Goal: Information Seeking & Learning: Learn about a topic

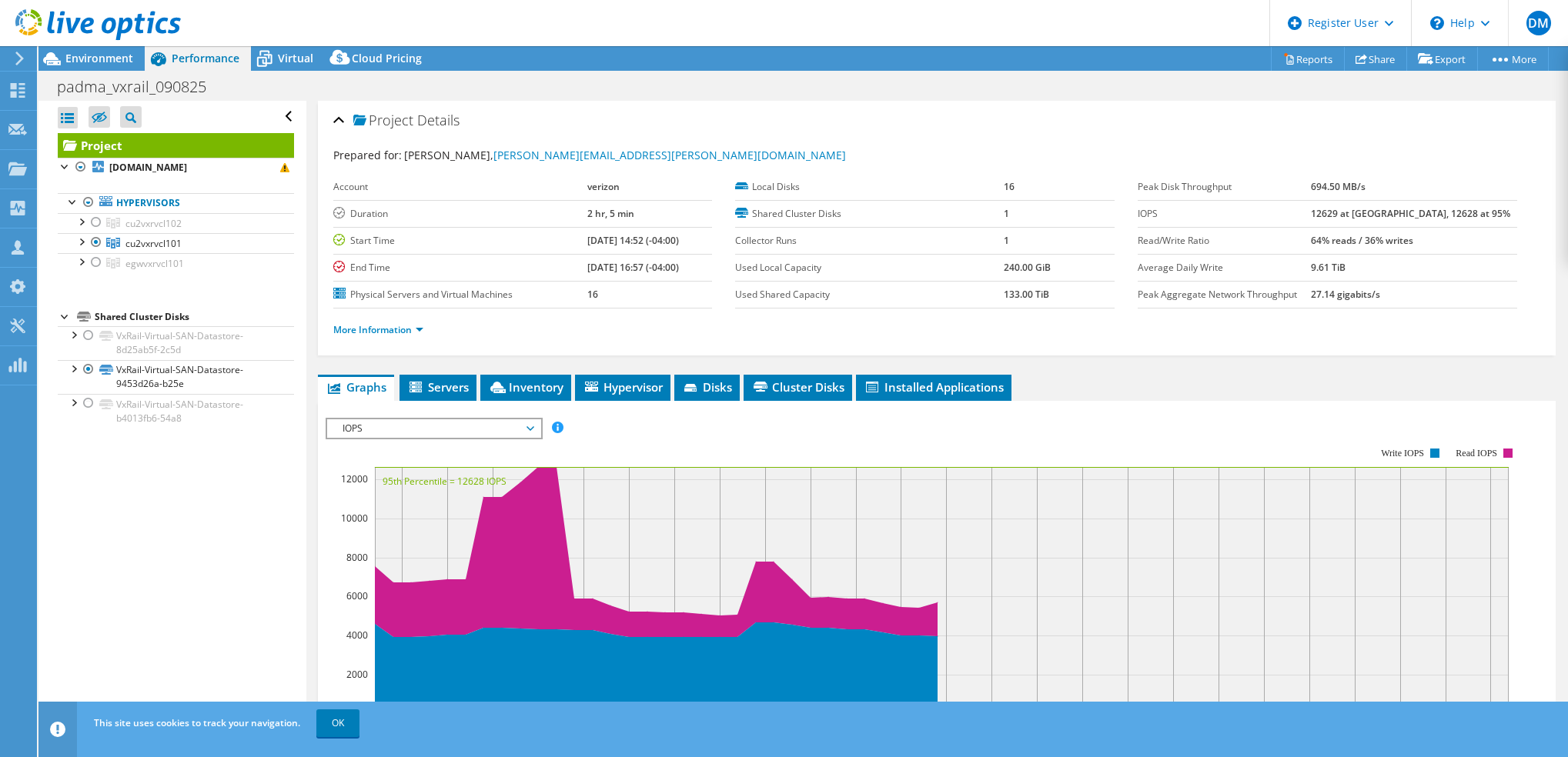
select select "USD"
click at [119, 55] on span "Environment" at bounding box center [99, 57] width 68 height 14
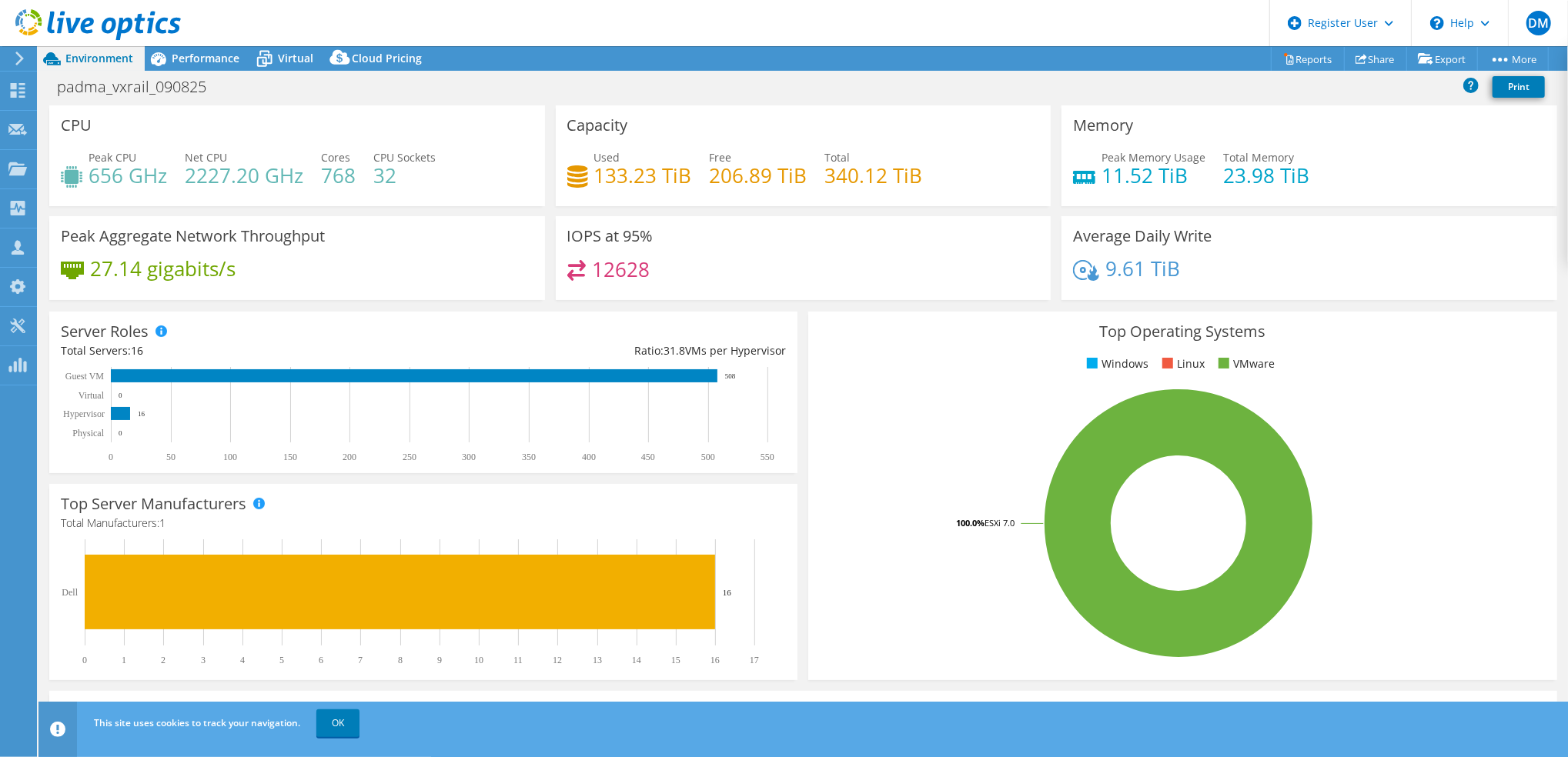
drag, startPoint x: 803, startPoint y: 174, endPoint x: 706, endPoint y: 177, distance: 97.0
drag, startPoint x: 706, startPoint y: 177, endPoint x: 618, endPoint y: 54, distance: 151.2
click at [618, 54] on div "Project Actions Project Actions Reports Share Export vSAN ReadyNode Sizer" at bounding box center [803, 59] width 1530 height 25
drag, startPoint x: 690, startPoint y: 180, endPoint x: 593, endPoint y: 180, distance: 97.0
click at [593, 180] on div "Used 133.23 TiB Free 206.89 TiB Total 340.12 TiB" at bounding box center [803, 174] width 473 height 50
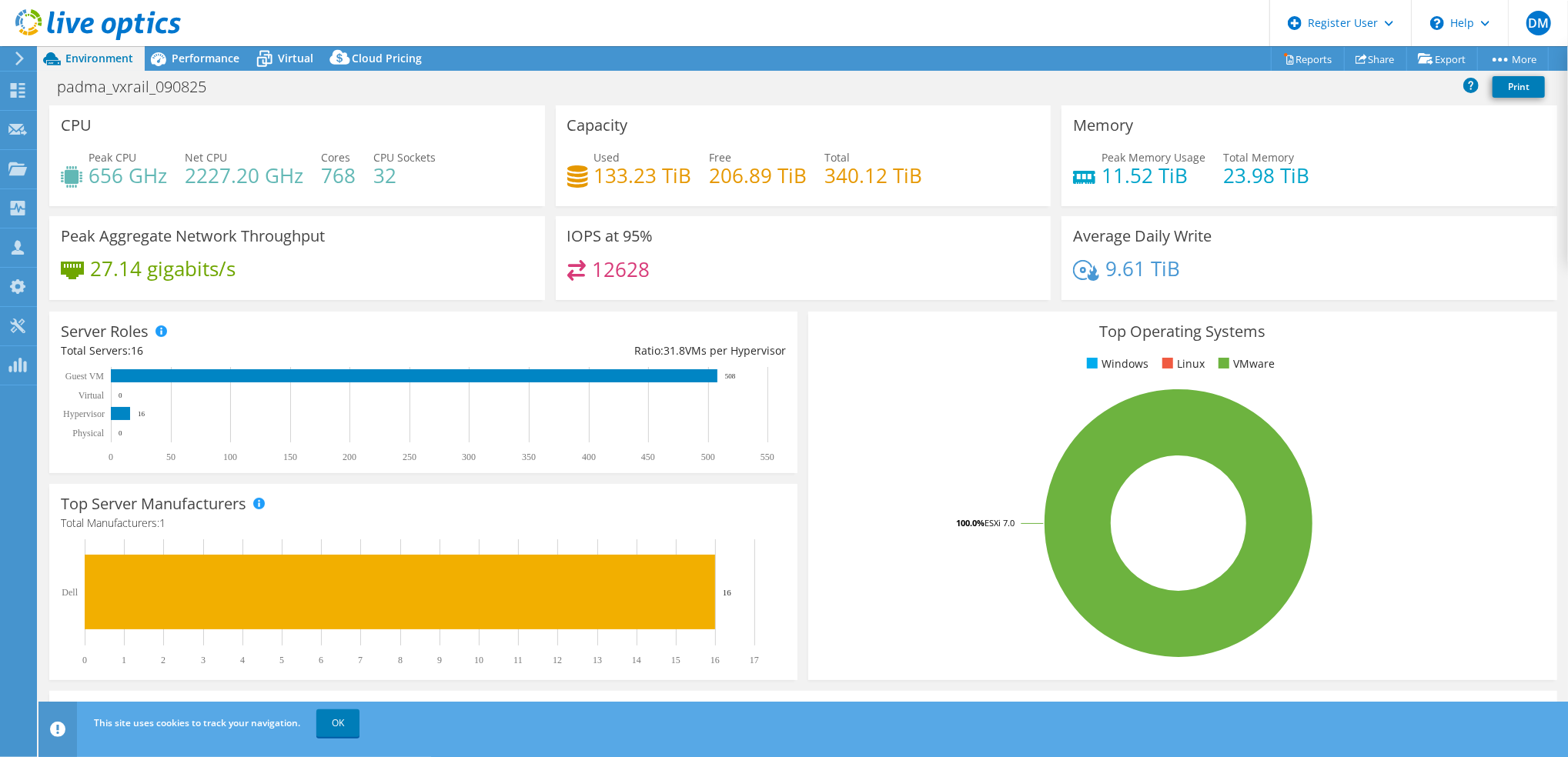
click at [741, 217] on div "IOPS at 95% 12628" at bounding box center [803, 258] width 496 height 84
drag, startPoint x: 705, startPoint y: 176, endPoint x: 799, endPoint y: 174, distance: 94.0
click at [799, 174] on h4 "206.89 TiB" at bounding box center [758, 176] width 98 height 17
drag, startPoint x: 799, startPoint y: 174, endPoint x: 765, endPoint y: 92, distance: 88.8
click at [765, 92] on div "padma_vxrail_090825 Print" at bounding box center [803, 87] width 1530 height 29
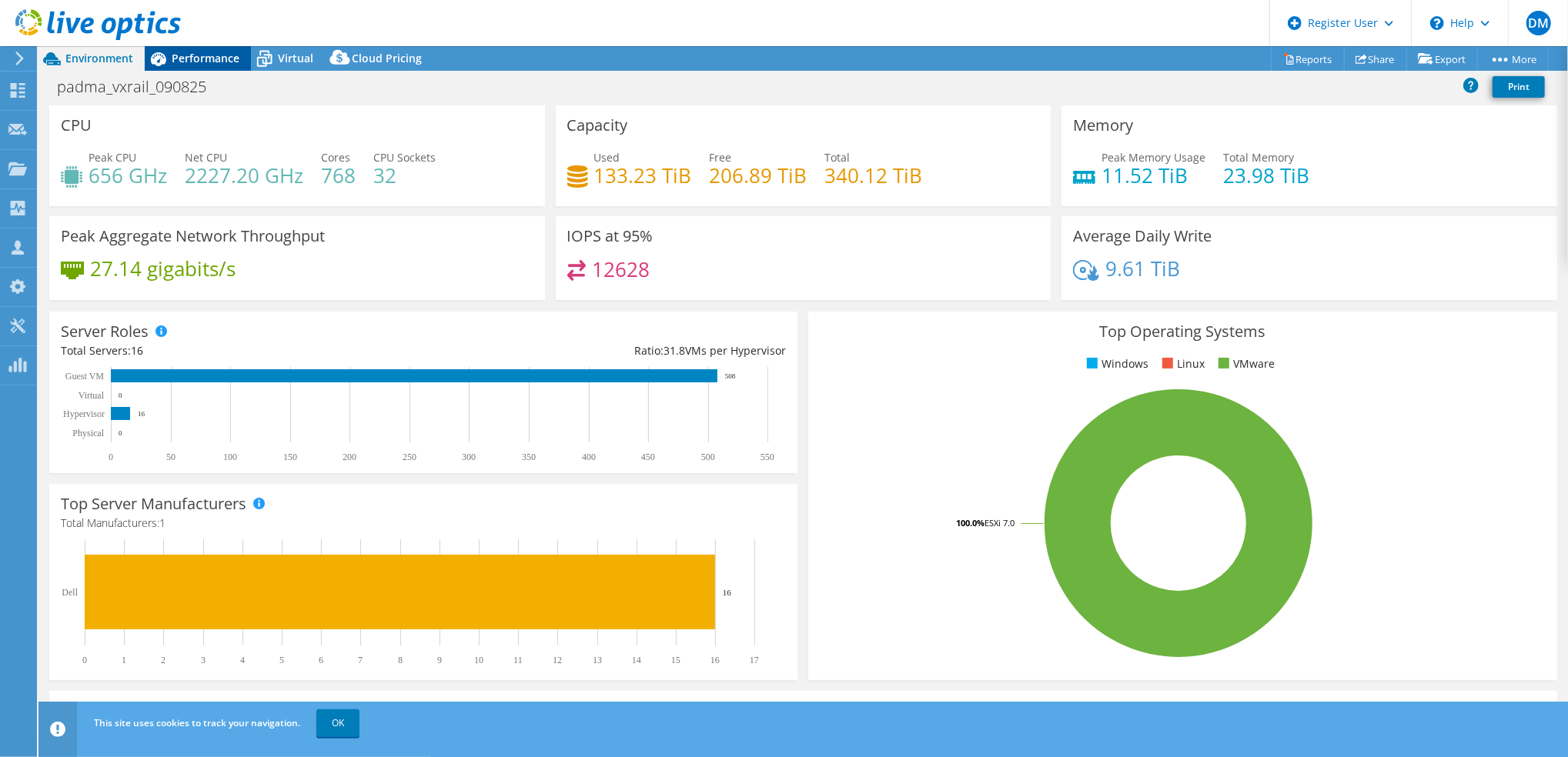
click at [187, 49] on div "Performance" at bounding box center [198, 59] width 107 height 25
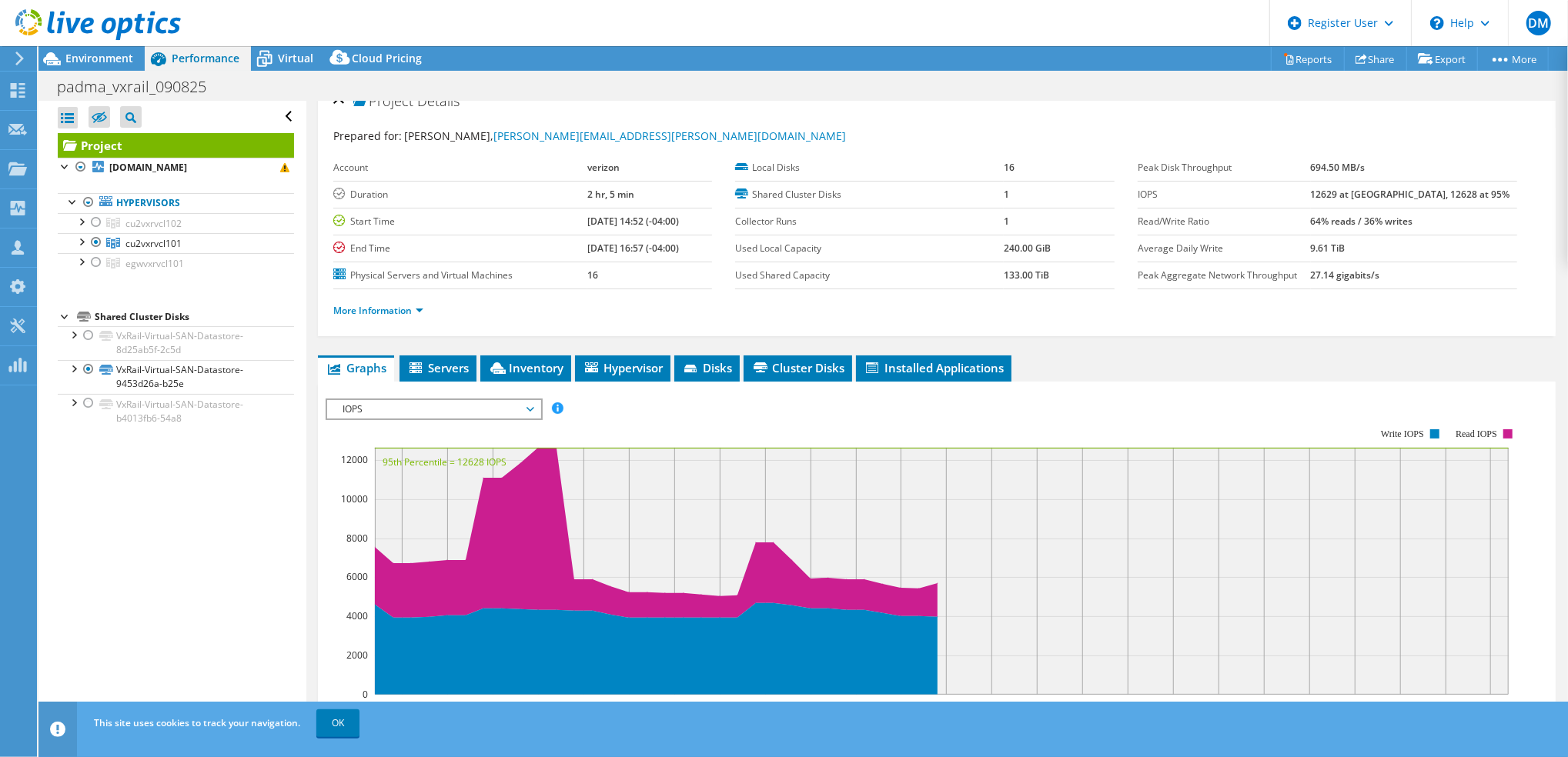
scroll to position [20, 0]
click at [395, 306] on link "More Information" at bounding box center [378, 310] width 90 height 13
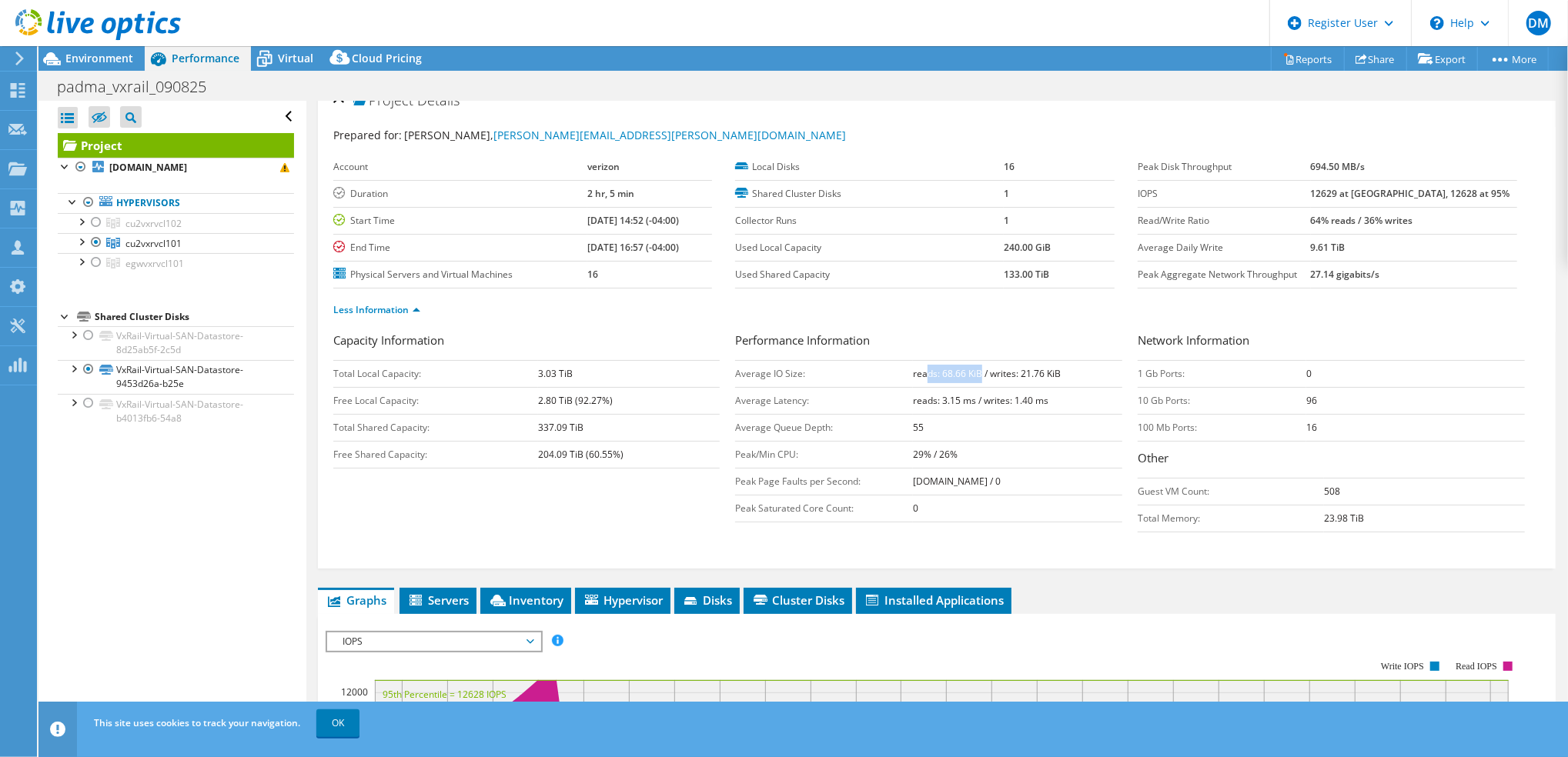
drag, startPoint x: 974, startPoint y: 368, endPoint x: 918, endPoint y: 368, distance: 56.0
click at [918, 368] on b "reads: 68.66 KiB / writes: 21.76 KiB" at bounding box center [987, 374] width 147 height 13
drag, startPoint x: 918, startPoint y: 368, endPoint x: 914, endPoint y: 320, distance: 48.2
click at [914, 320] on div "Less Information" at bounding box center [936, 309] width 1207 height 43
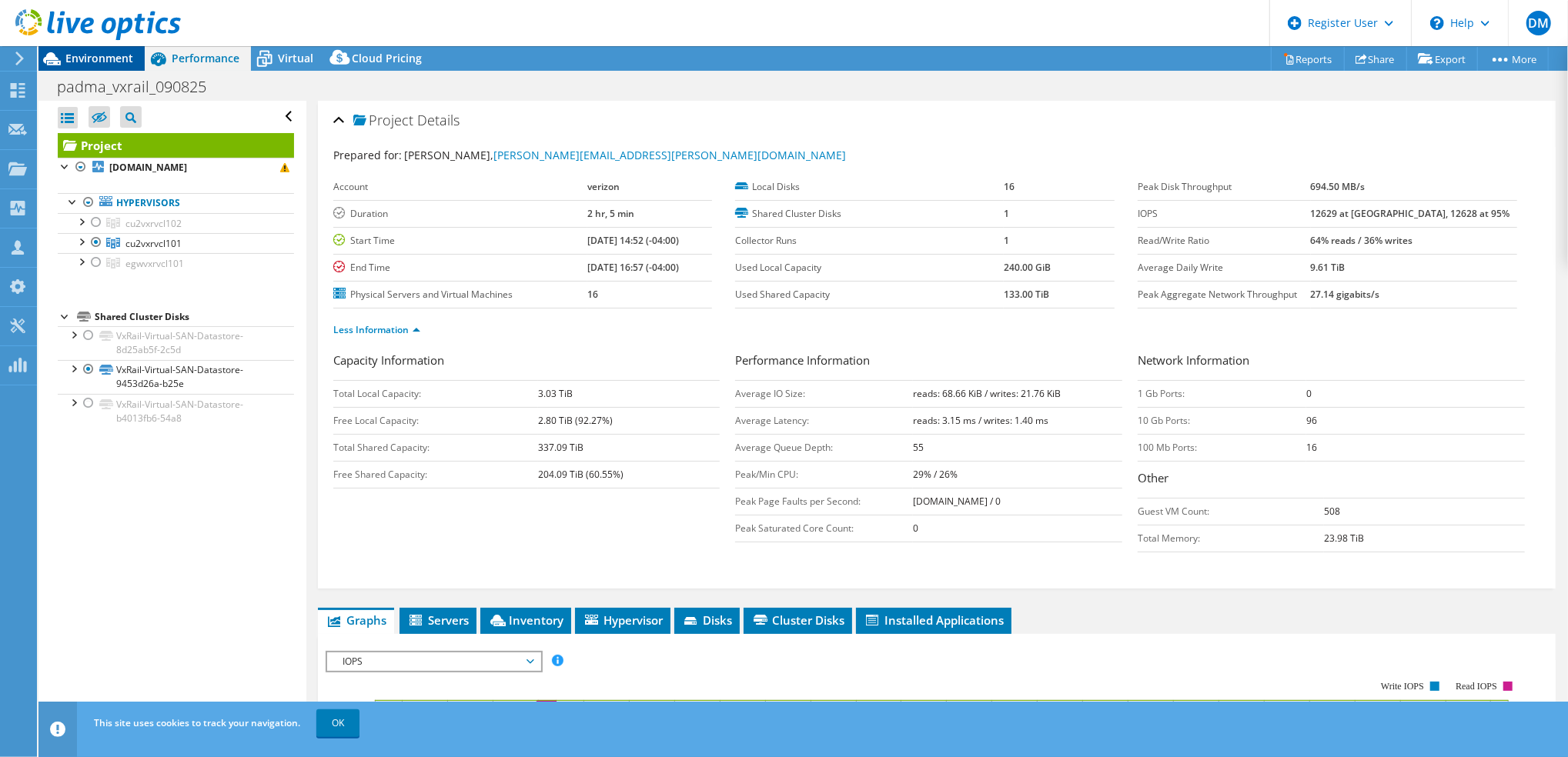
click at [109, 64] on span "Environment" at bounding box center [99, 57] width 68 height 14
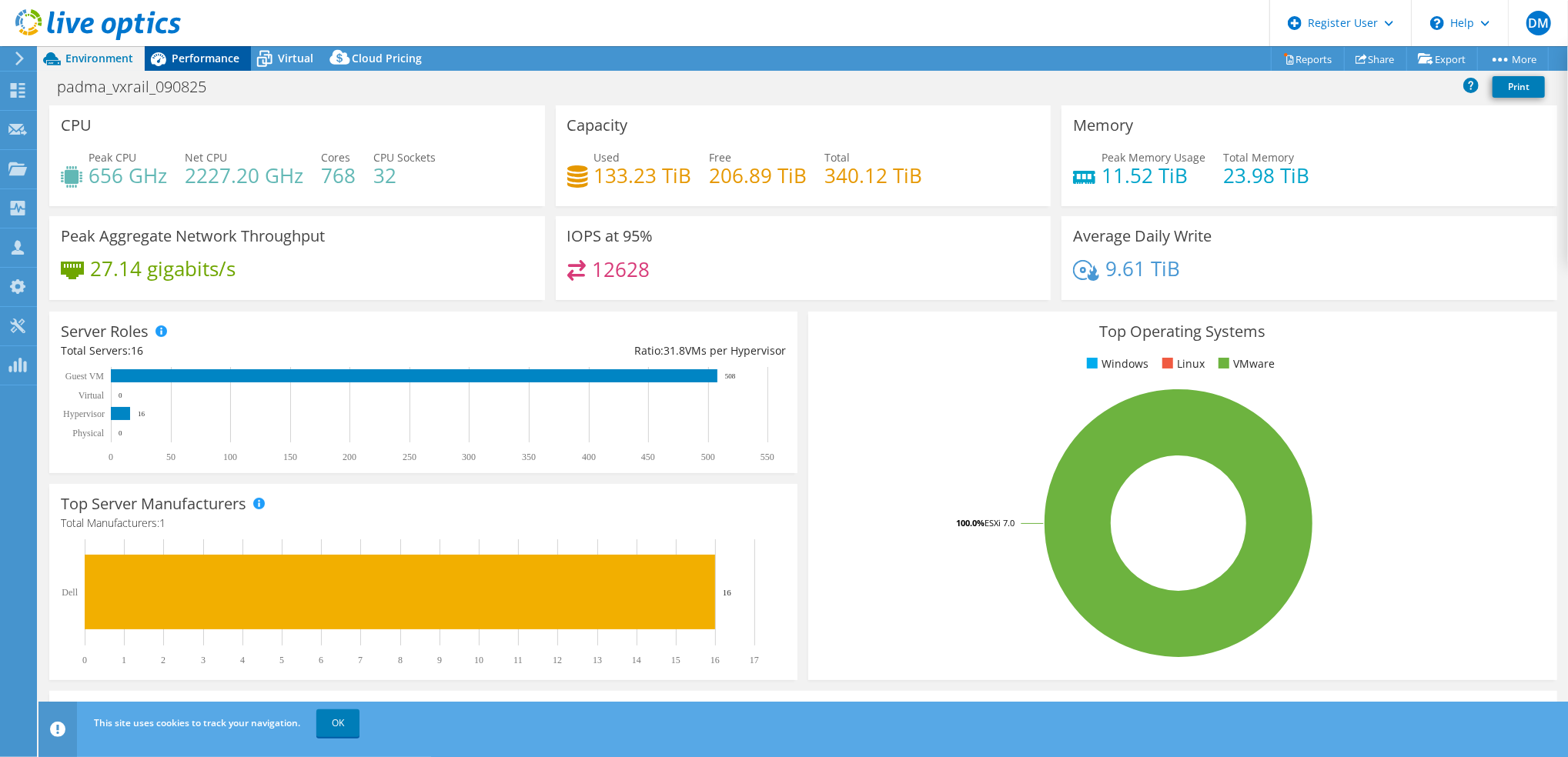
click at [218, 54] on span "Performance" at bounding box center [205, 57] width 68 height 14
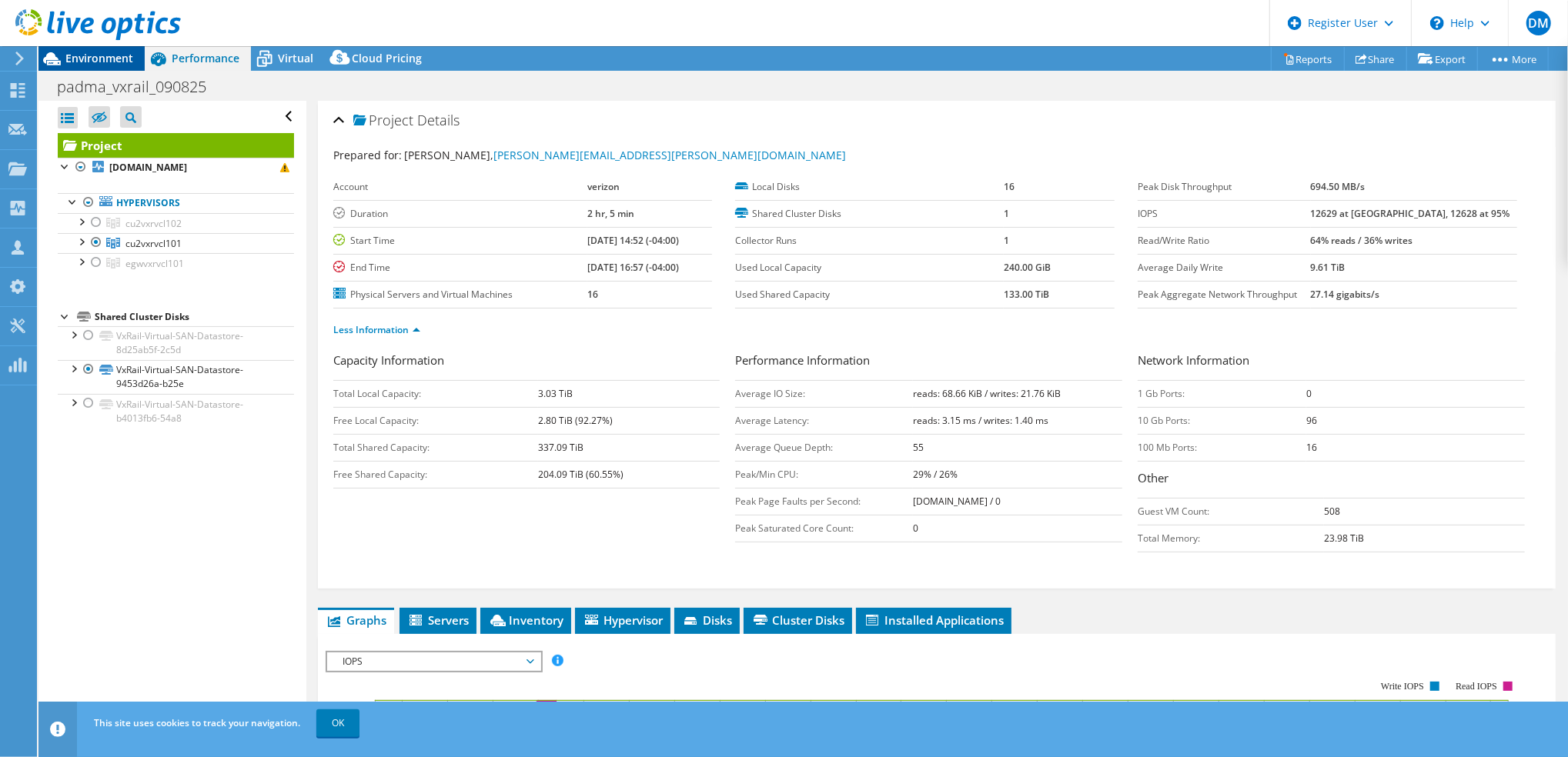
click at [118, 60] on span "Environment" at bounding box center [99, 57] width 68 height 14
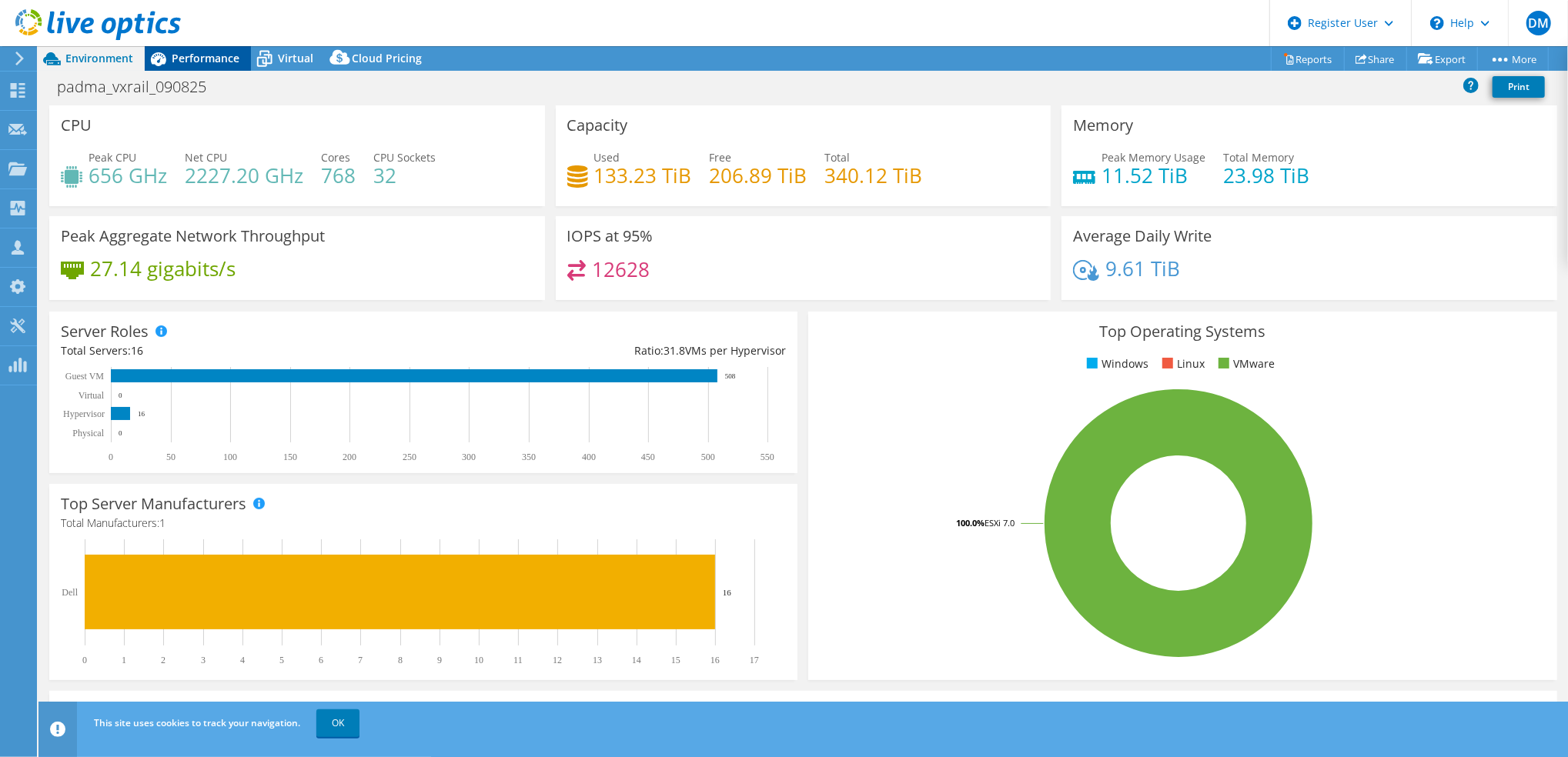
click at [201, 60] on span "Performance" at bounding box center [205, 57] width 68 height 14
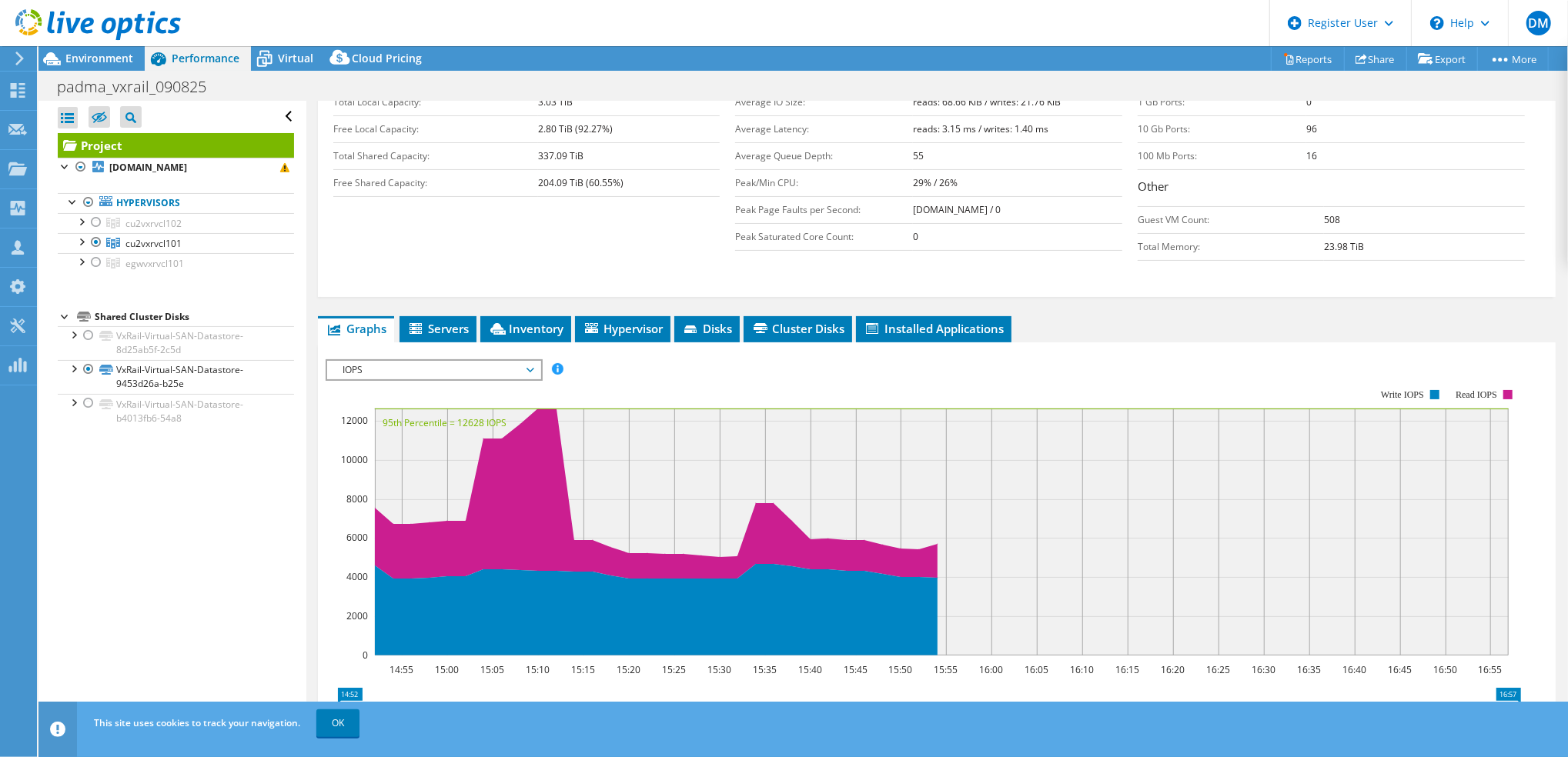
scroll to position [293, 0]
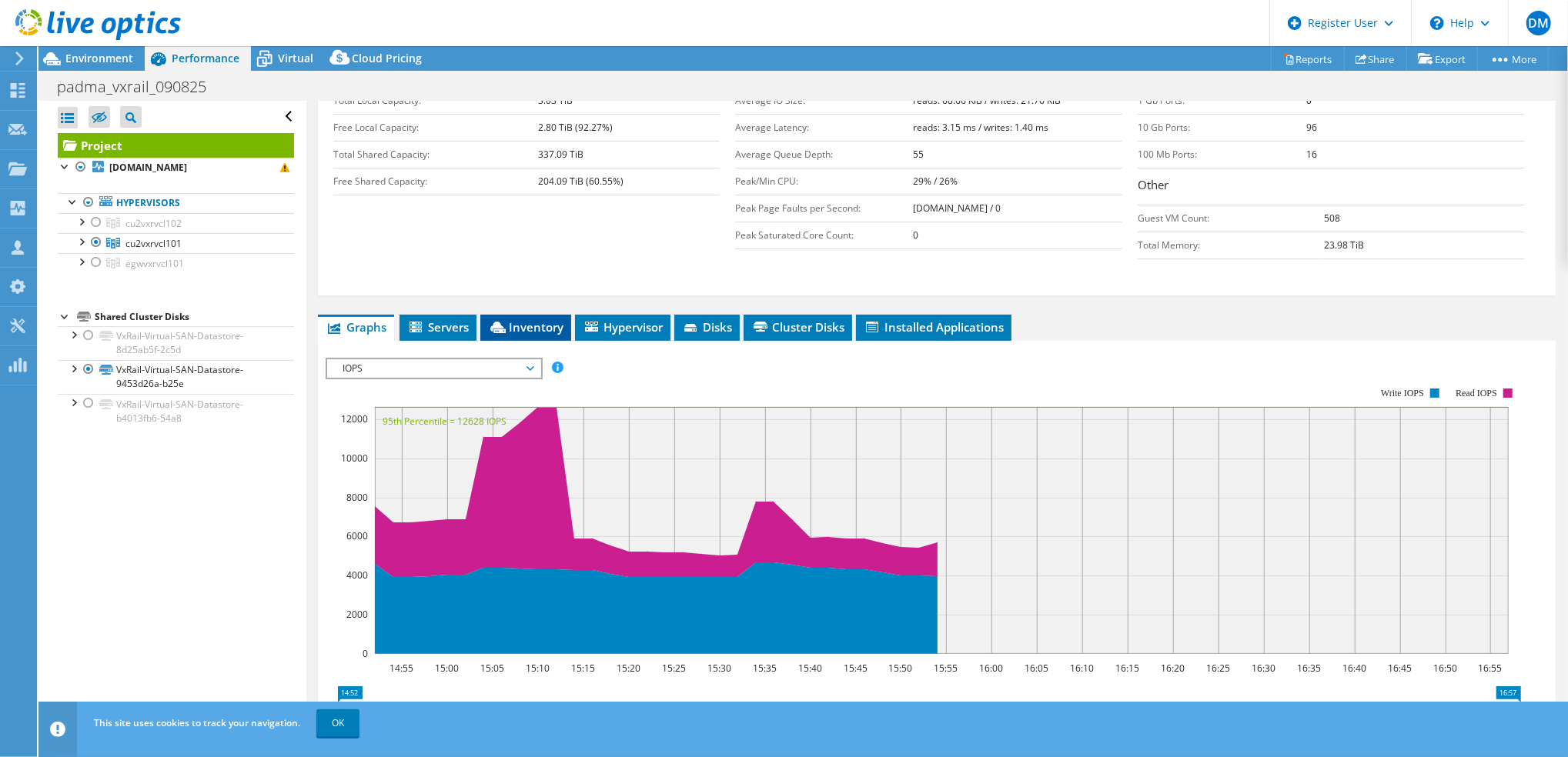
click at [522, 324] on span "Inventory" at bounding box center [525, 327] width 75 height 15
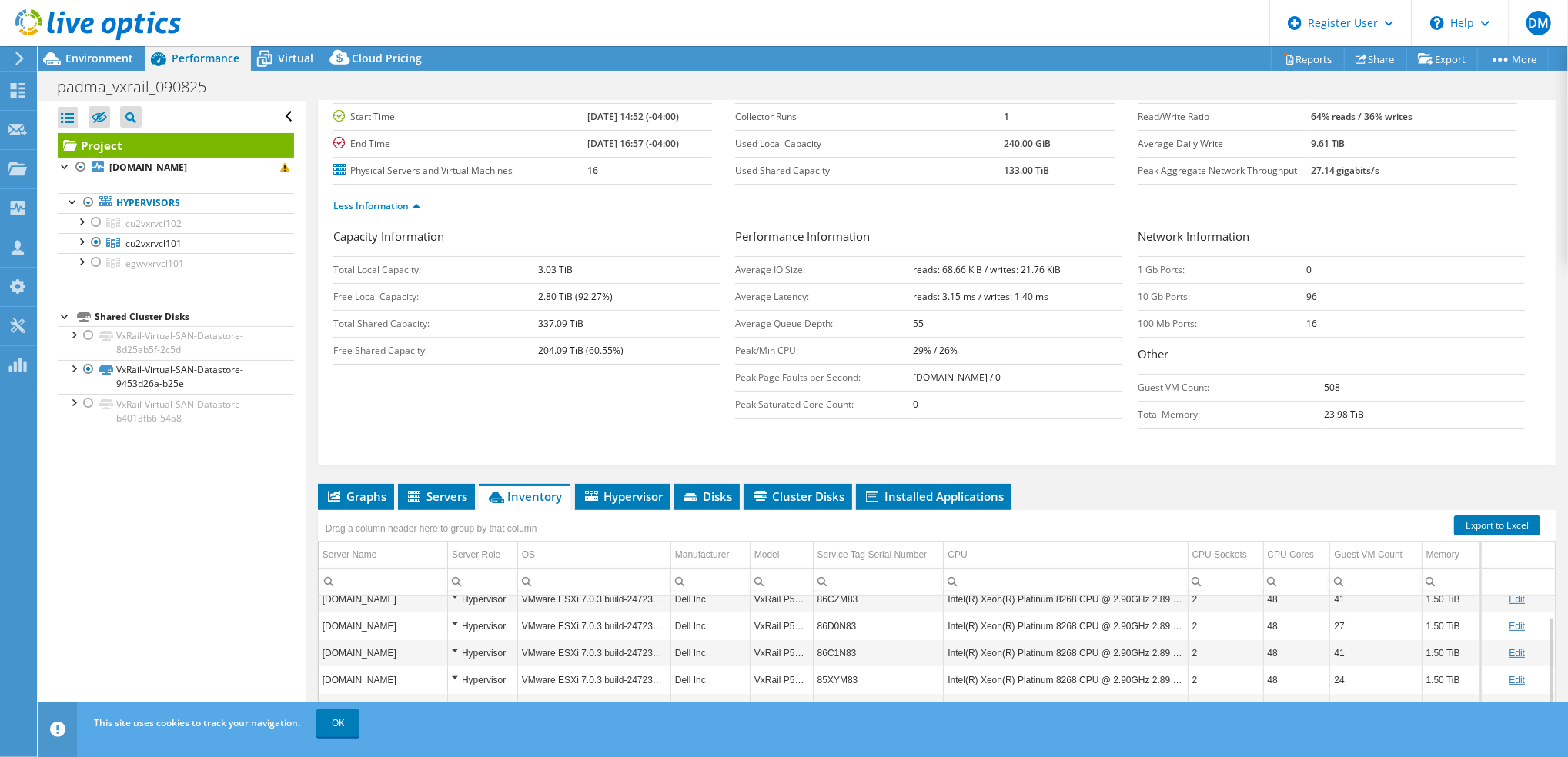
scroll to position [37, 0]
click at [106, 62] on span "Environment" at bounding box center [99, 57] width 68 height 14
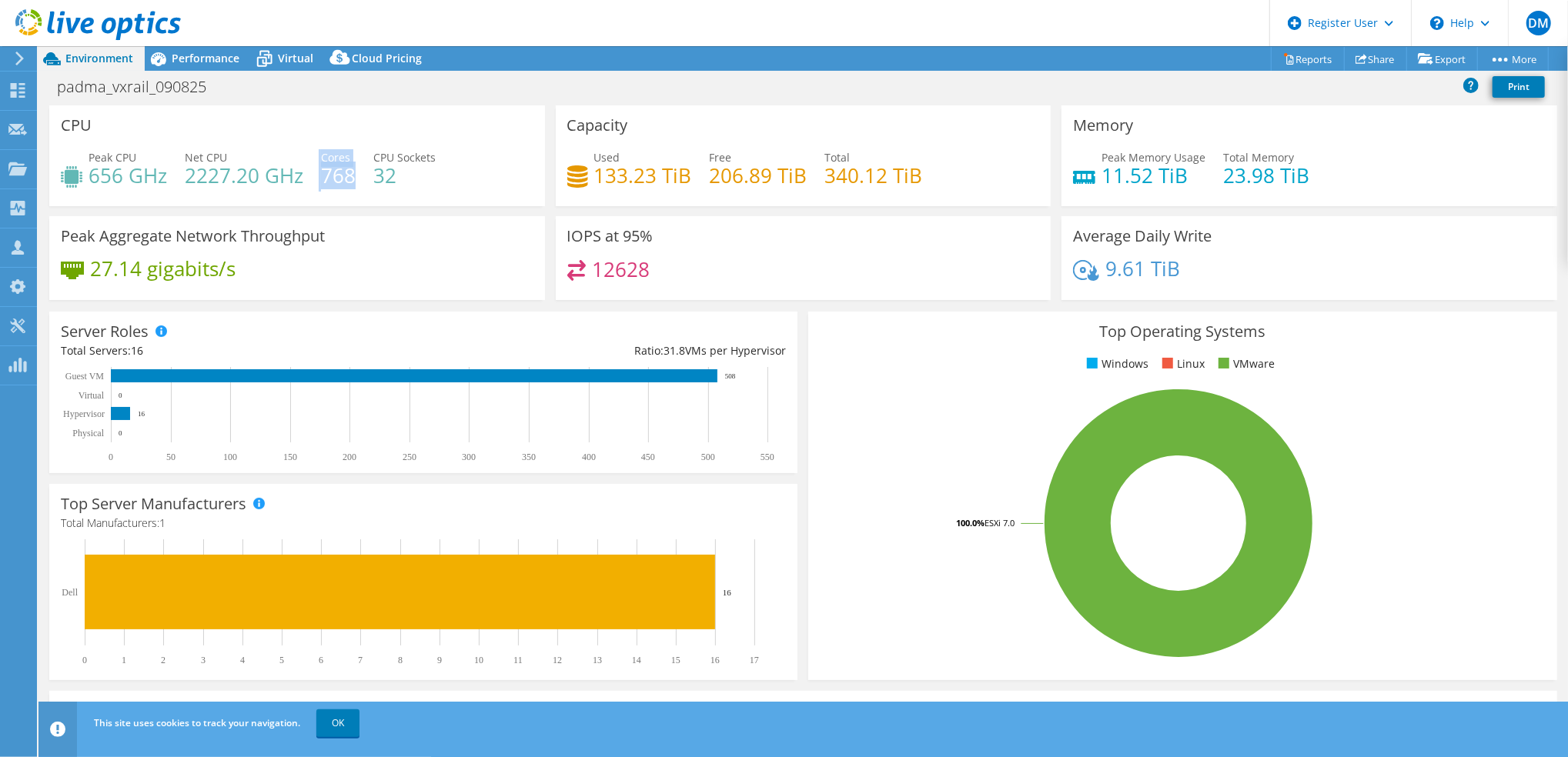
drag, startPoint x: 352, startPoint y: 182, endPoint x: 316, endPoint y: 182, distance: 36.0
click at [316, 182] on div "Peak CPU 656 GHz Net CPU 2227.20 GHz Cores 768 CPU Sockets 32" at bounding box center [297, 174] width 473 height 50
drag, startPoint x: 316, startPoint y: 182, endPoint x: 470, endPoint y: 249, distance: 167.9
click at [470, 249] on div "Peak Aggregate Network Throughput 27.14 gigabits/s" at bounding box center [297, 258] width 496 height 84
click at [224, 60] on span "Performance" at bounding box center [205, 57] width 68 height 14
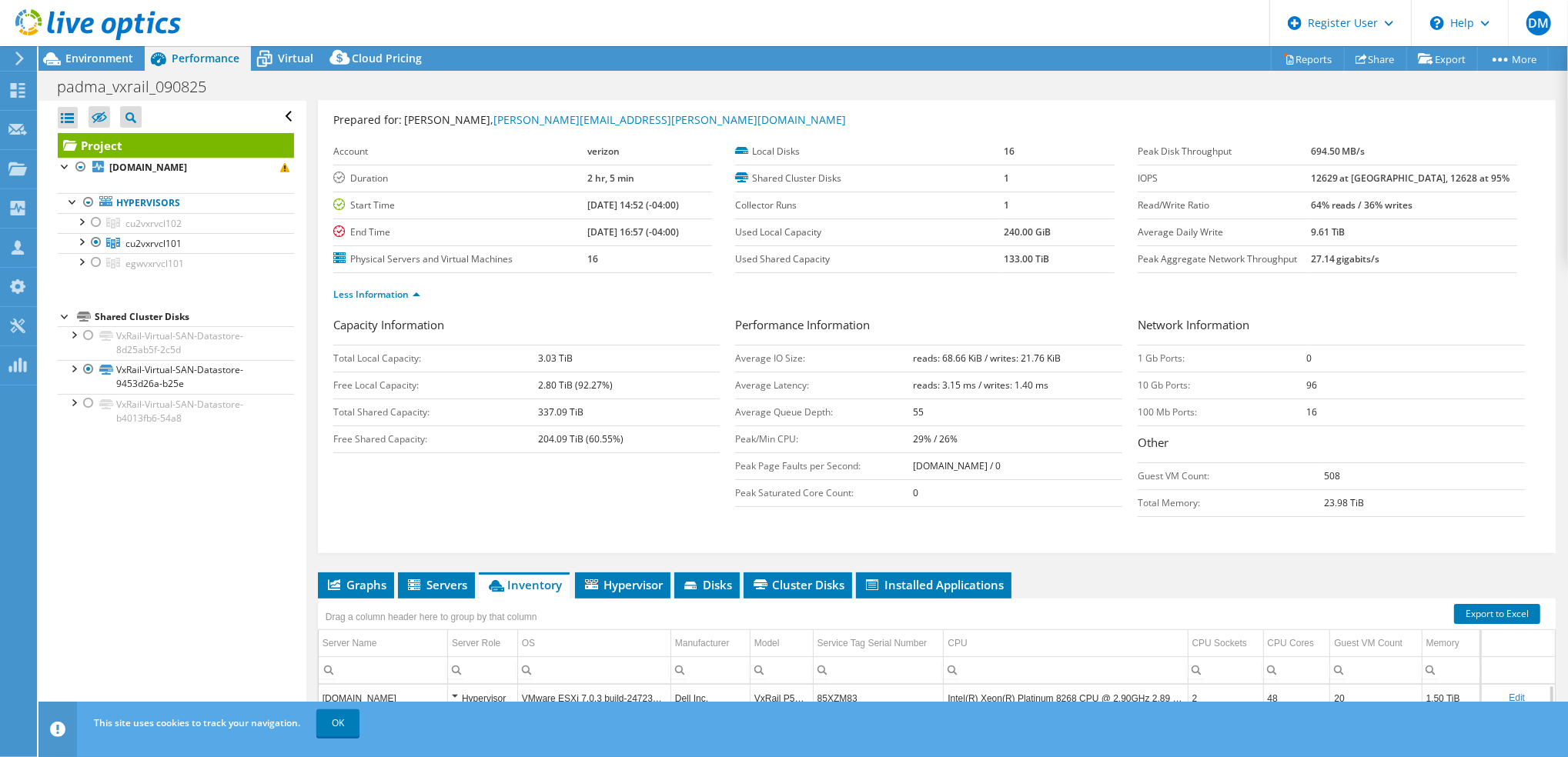
scroll to position [1, 0]
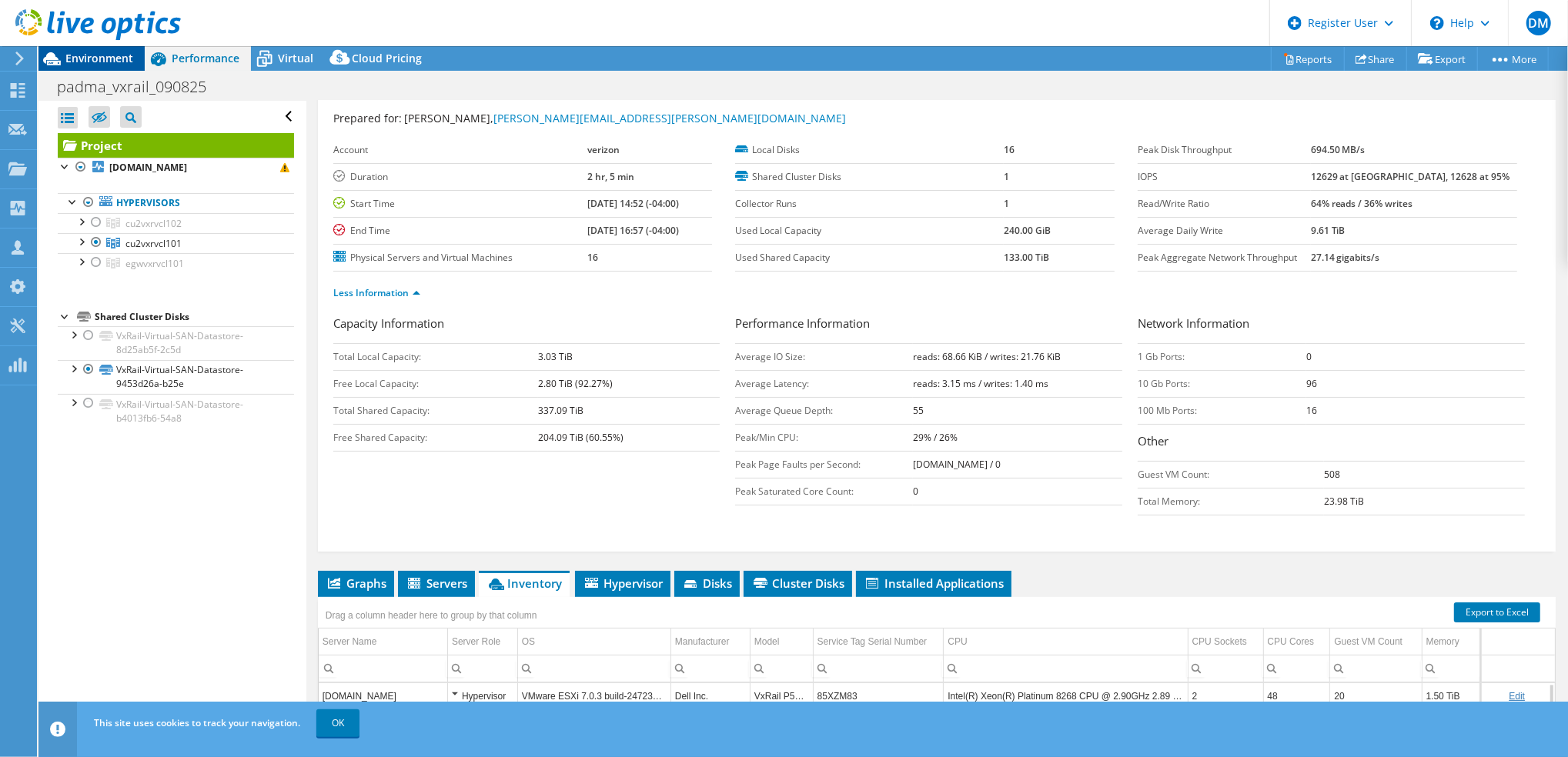
click at [82, 55] on span "Environment" at bounding box center [99, 57] width 68 height 14
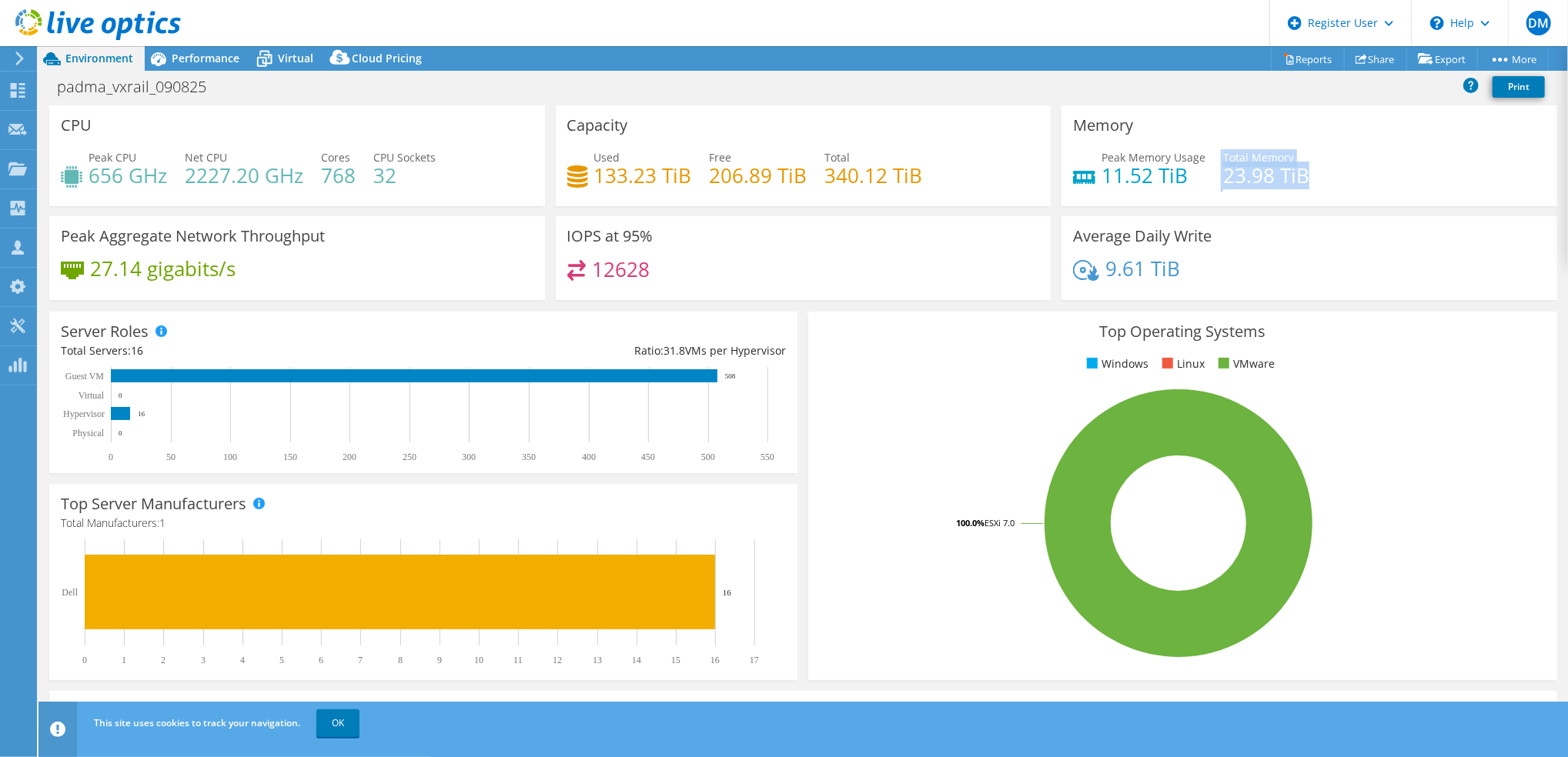
drag, startPoint x: 1195, startPoint y: 177, endPoint x: 1312, endPoint y: 173, distance: 117.1
click at [1312, 173] on div "Peak Memory Usage 11.52 TiB Total Memory 23.98 TiB" at bounding box center [1309, 174] width 473 height 50
click at [1102, 196] on div "Peak Memory Usage 11.52 TiB Total Memory 23.98 TiB" at bounding box center [1309, 174] width 473 height 50
click at [171, 63] on span "Performance" at bounding box center [205, 57] width 68 height 14
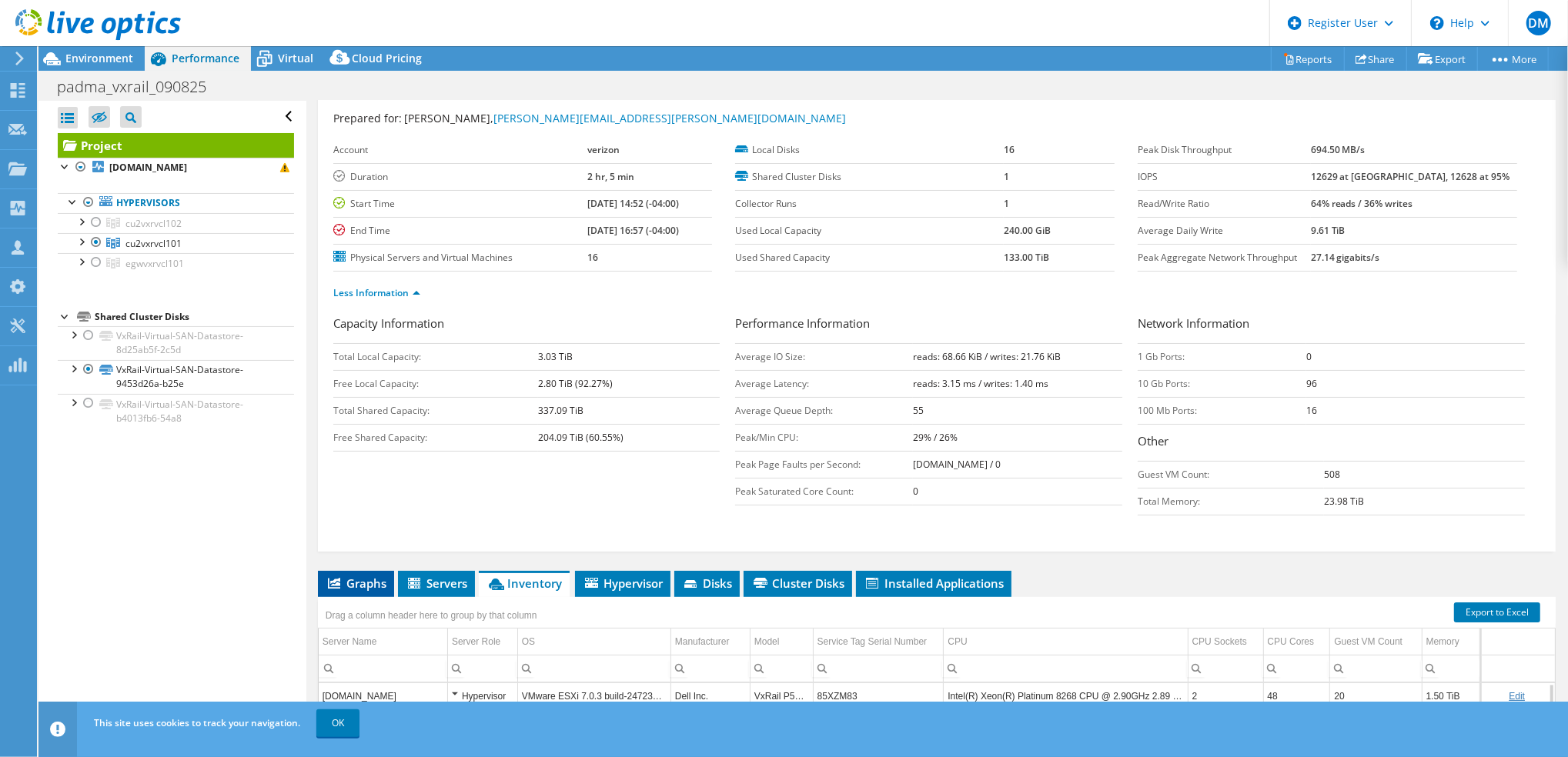
click at [380, 579] on span "Graphs" at bounding box center [356, 583] width 61 height 15
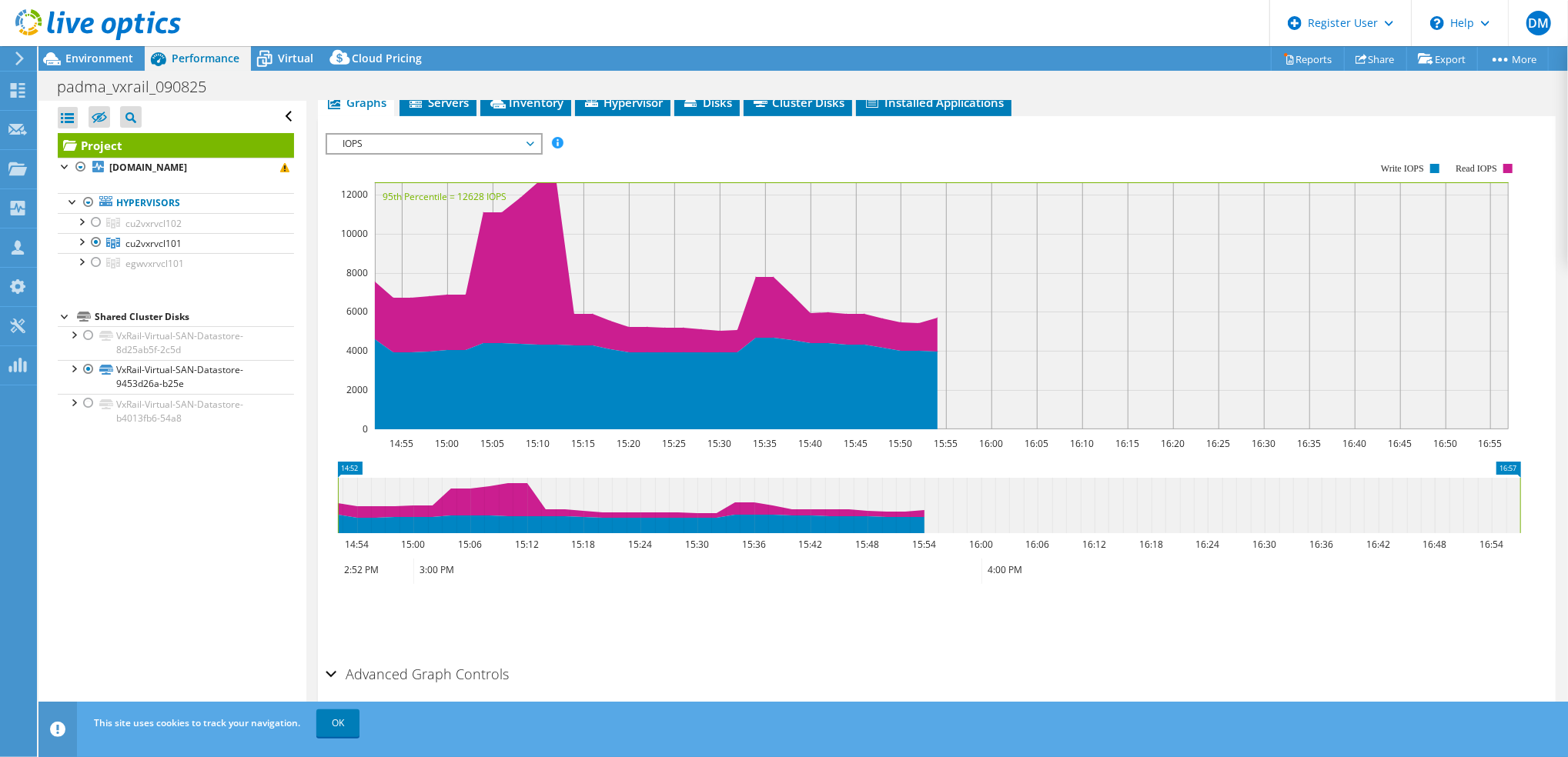
scroll to position [553, 0]
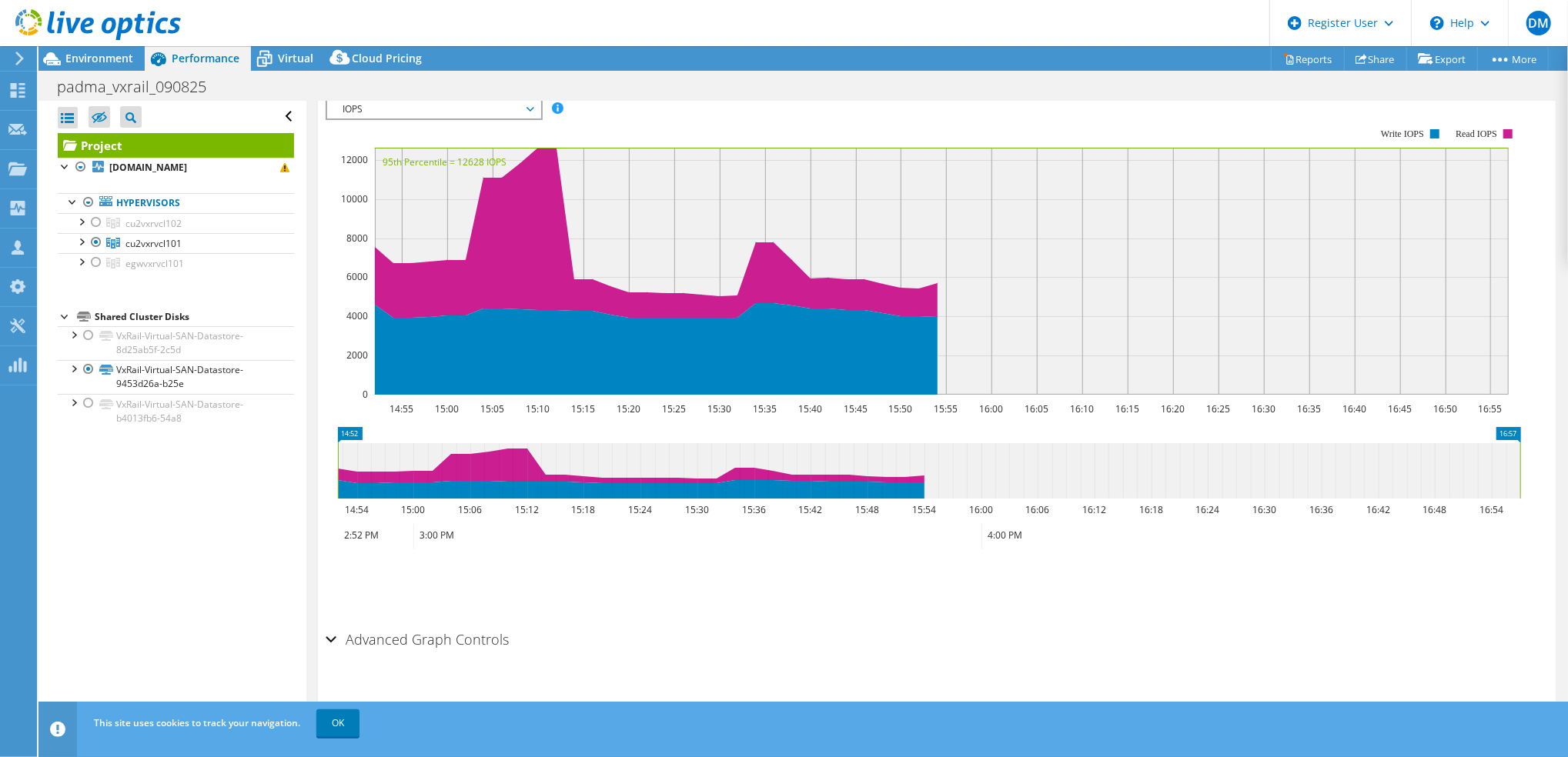
click at [501, 103] on span "IOPS" at bounding box center [434, 108] width 198 height 18
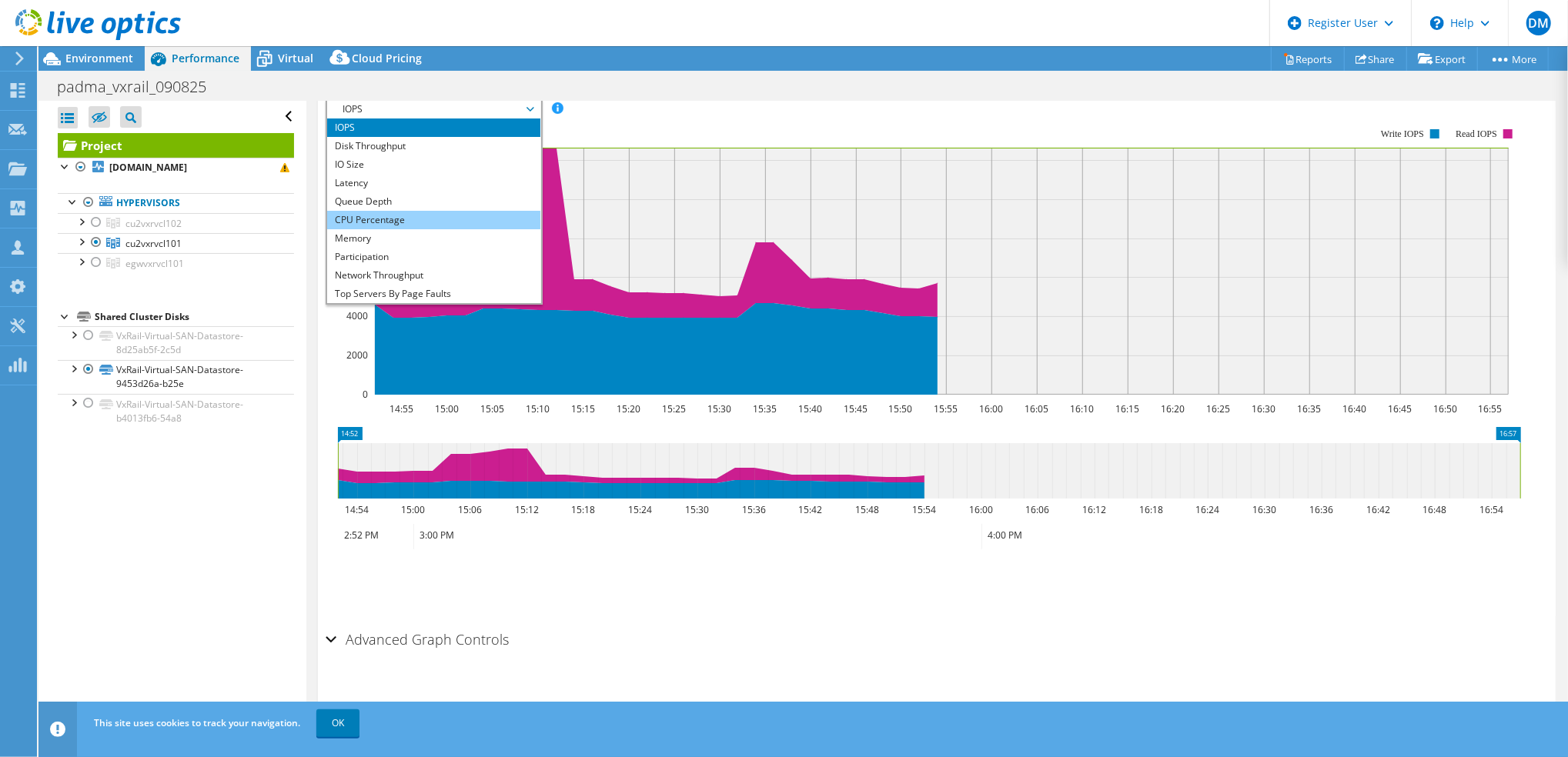
click at [403, 220] on li "CPU Percentage" at bounding box center [434, 220] width 213 height 18
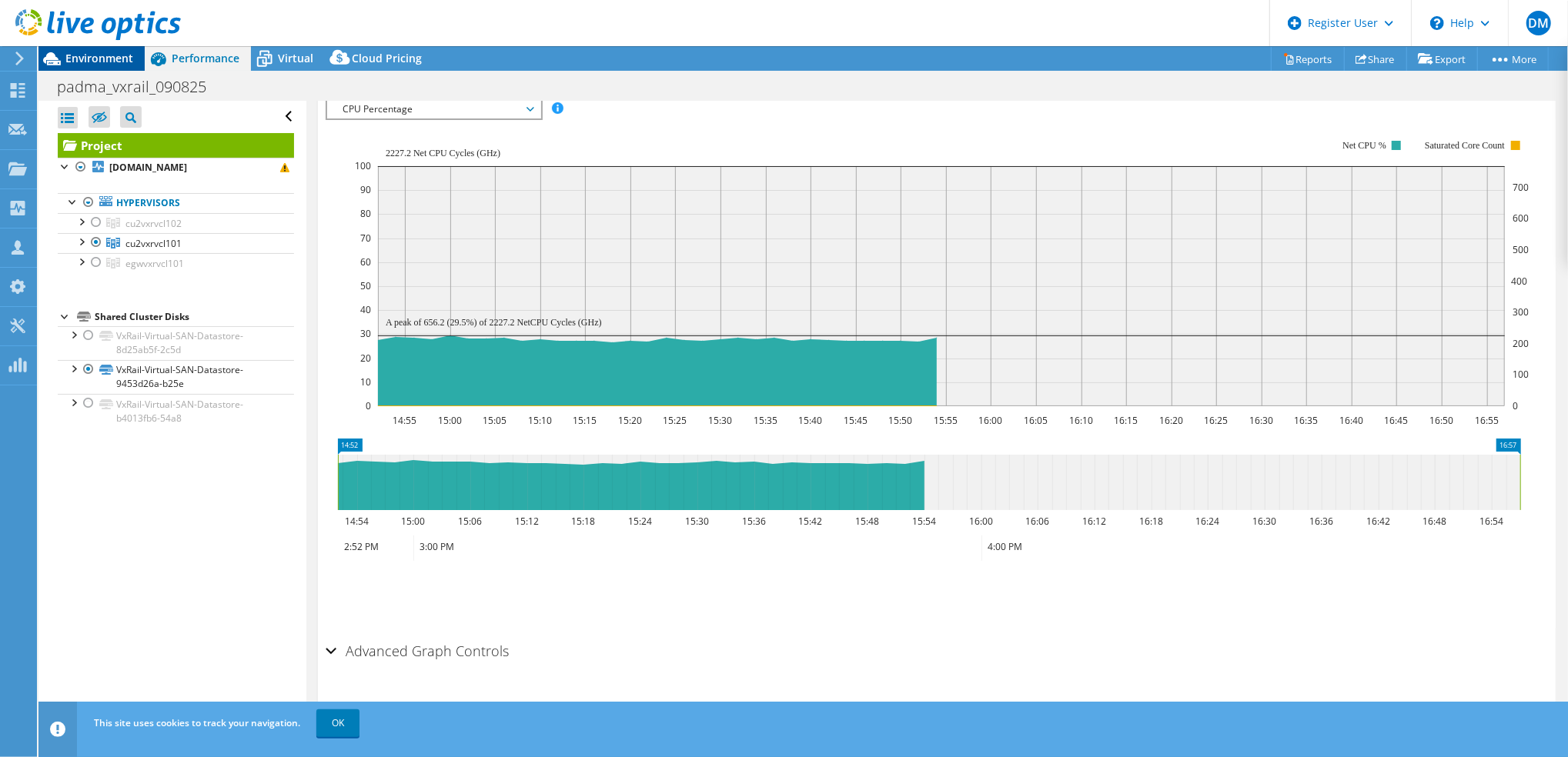
click at [128, 63] on span "Environment" at bounding box center [99, 57] width 68 height 14
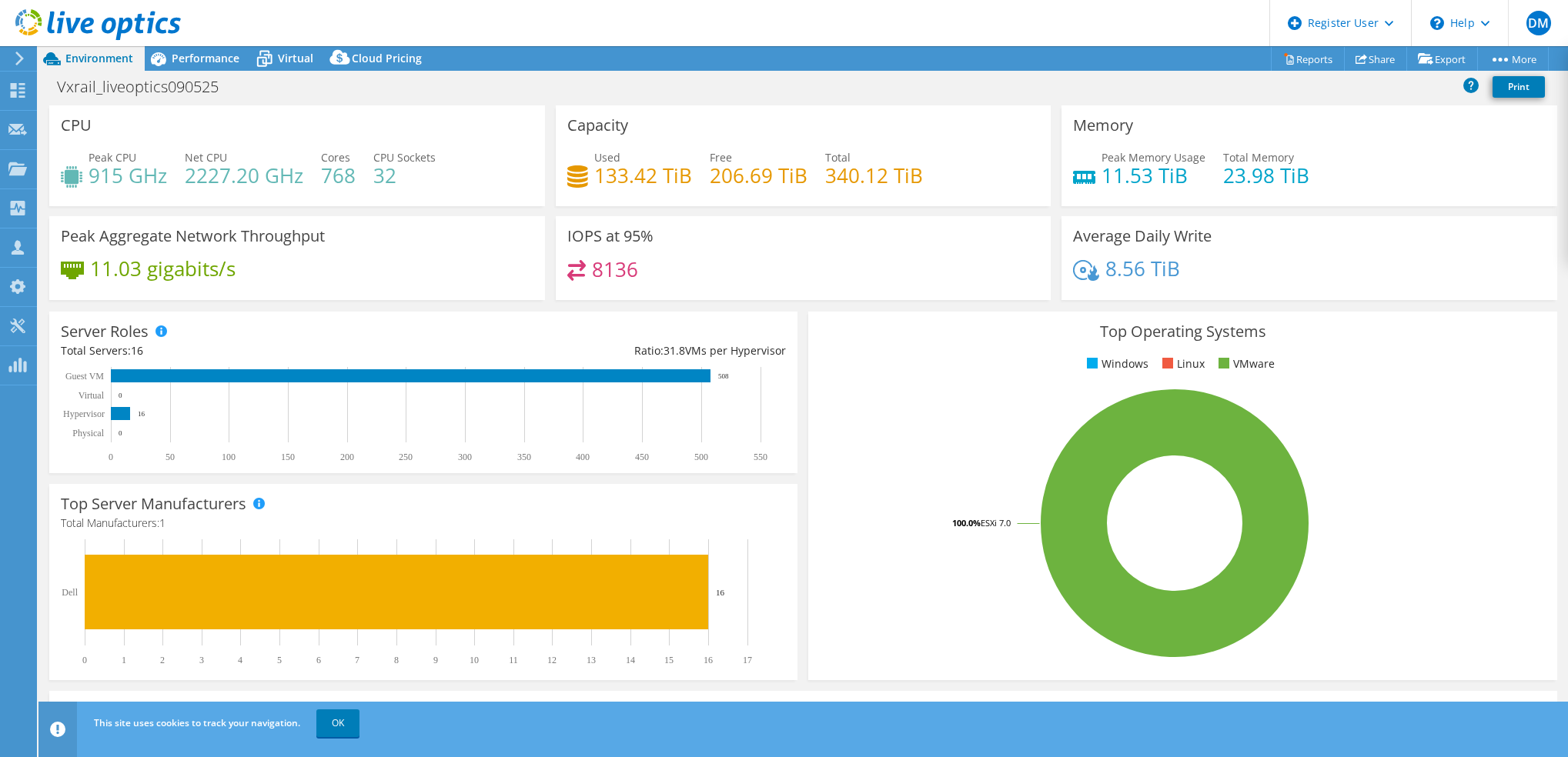
select select "USD"
click at [215, 68] on div "Performance" at bounding box center [198, 59] width 107 height 25
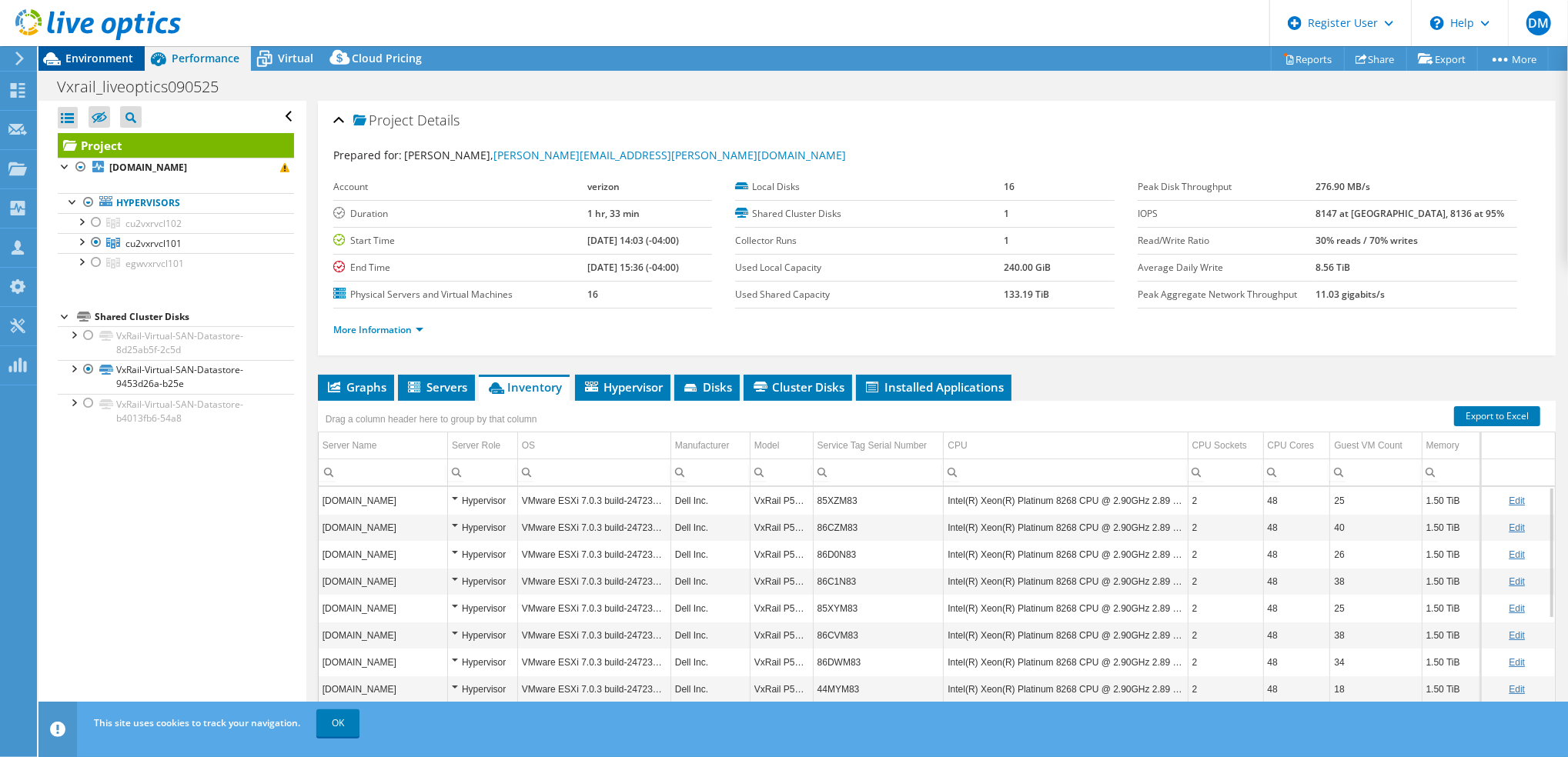
click at [103, 63] on span "Environment" at bounding box center [99, 57] width 68 height 14
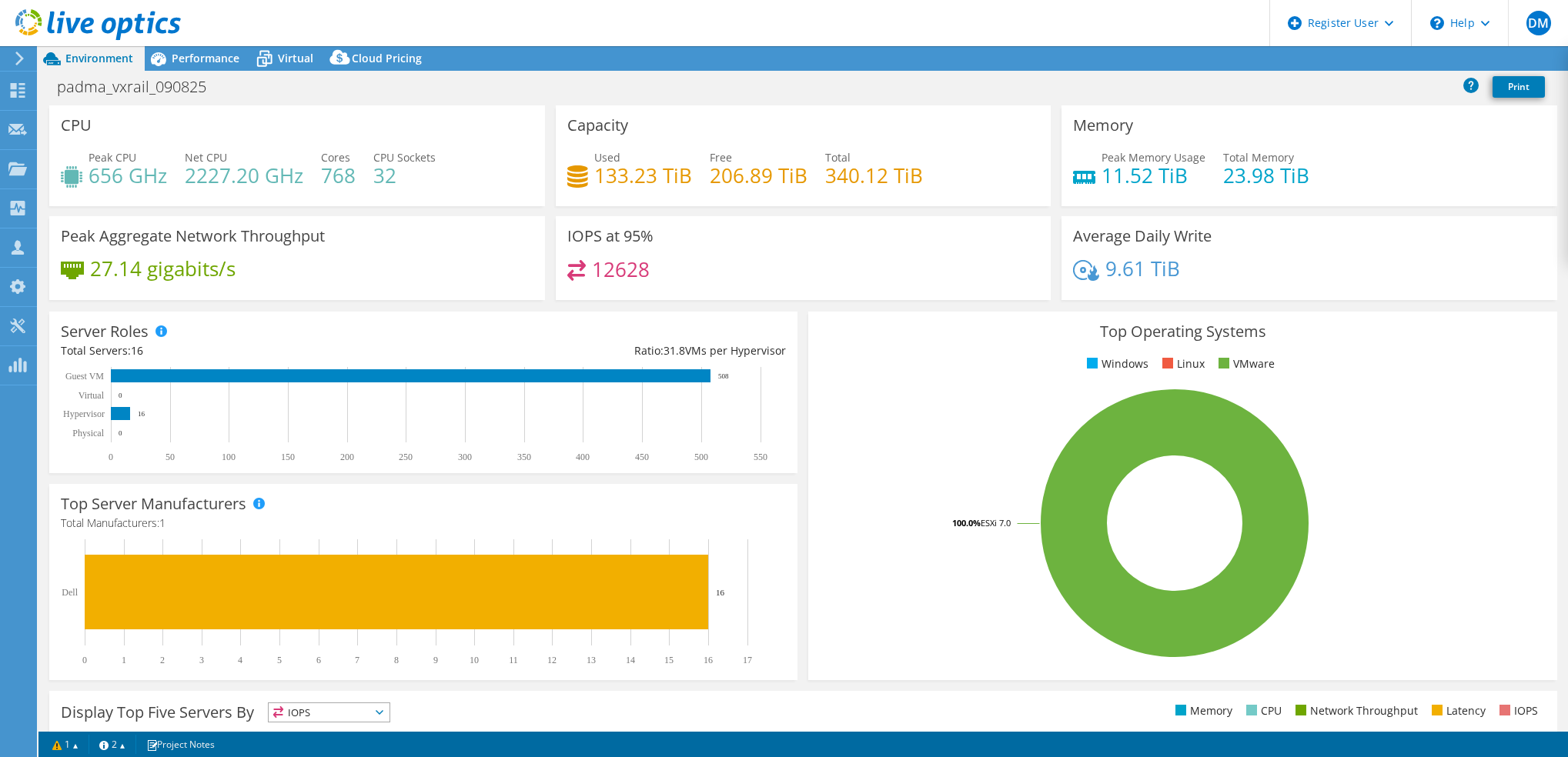
select select "USD"
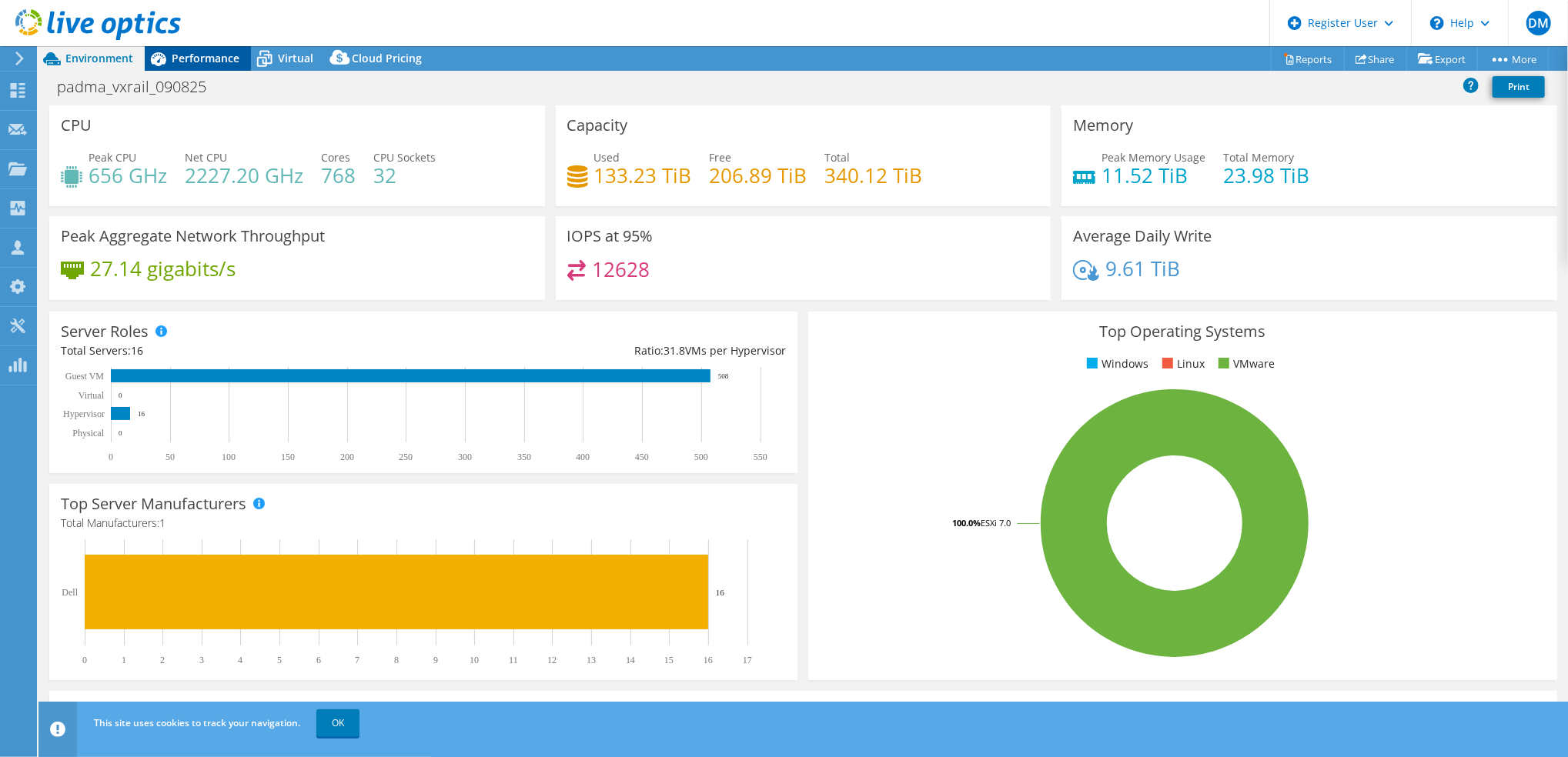
click at [215, 60] on span "Performance" at bounding box center [205, 57] width 68 height 14
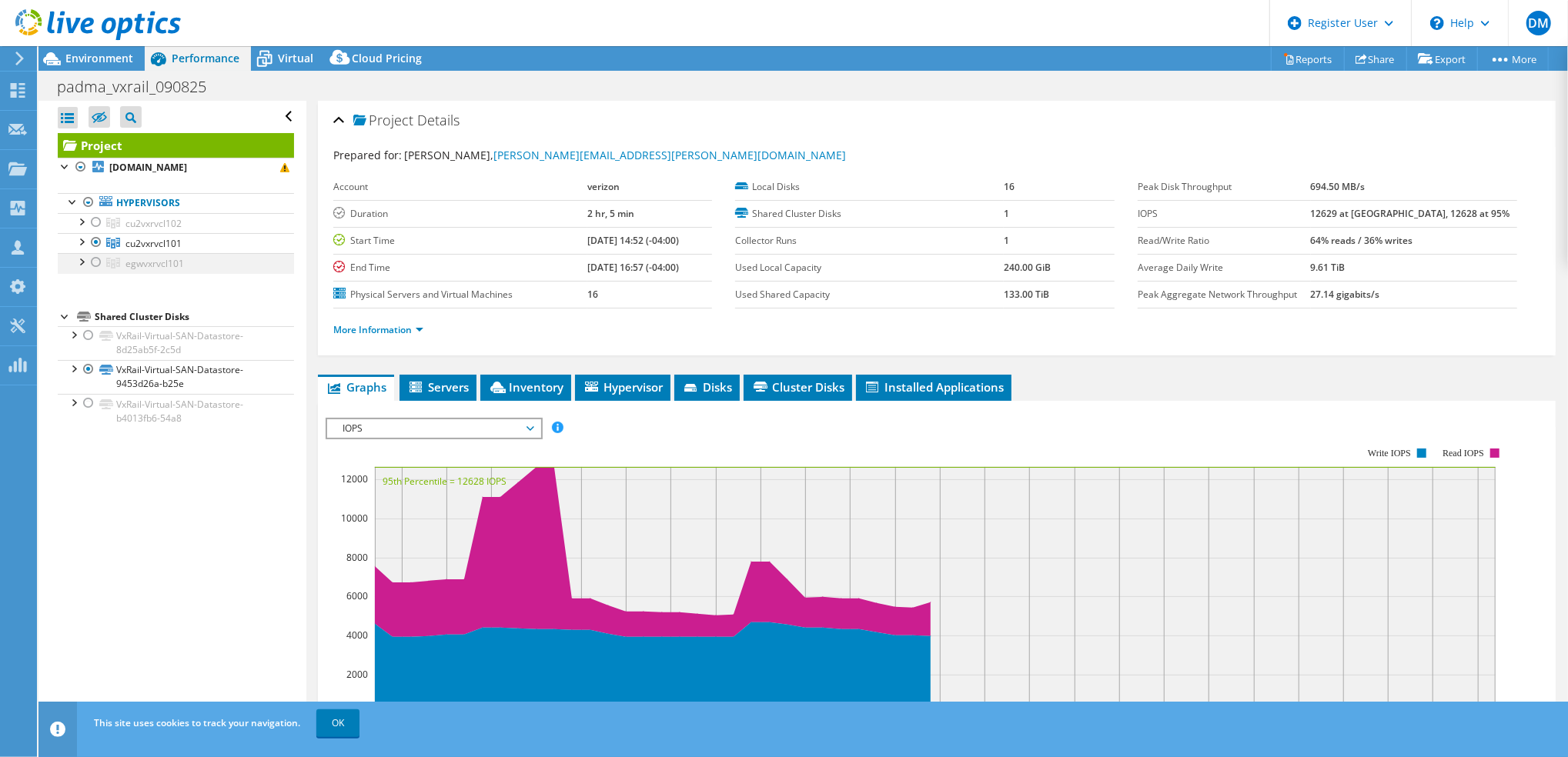
click at [89, 263] on div at bounding box center [96, 262] width 15 height 18
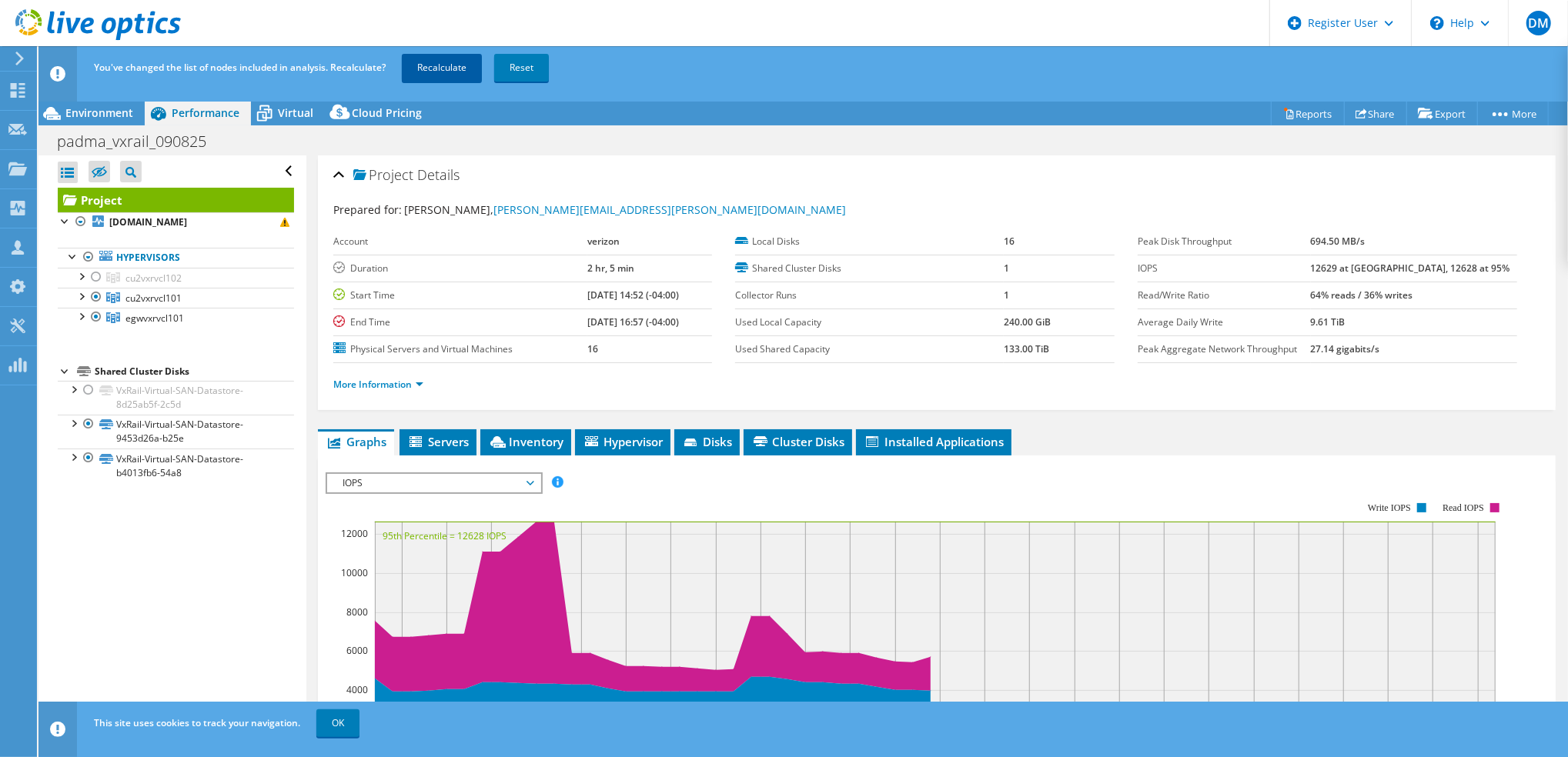
click at [439, 74] on link "Recalculate" at bounding box center [441, 68] width 80 height 28
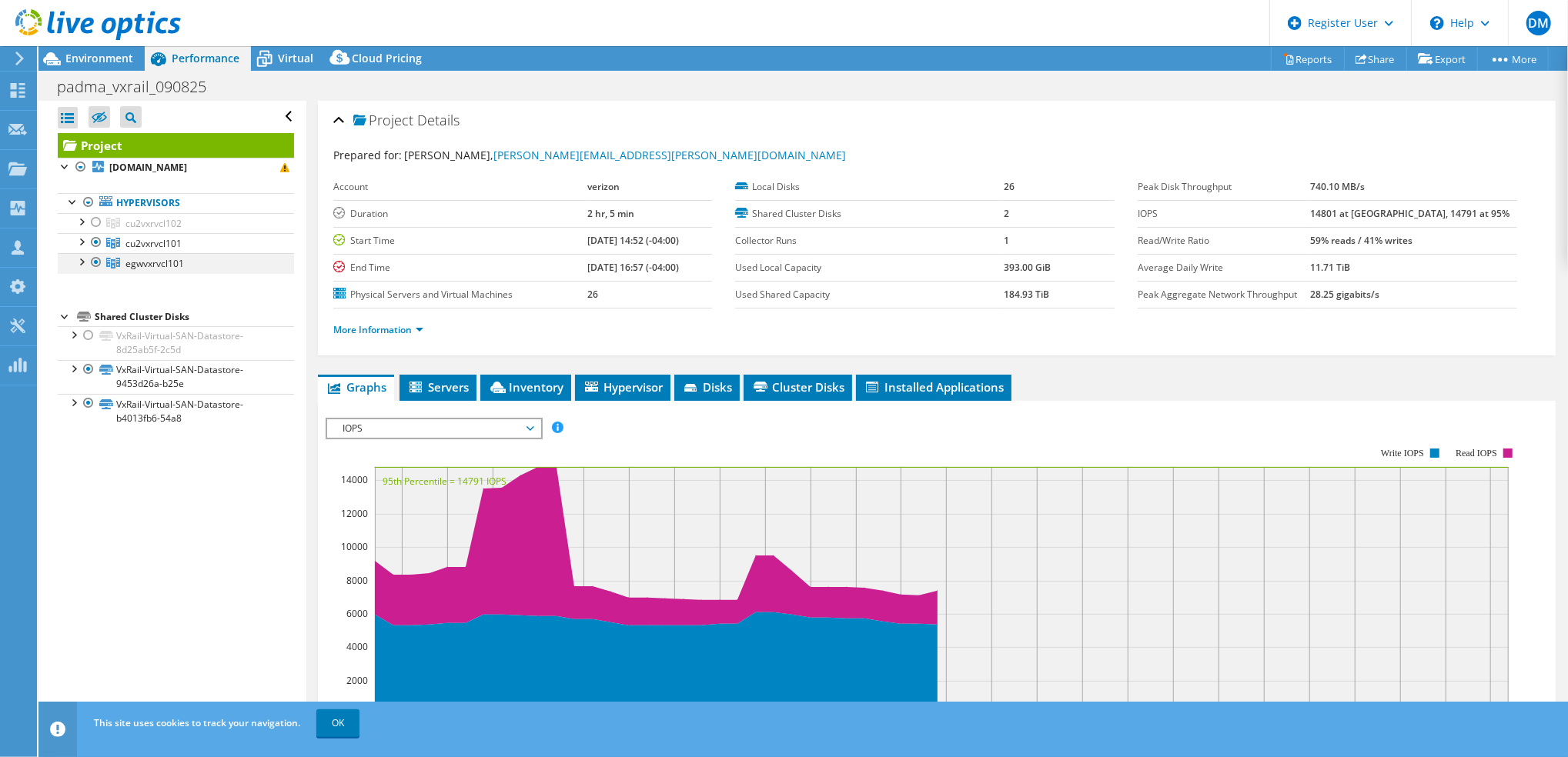
click at [94, 265] on div at bounding box center [96, 262] width 15 height 18
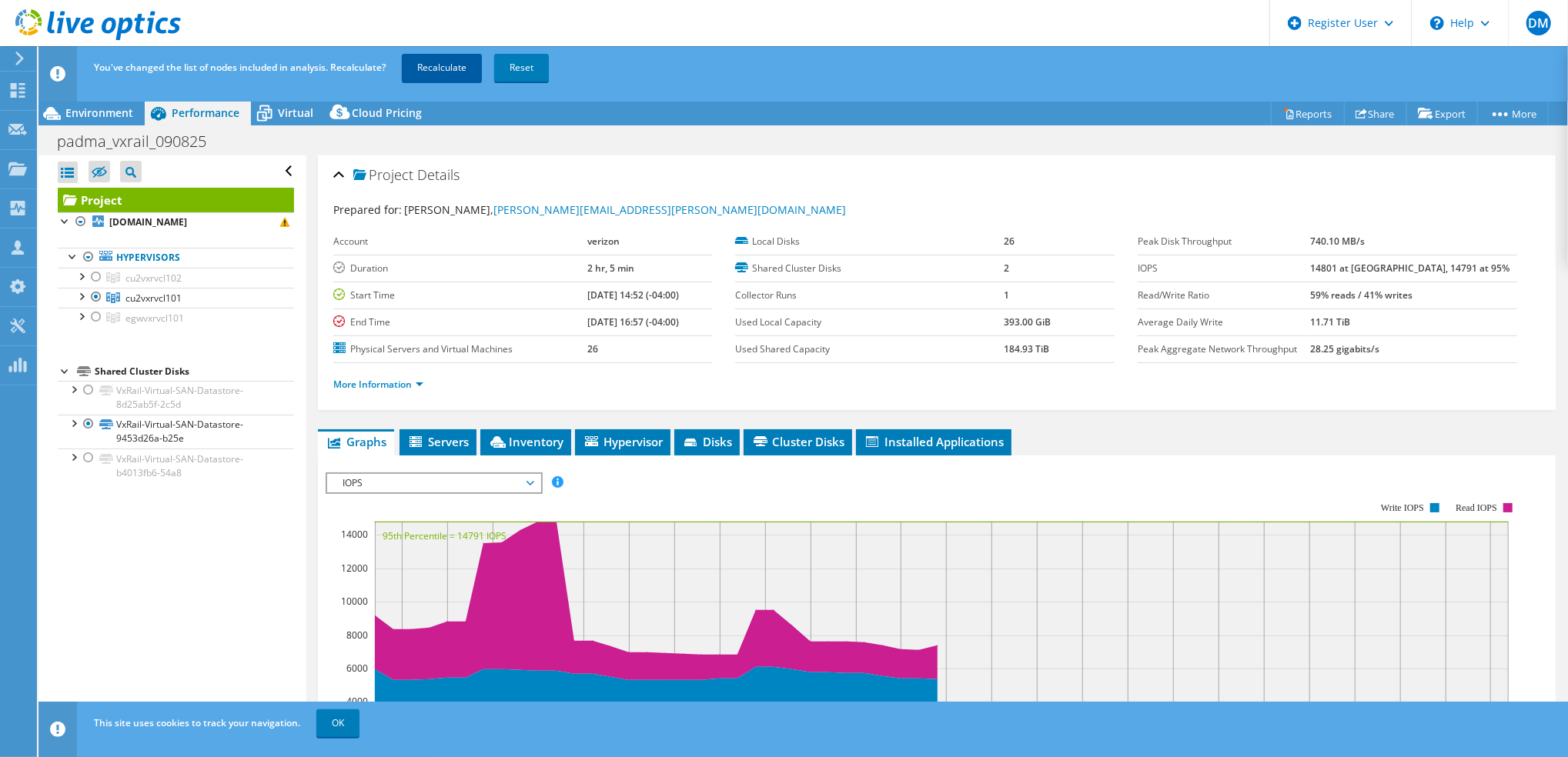
click at [445, 55] on link "Recalculate" at bounding box center [441, 68] width 80 height 28
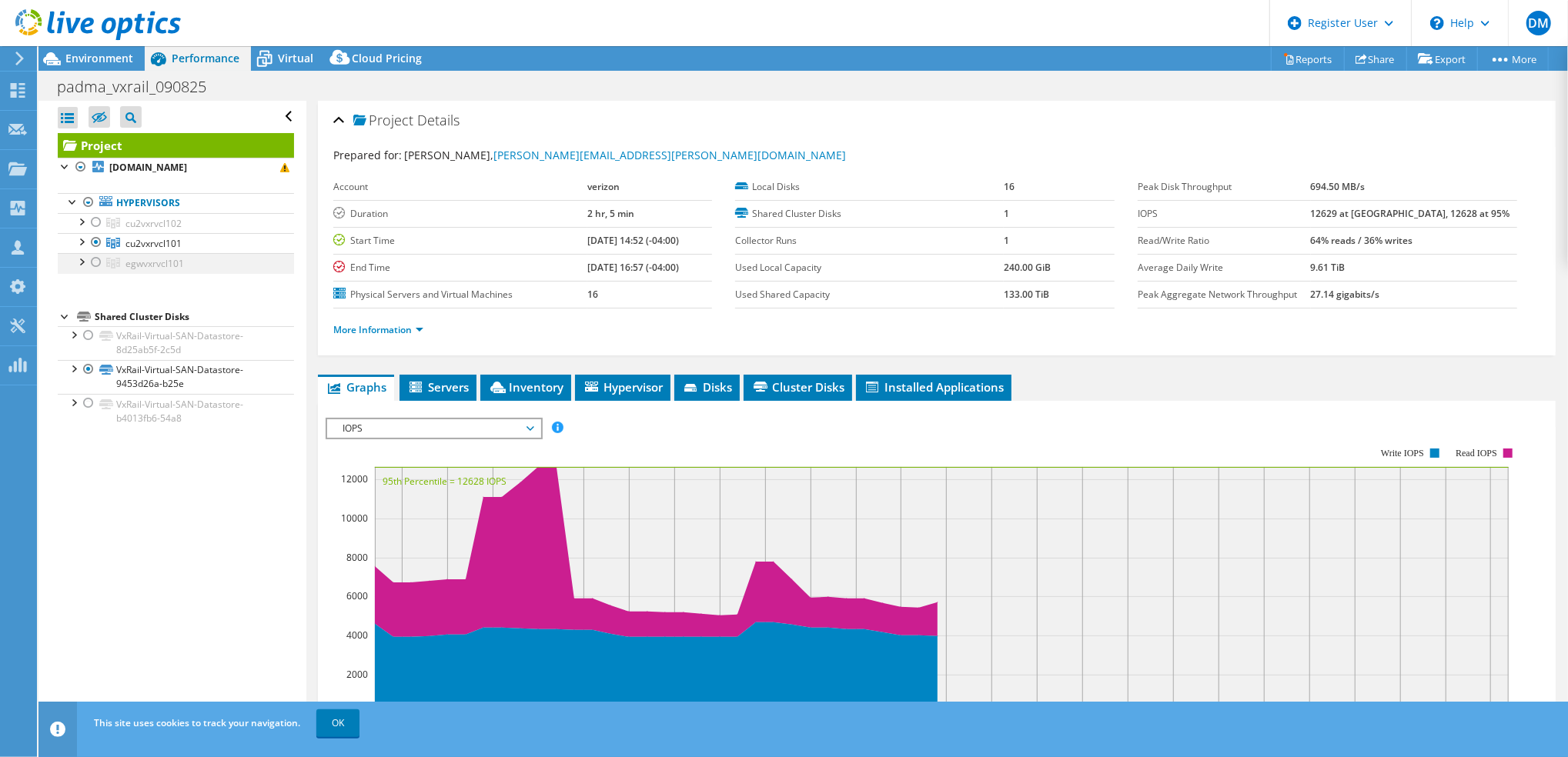
click at [97, 261] on div at bounding box center [96, 262] width 15 height 18
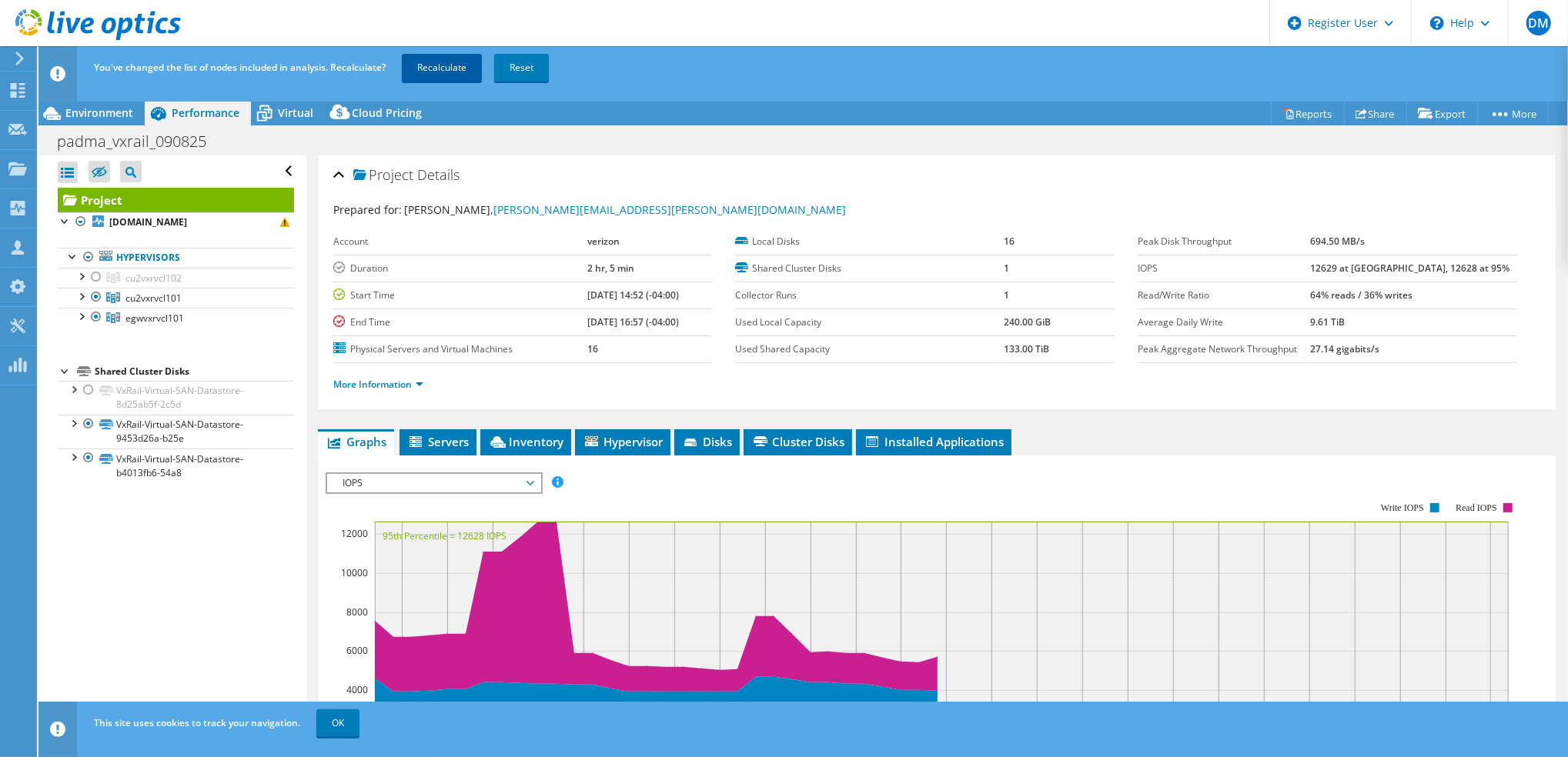
click at [453, 63] on link "Recalculate" at bounding box center [441, 68] width 80 height 28
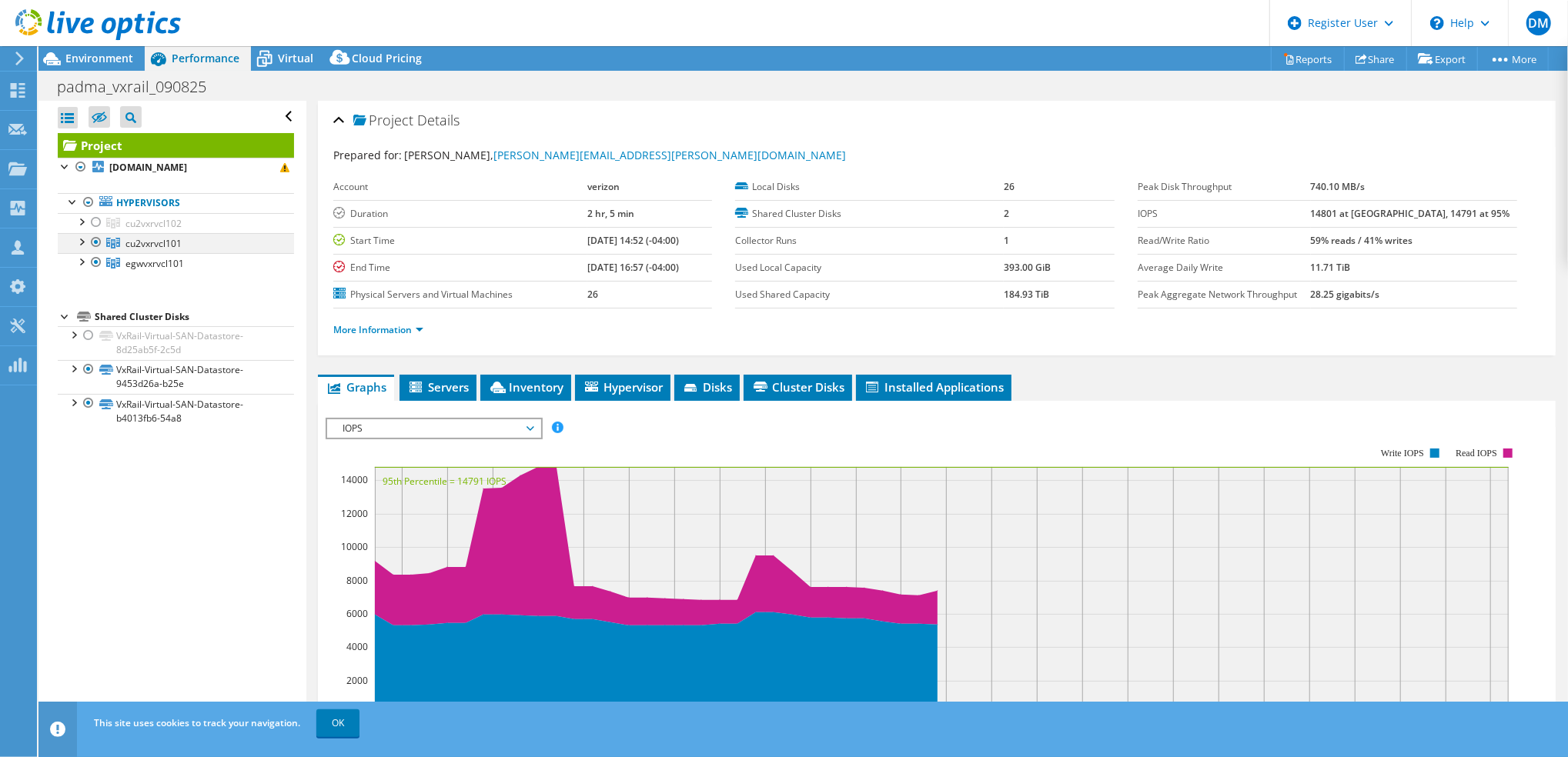
click at [93, 244] on div at bounding box center [96, 242] width 15 height 18
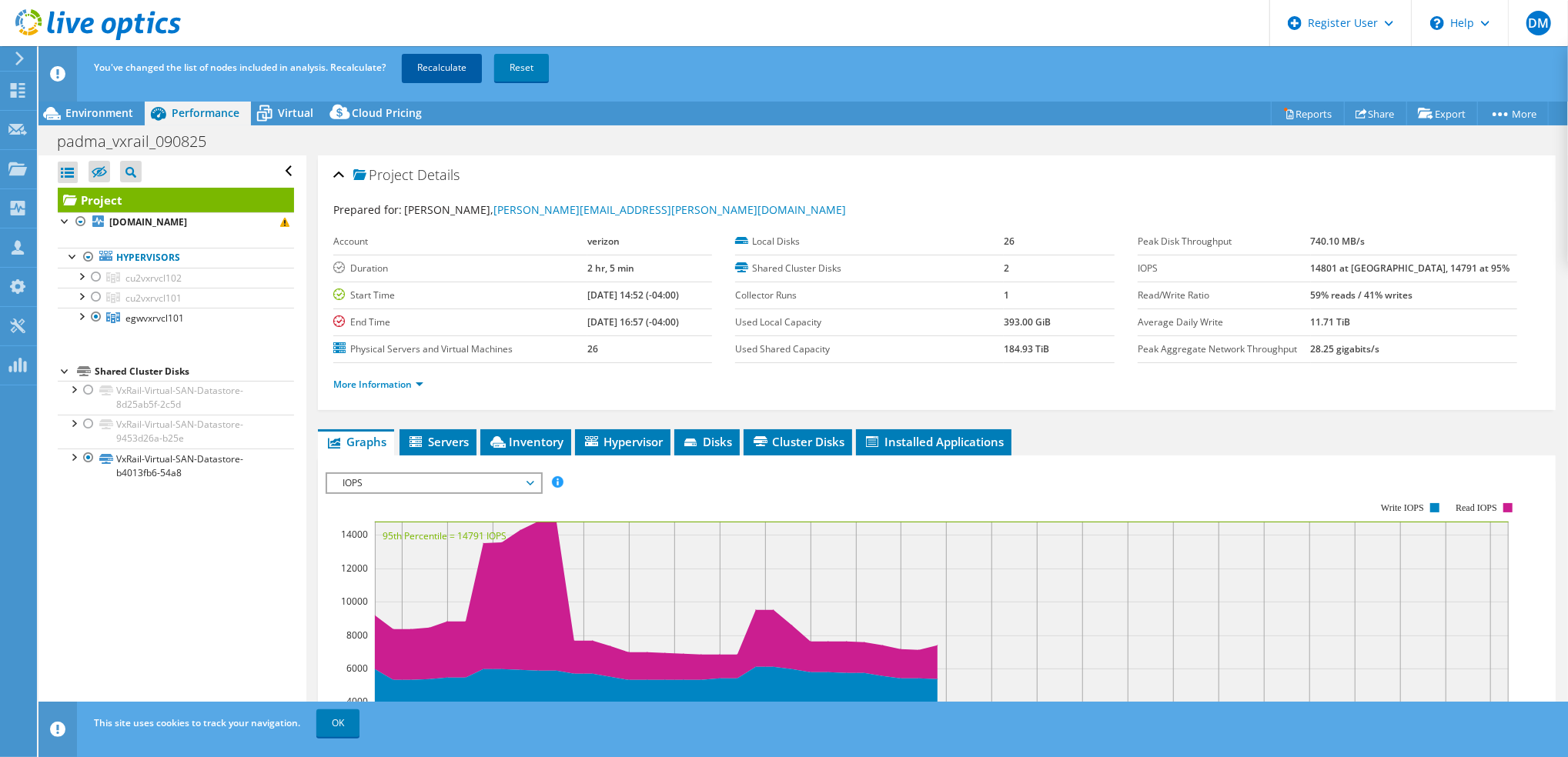
click at [443, 68] on link "Recalculate" at bounding box center [441, 68] width 80 height 28
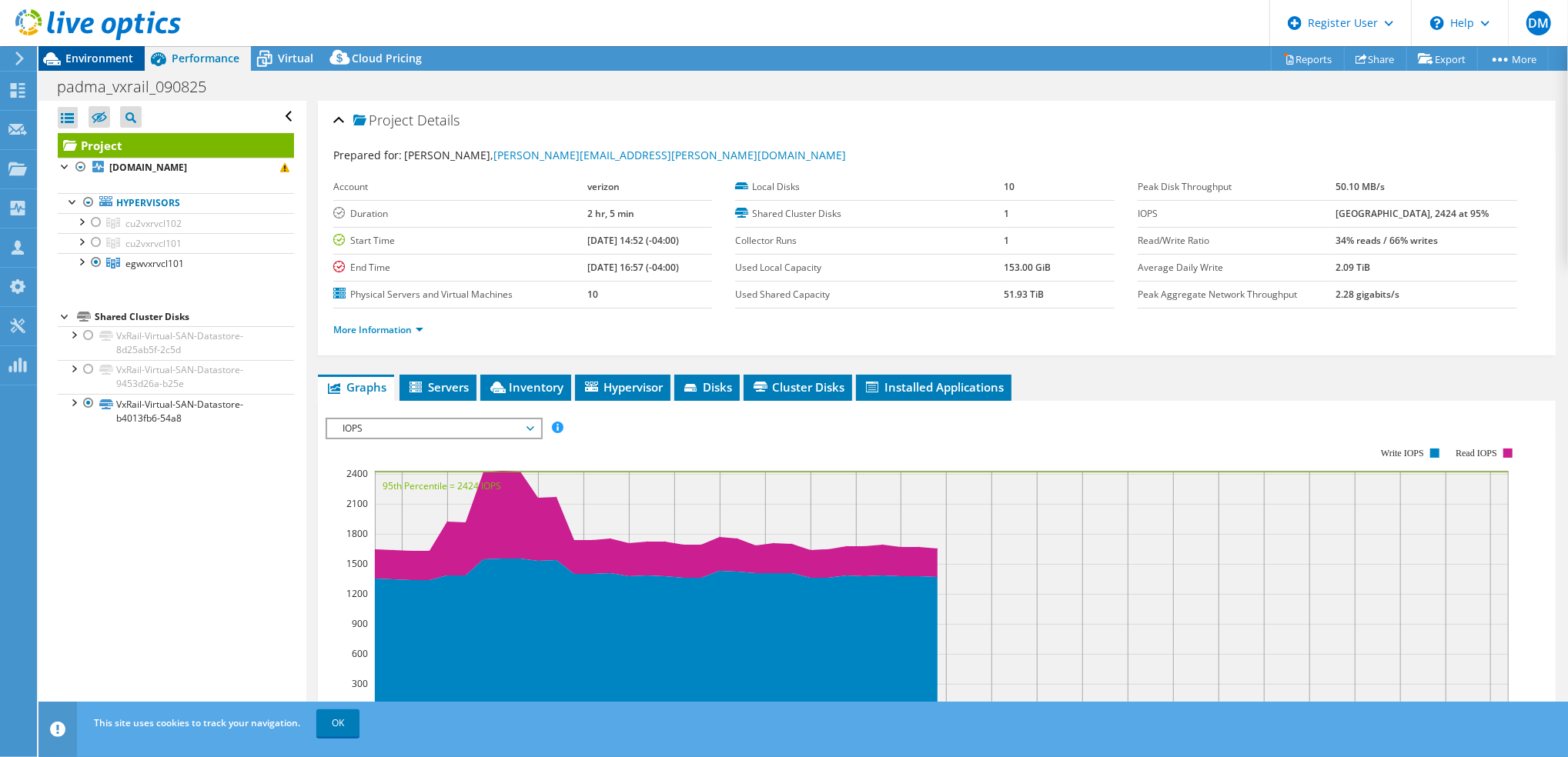
click at [96, 61] on span "Environment" at bounding box center [99, 57] width 68 height 14
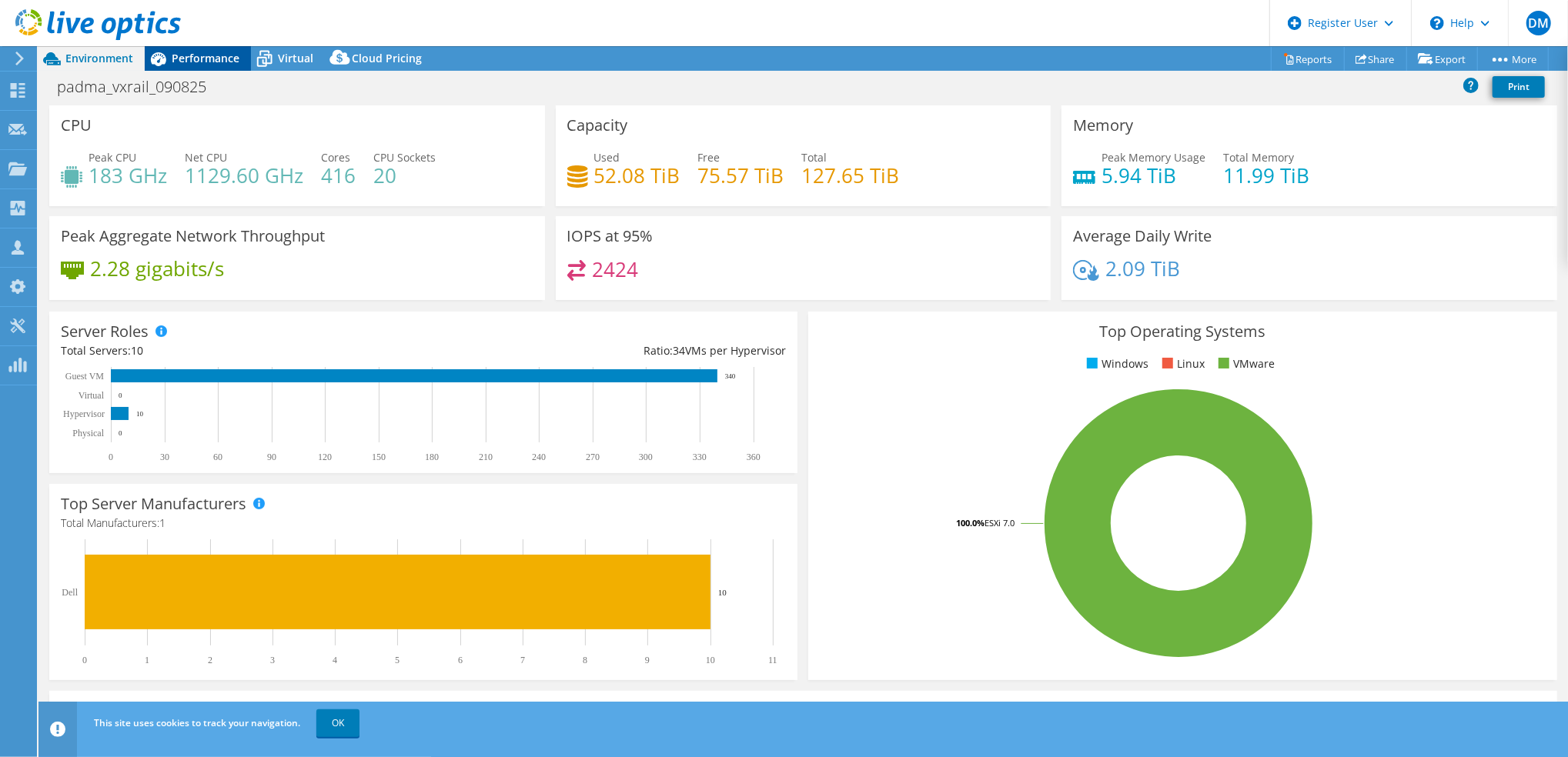
click at [207, 60] on span "Performance" at bounding box center [205, 57] width 68 height 14
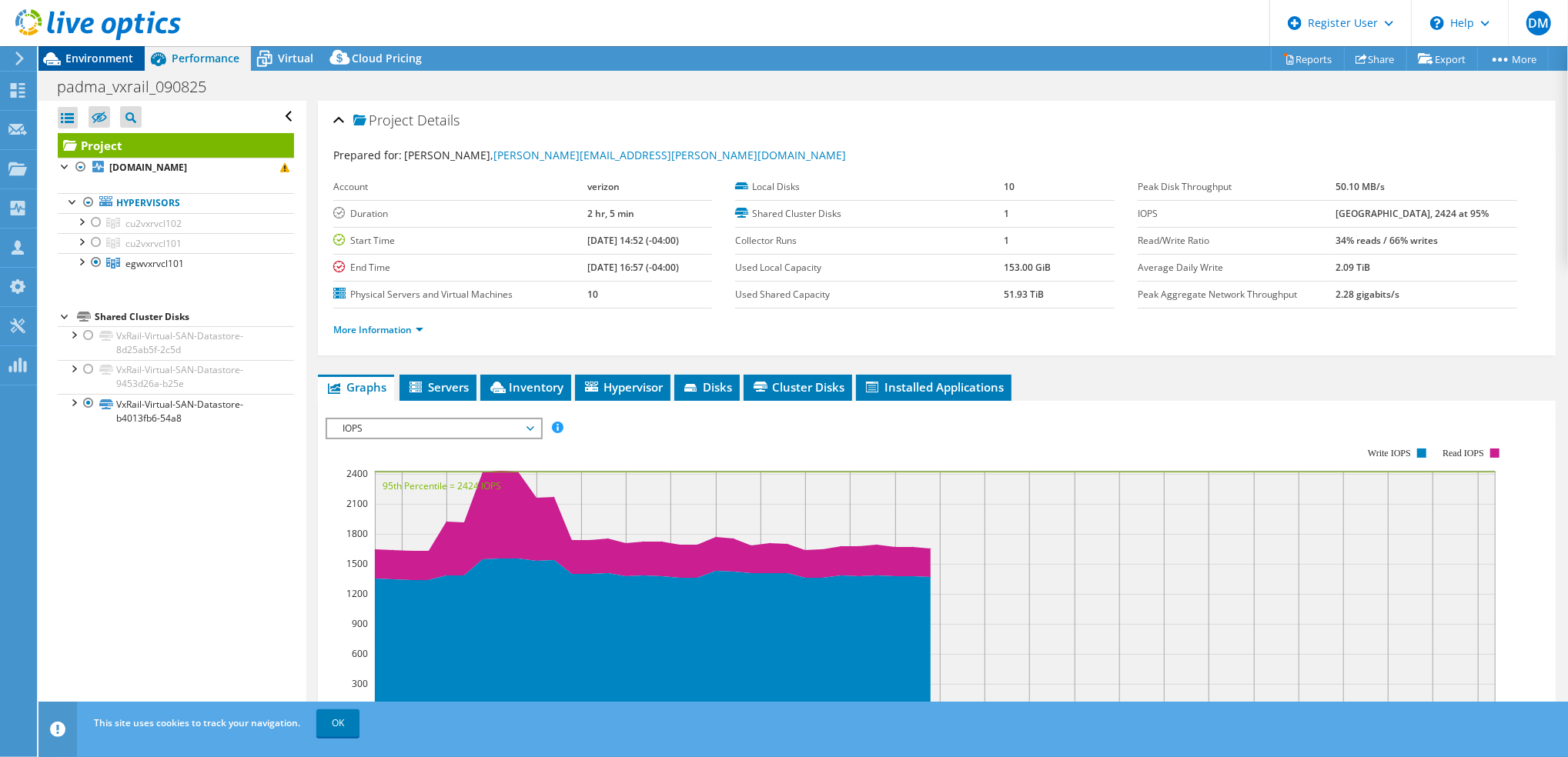
click at [116, 55] on span "Environment" at bounding box center [99, 57] width 68 height 14
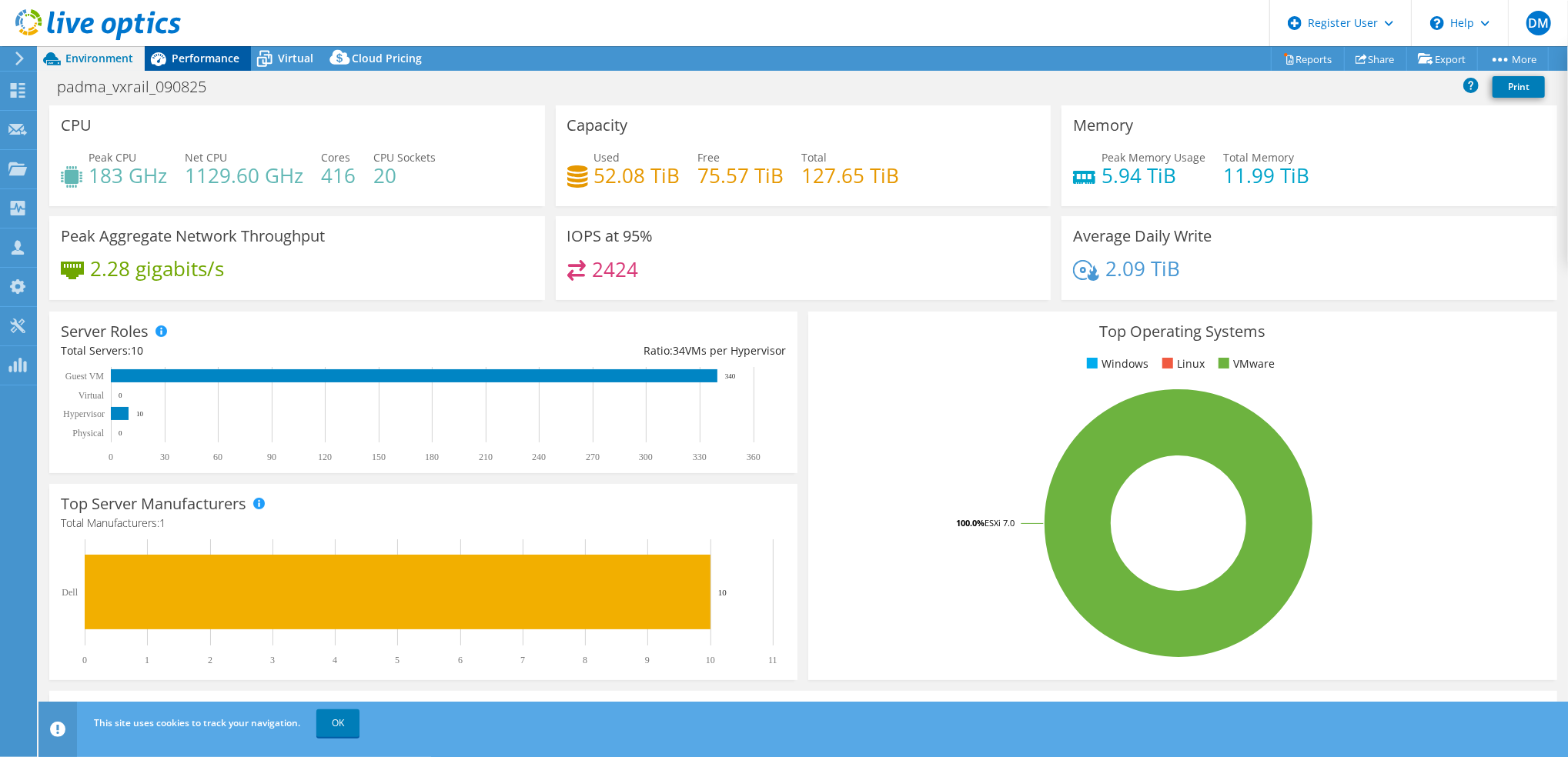
click at [180, 67] on div "Performance" at bounding box center [198, 59] width 107 height 25
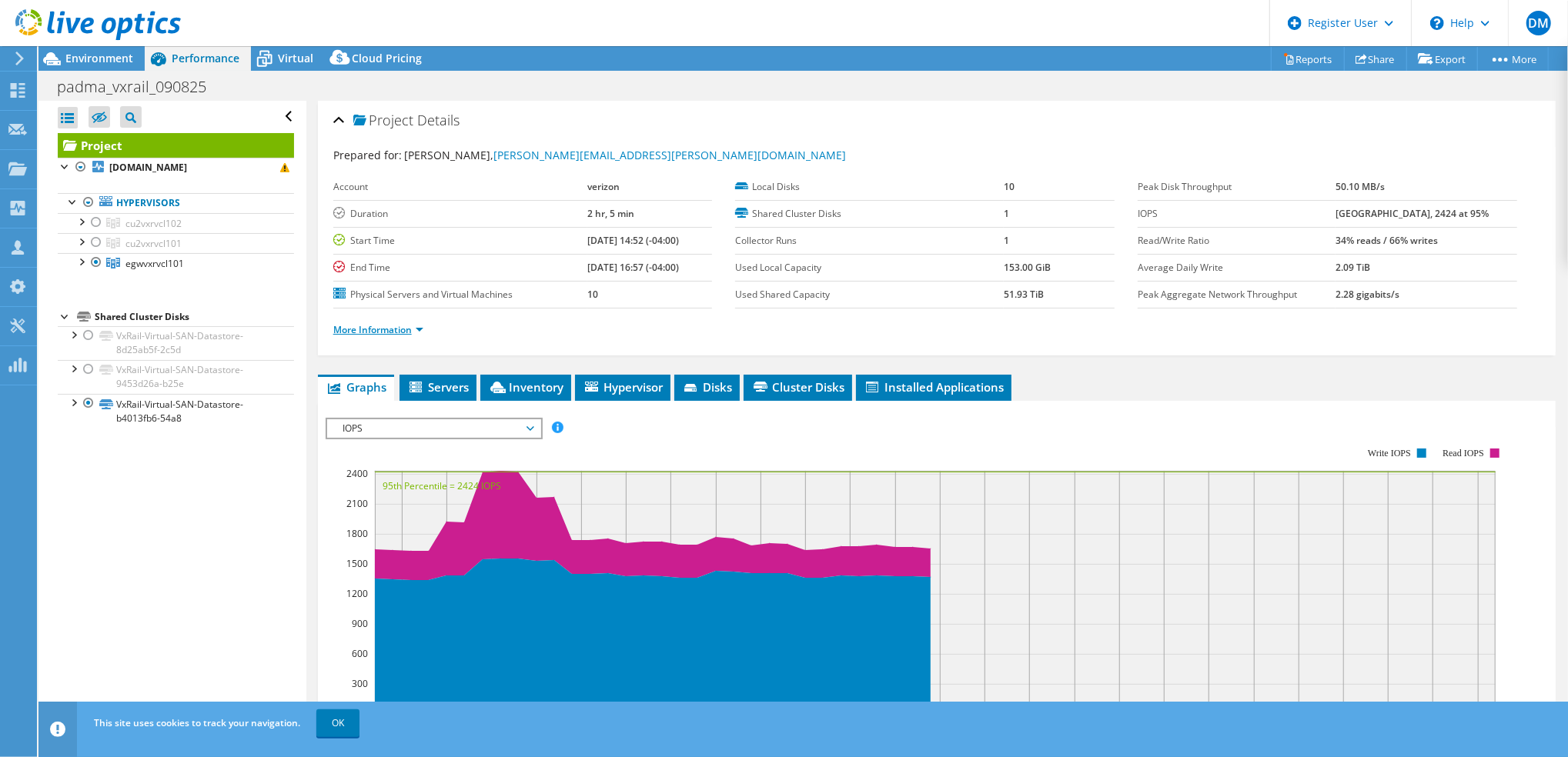
click at [379, 324] on link "More Information" at bounding box center [378, 330] width 90 height 13
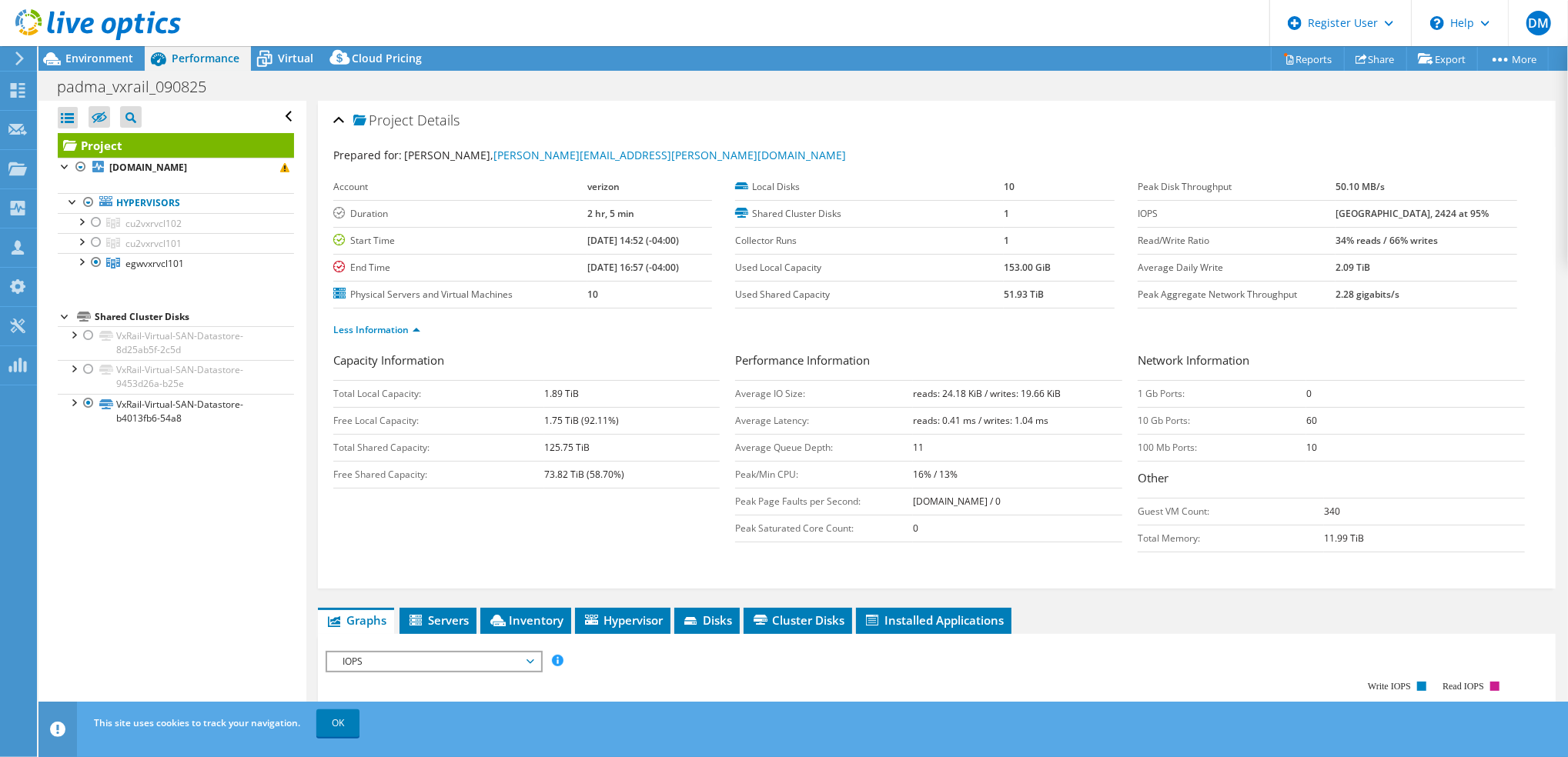
click at [106, 49] on div at bounding box center [90, 26] width 181 height 51
click at [111, 50] on div at bounding box center [90, 26] width 181 height 51
click at [96, 66] on div "Environment" at bounding box center [91, 59] width 107 height 25
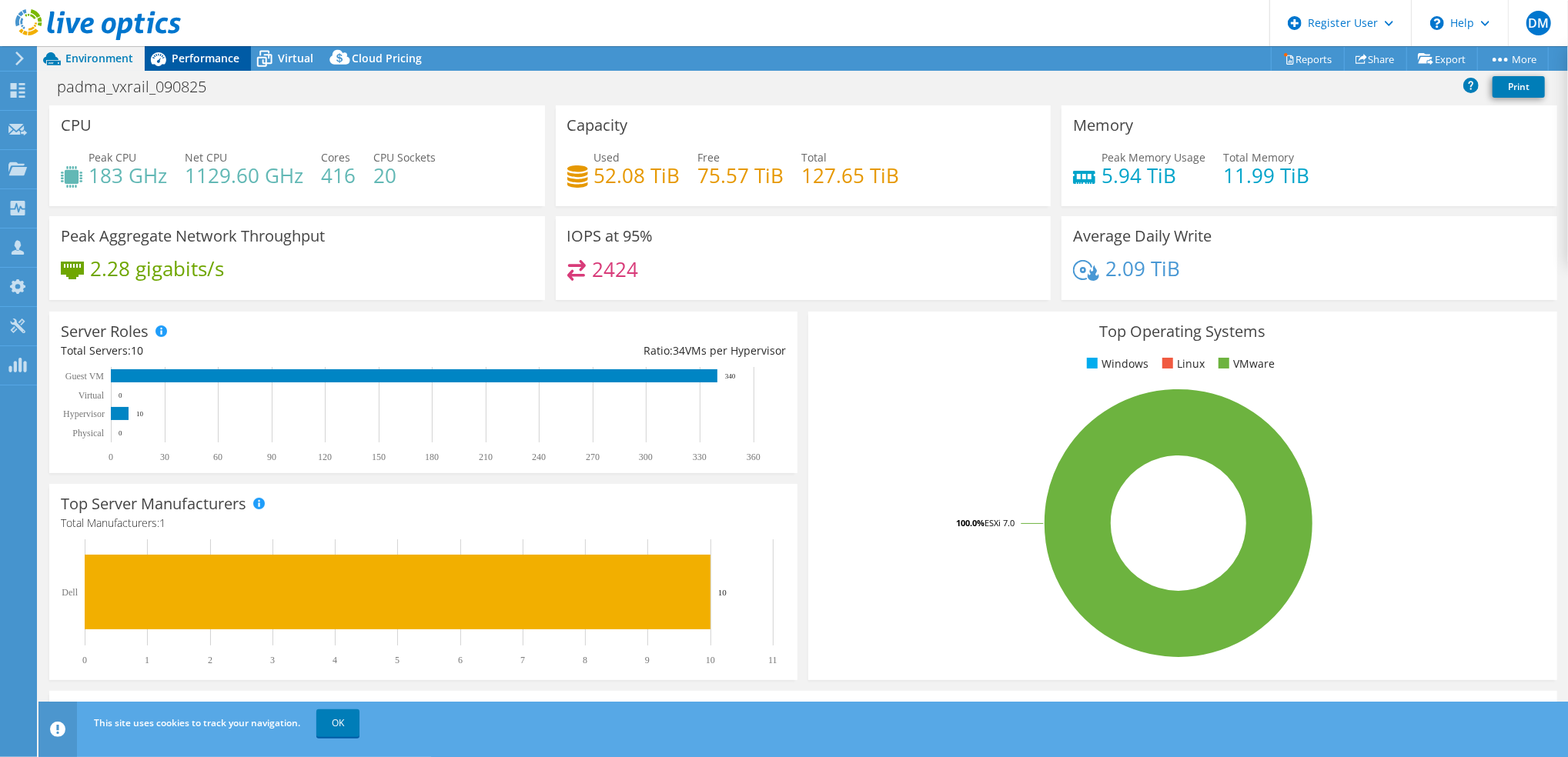
click at [216, 61] on span "Performance" at bounding box center [205, 57] width 68 height 14
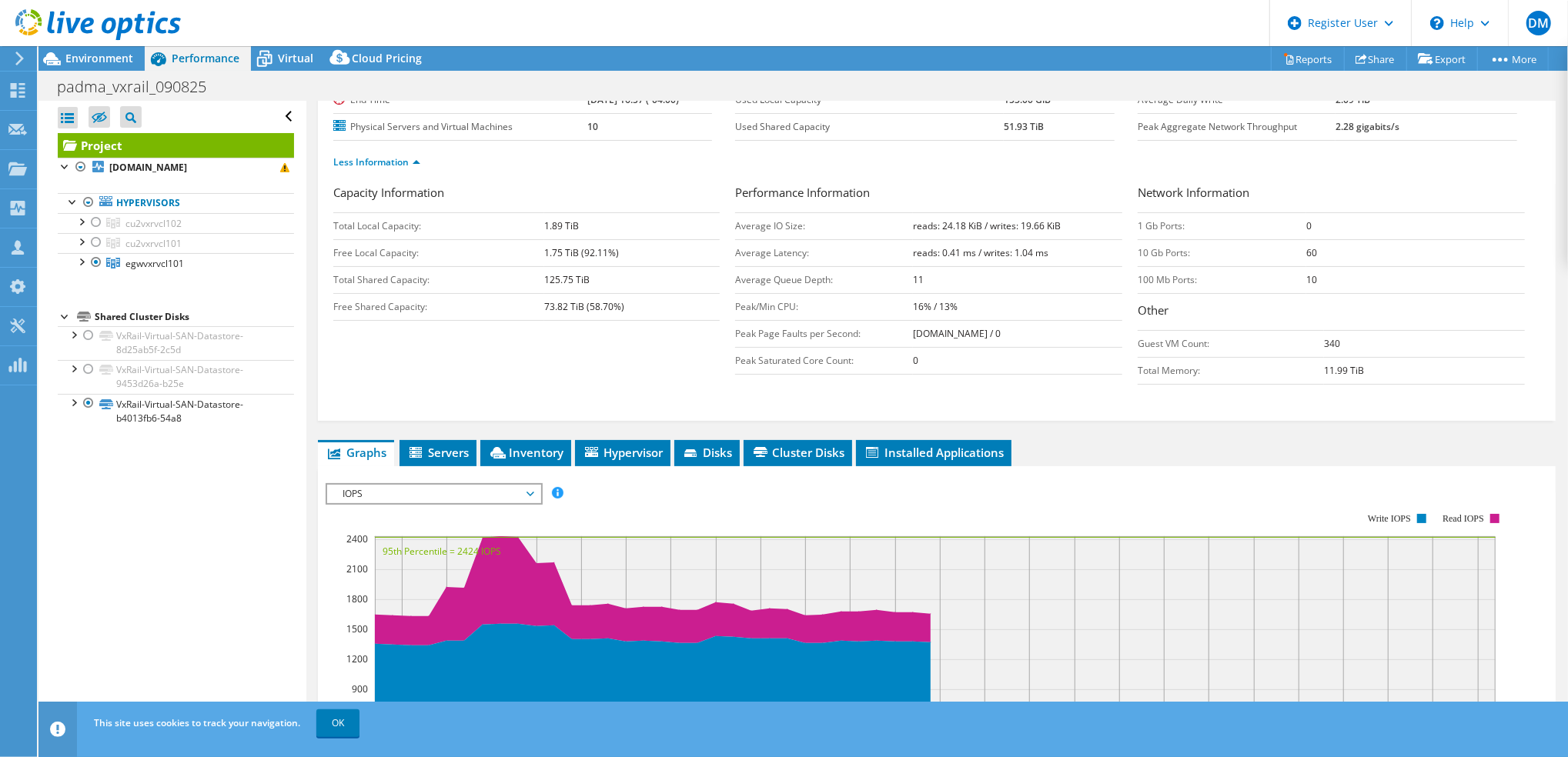
scroll to position [197, 0]
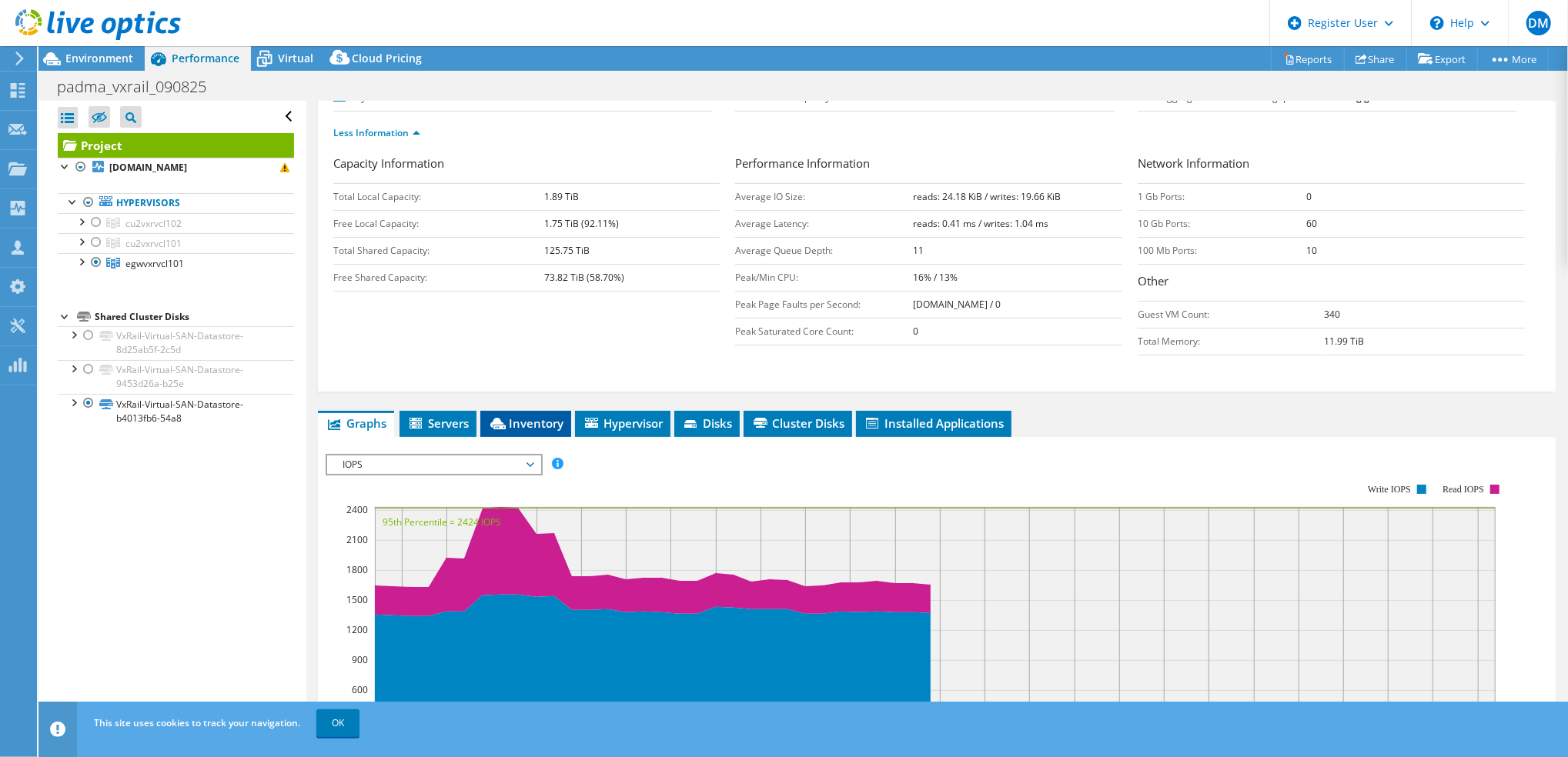
click at [537, 421] on span "Inventory" at bounding box center [525, 423] width 75 height 15
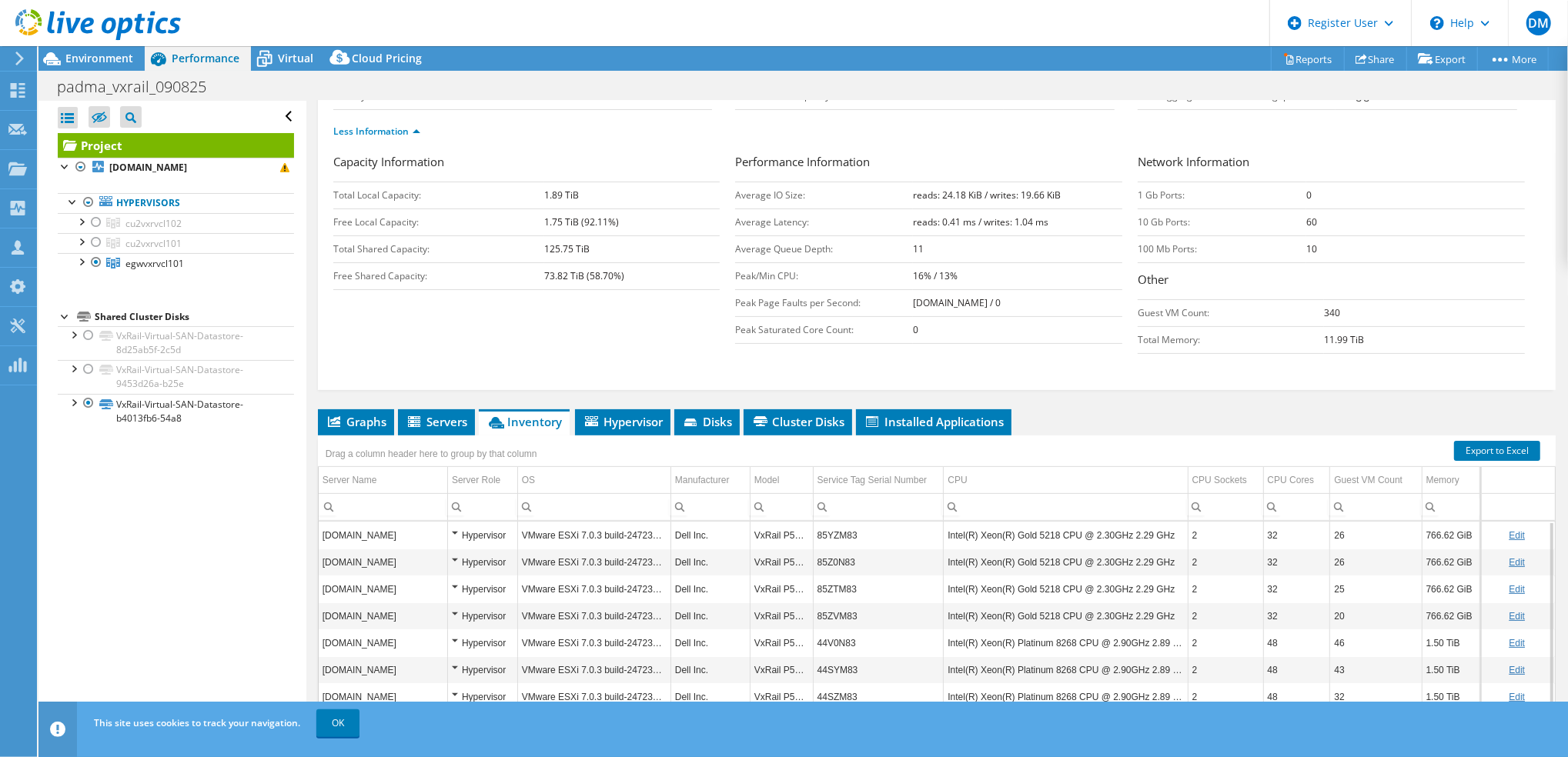
scroll to position [189, 0]
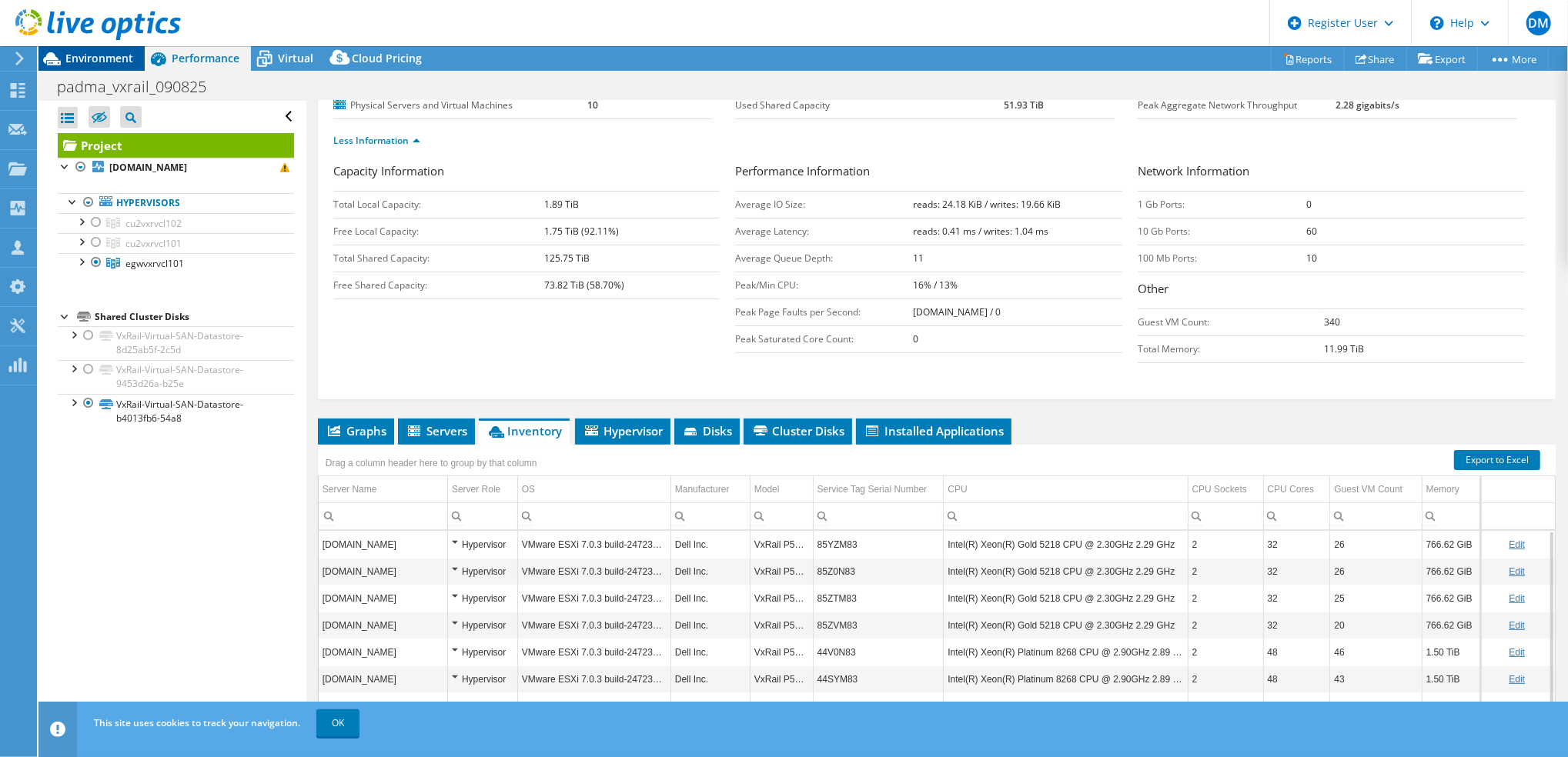
click at [89, 60] on span "Environment" at bounding box center [99, 57] width 68 height 14
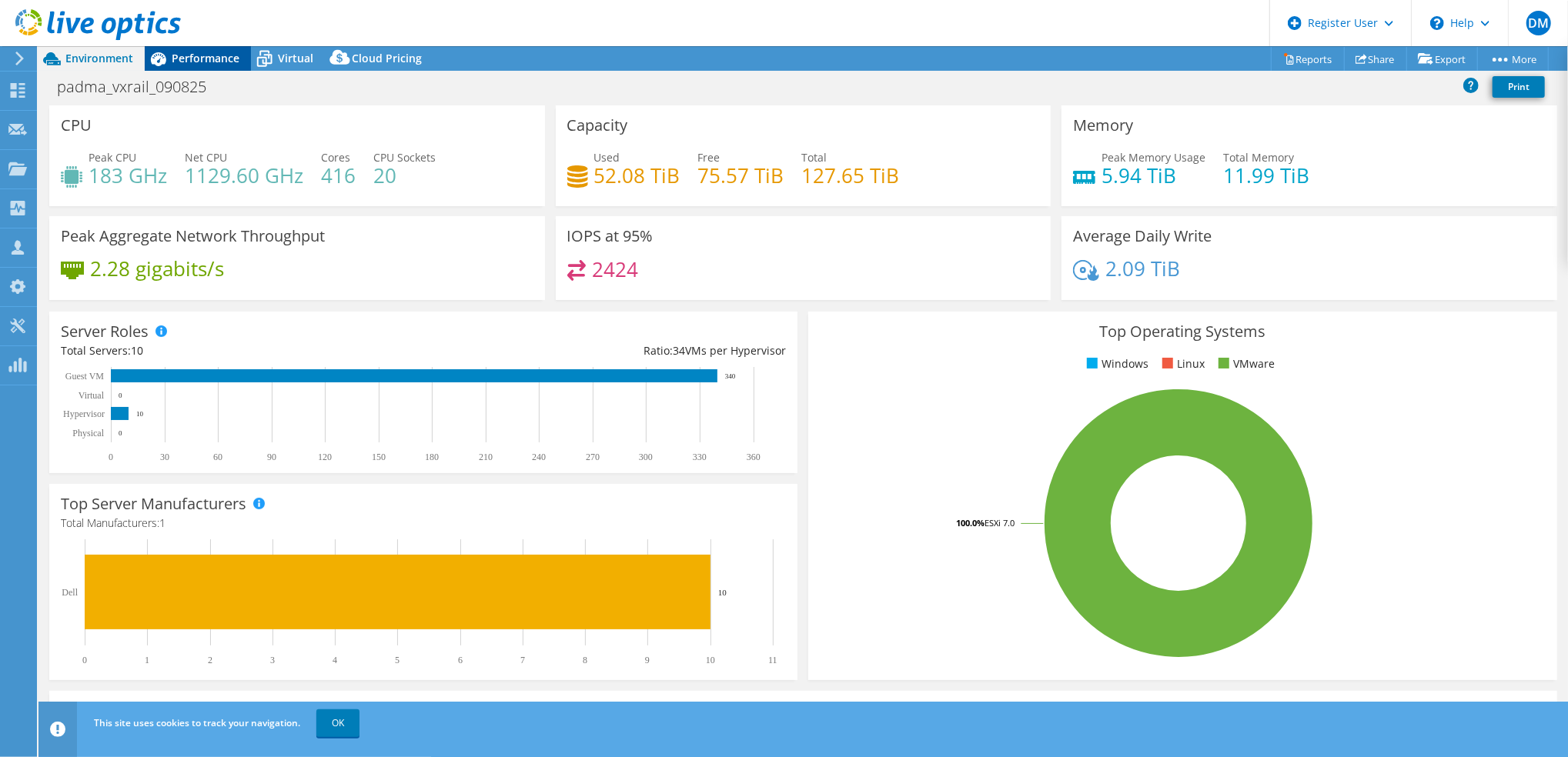
click at [169, 67] on icon at bounding box center [158, 59] width 27 height 27
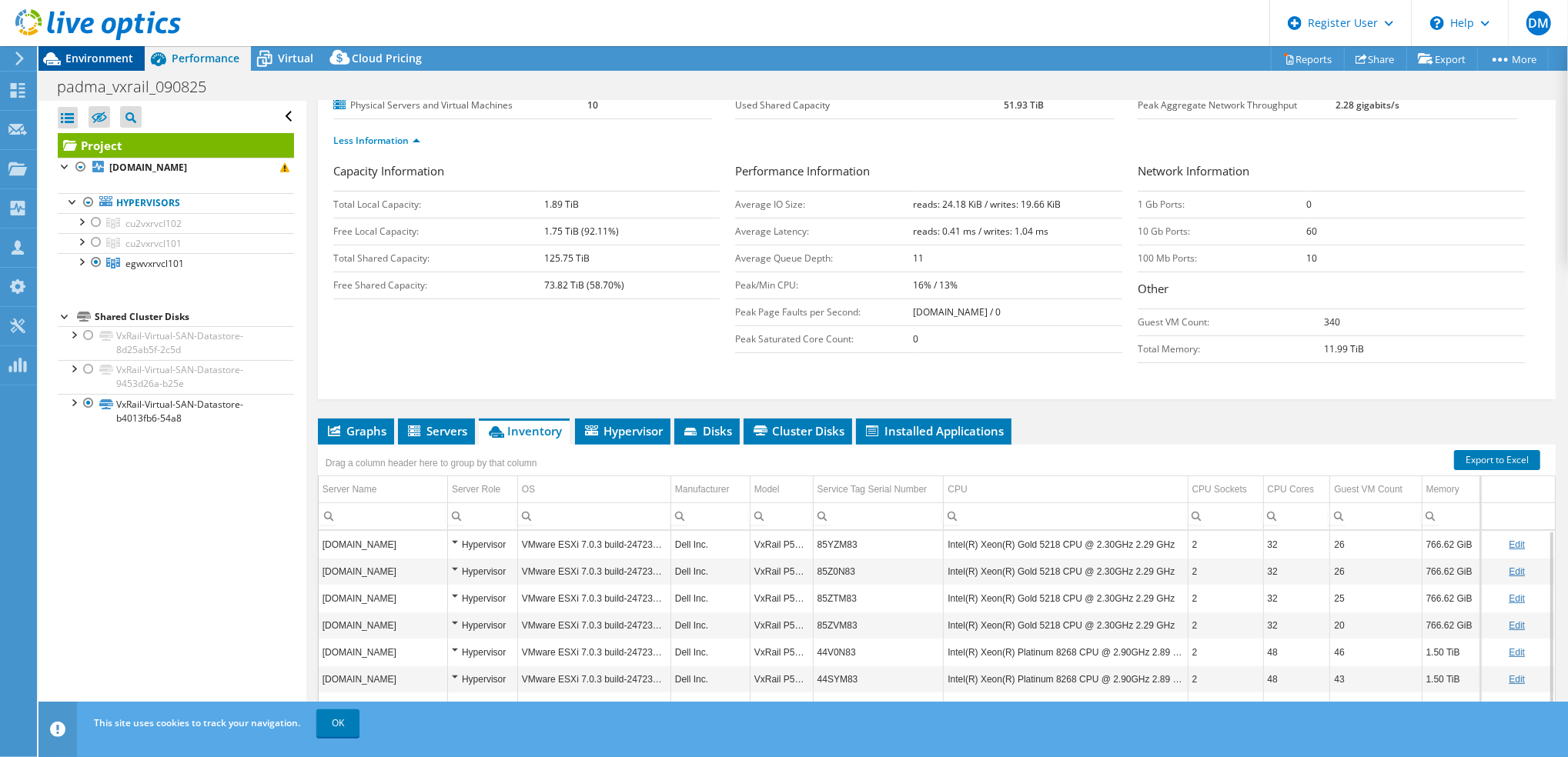
click at [90, 55] on span "Environment" at bounding box center [99, 57] width 68 height 14
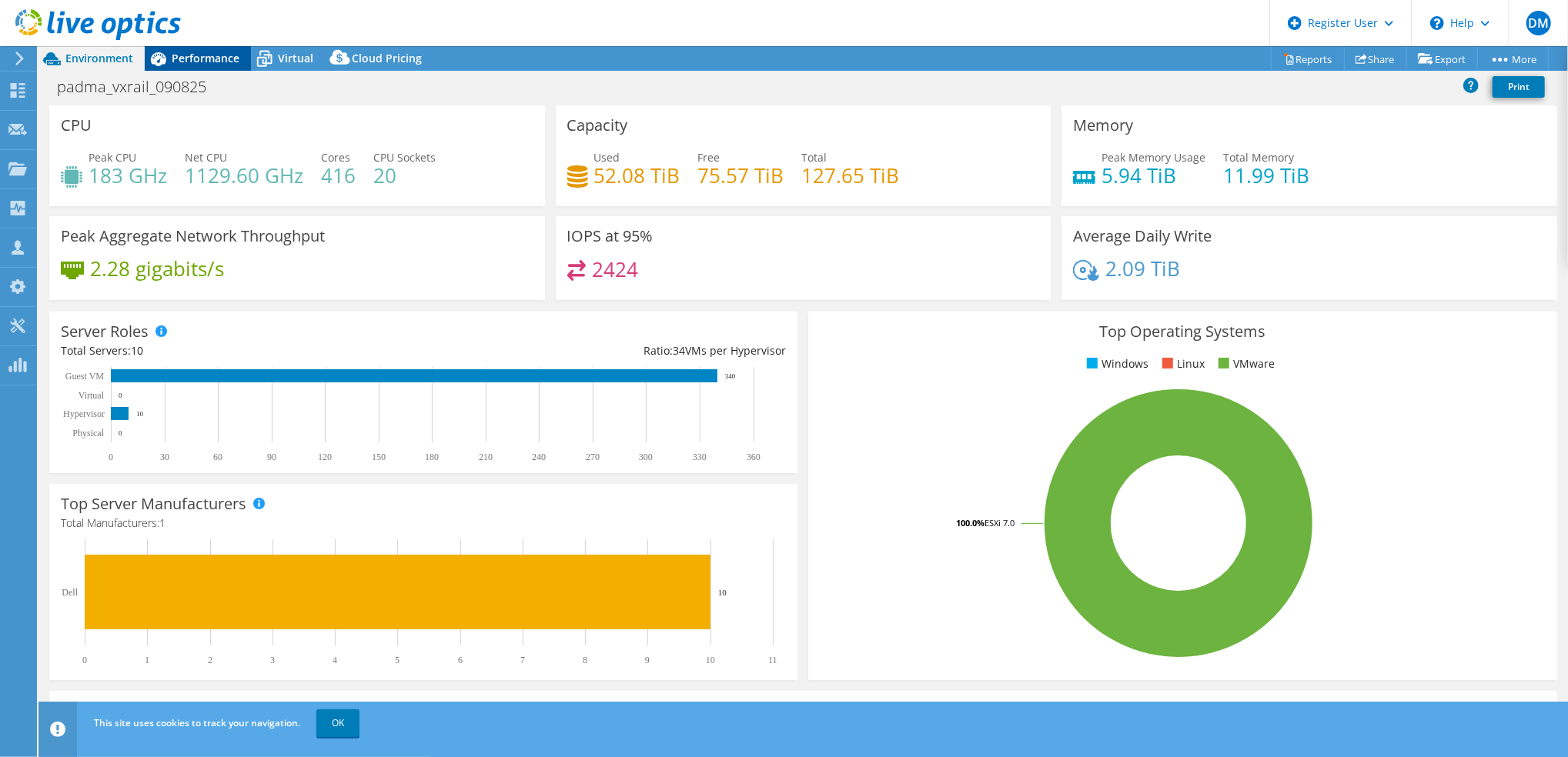
click at [220, 68] on div "Performance" at bounding box center [198, 59] width 107 height 25
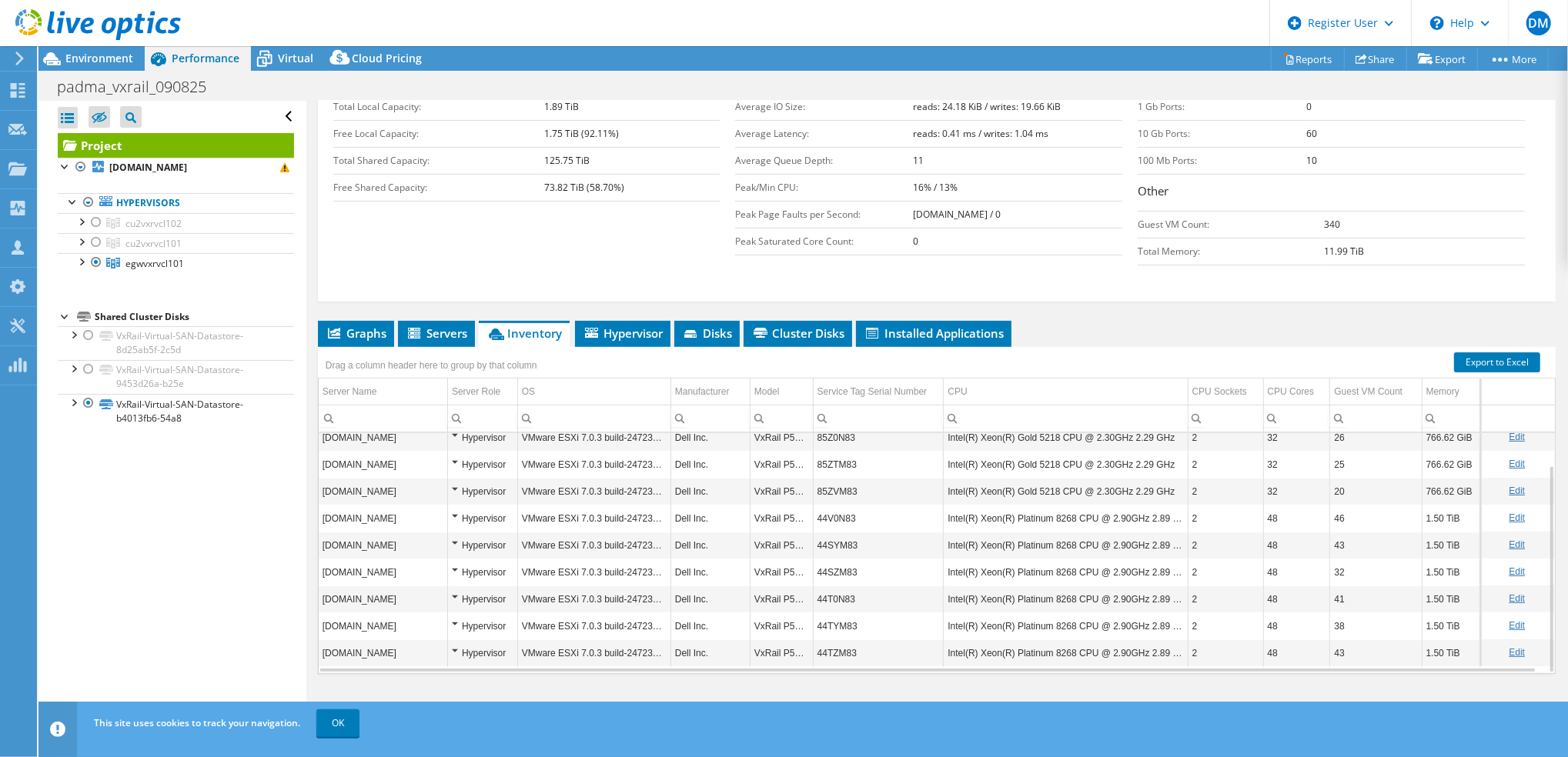
scroll to position [291, 0]
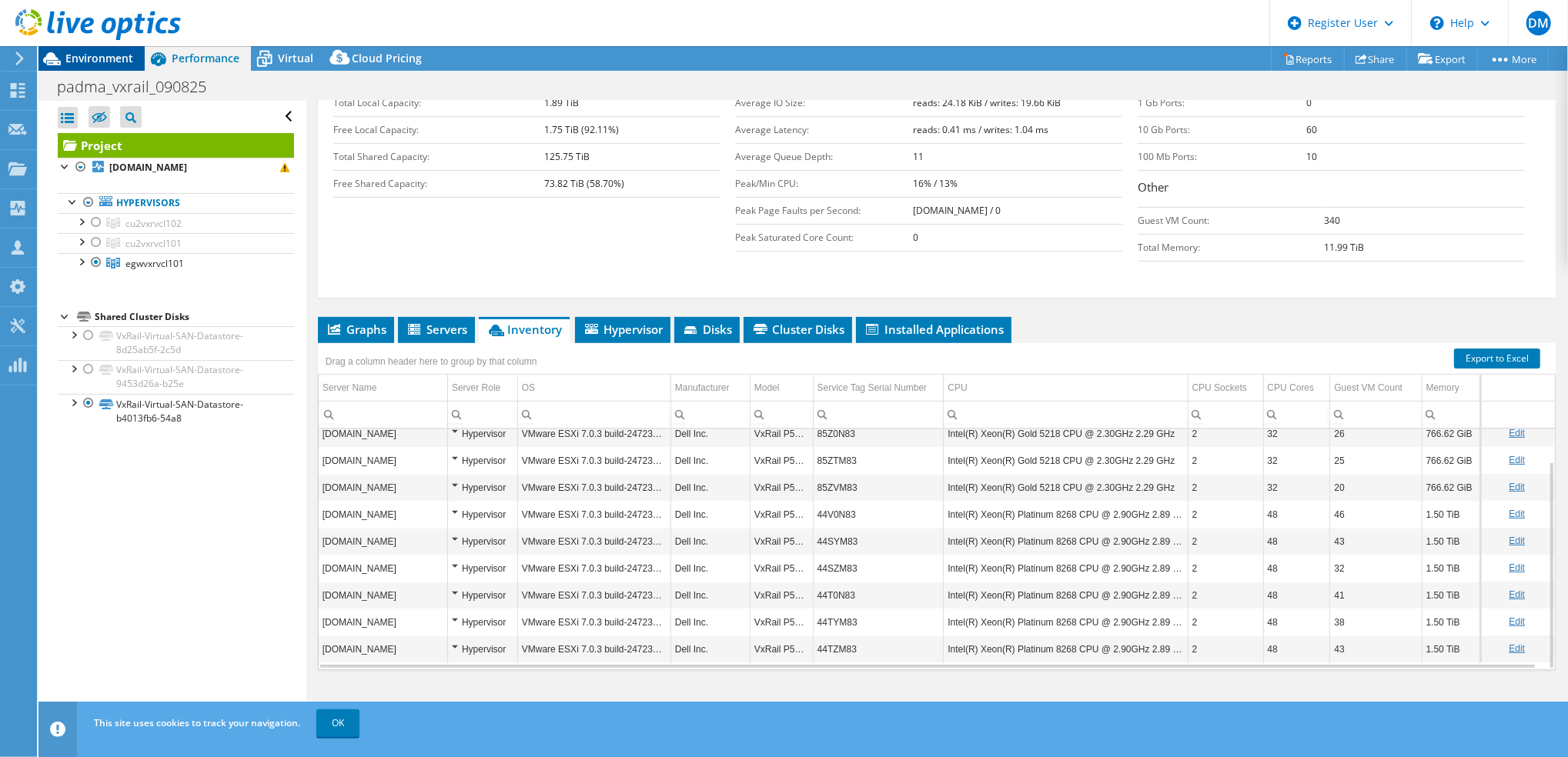
click at [88, 68] on div "Environment" at bounding box center [91, 59] width 107 height 25
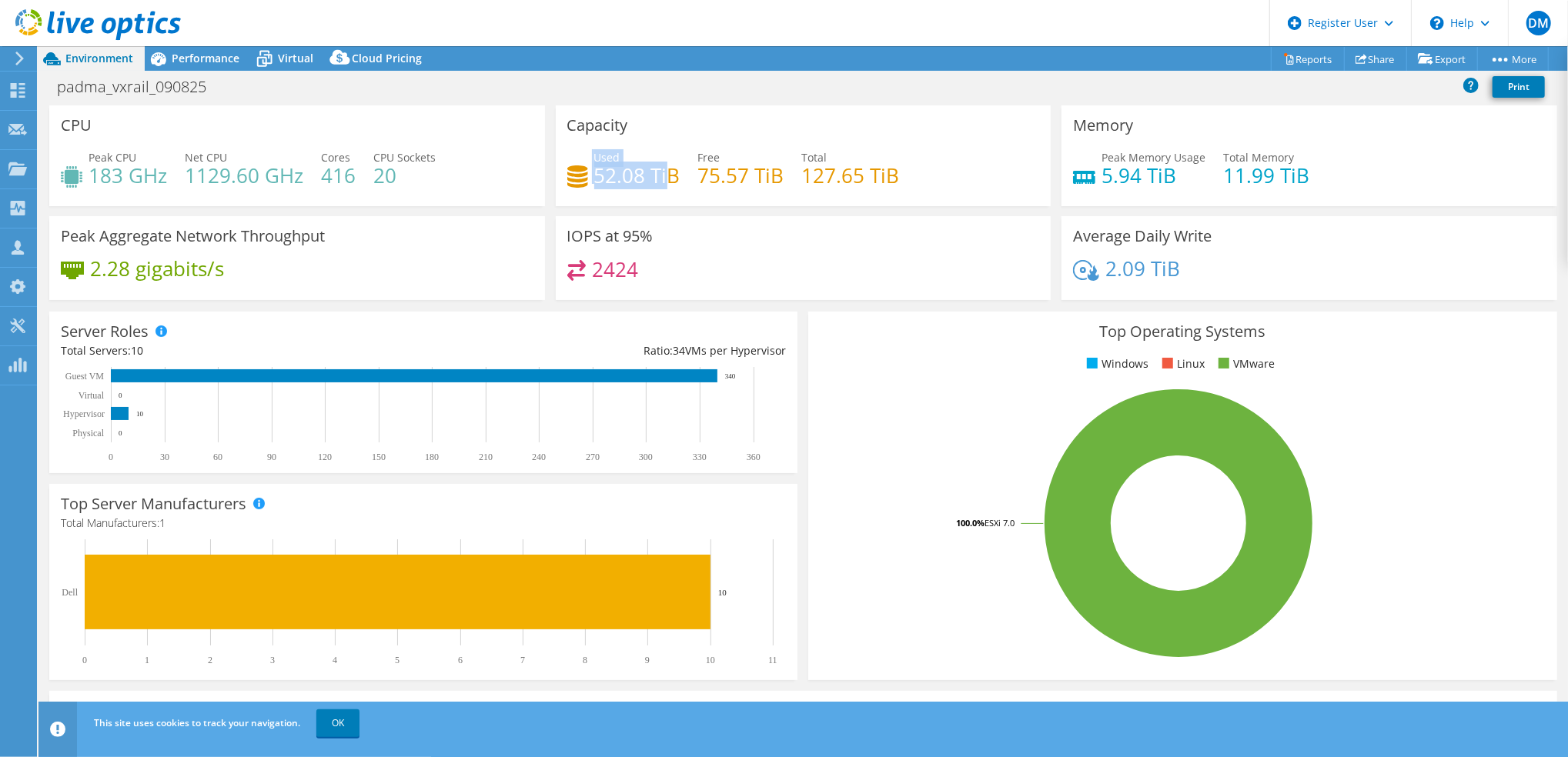
drag, startPoint x: 586, startPoint y: 168, endPoint x: 668, endPoint y: 168, distance: 82.0
click at [668, 168] on div "Used 52.08 TiB" at bounding box center [623, 166] width 113 height 34
click at [668, 168] on h4 "52.08 TiB" at bounding box center [637, 176] width 87 height 17
drag, startPoint x: 793, startPoint y: 172, endPoint x: 895, endPoint y: 174, distance: 102.0
click at [895, 174] on div "Used 52.08 TiB Free 75.57 TiB Total 127.65 TiB" at bounding box center [803, 174] width 473 height 50
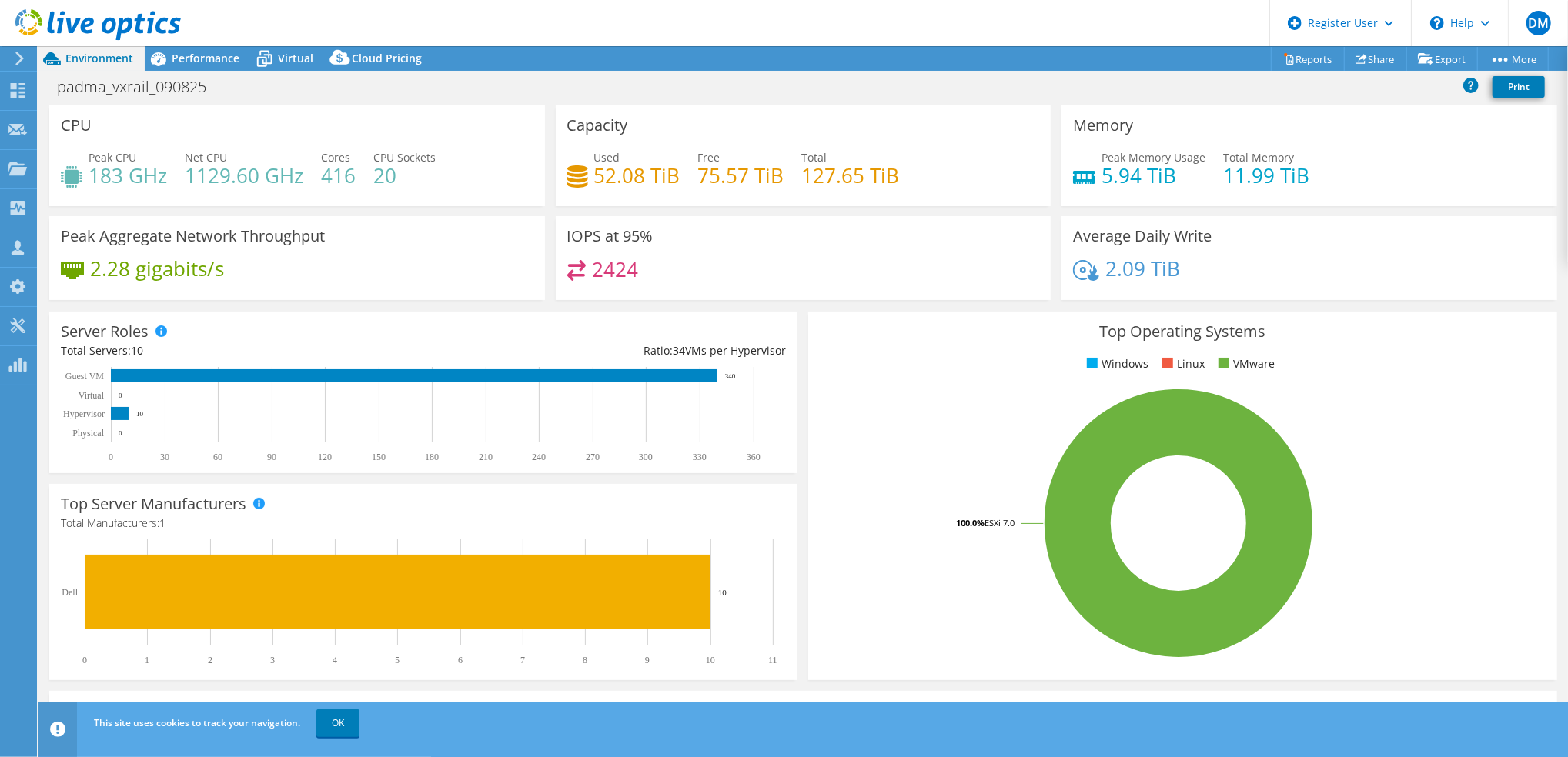
drag, startPoint x: 895, startPoint y: 174, endPoint x: 879, endPoint y: 231, distance: 59.2
click at [879, 231] on div "IOPS at 95% 2424" at bounding box center [803, 258] width 496 height 84
drag, startPoint x: 1172, startPoint y: 183, endPoint x: 1088, endPoint y: 170, distance: 85.0
click at [1088, 170] on div "Peak Memory Usage 5.94 TiB" at bounding box center [1139, 166] width 132 height 34
drag, startPoint x: 171, startPoint y: 180, endPoint x: 87, endPoint y: 168, distance: 84.9
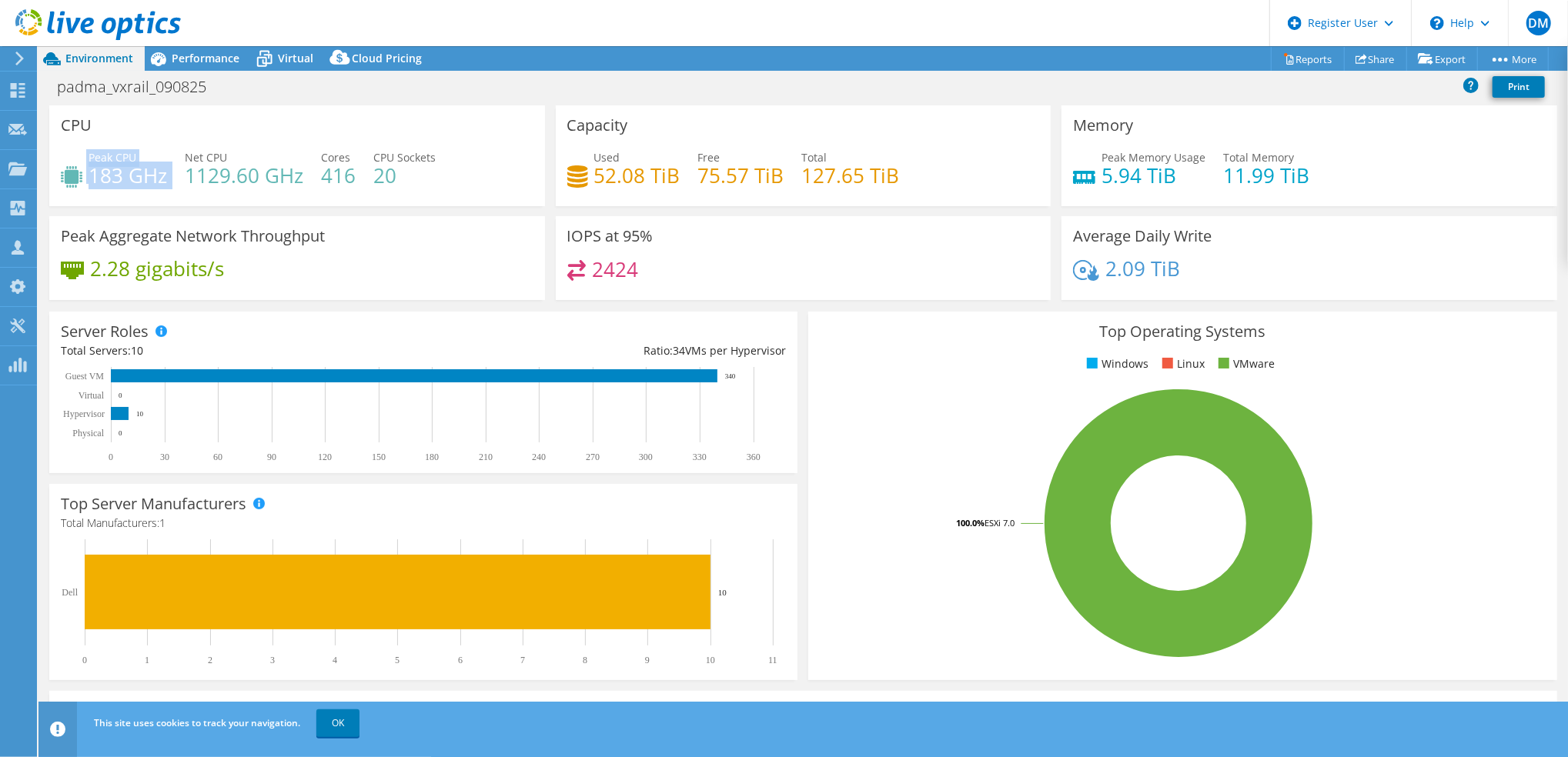
click at [87, 168] on div "Peak CPU 183 GHz Net CPU 1129.60 GHz Cores 416 CPU Sockets 20" at bounding box center [297, 174] width 473 height 50
click at [506, 249] on div "Peak Aggregate Network Throughput 2.28 gigabits/s" at bounding box center [297, 258] width 496 height 84
drag, startPoint x: 353, startPoint y: 173, endPoint x: 321, endPoint y: 175, distance: 32.1
click at [321, 175] on h4 "416" at bounding box center [338, 176] width 34 height 17
click at [423, 208] on div "CPU Peak CPU 183 GHz Net CPU 1129.60 GHz Cores 416 CPU Sockets 20" at bounding box center [297, 161] width 506 height 111
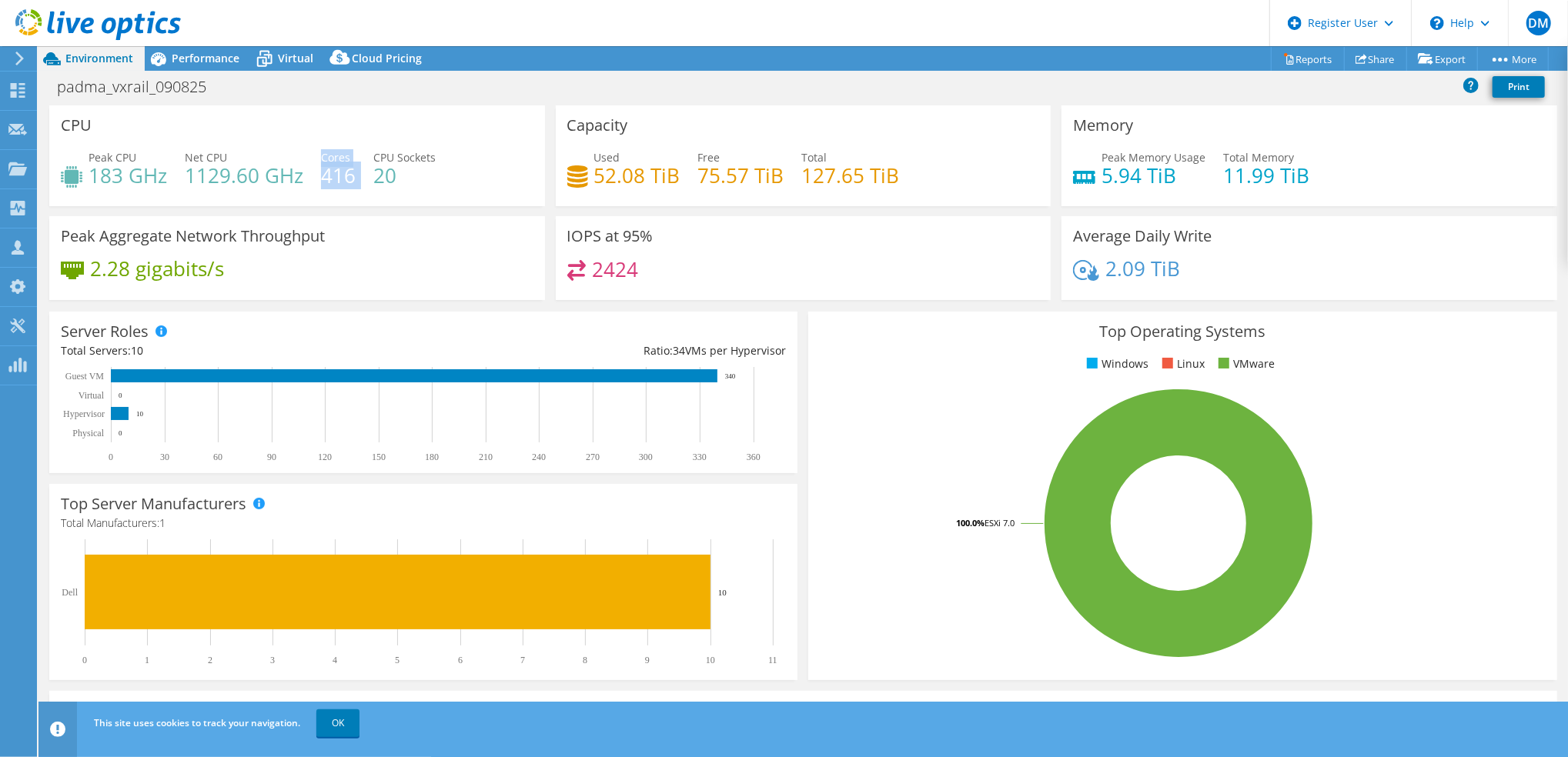
drag, startPoint x: 319, startPoint y: 175, endPoint x: 356, endPoint y: 173, distance: 37.1
click at [356, 173] on div "Peak CPU 183 GHz Net CPU 1129.60 GHz Cores 416 CPU Sockets 20" at bounding box center [297, 174] width 473 height 50
click at [343, 184] on h4 "416" at bounding box center [338, 176] width 34 height 17
drag, startPoint x: 321, startPoint y: 173, endPoint x: 353, endPoint y: 176, distance: 32.1
click at [353, 176] on h4 "416" at bounding box center [338, 176] width 34 height 17
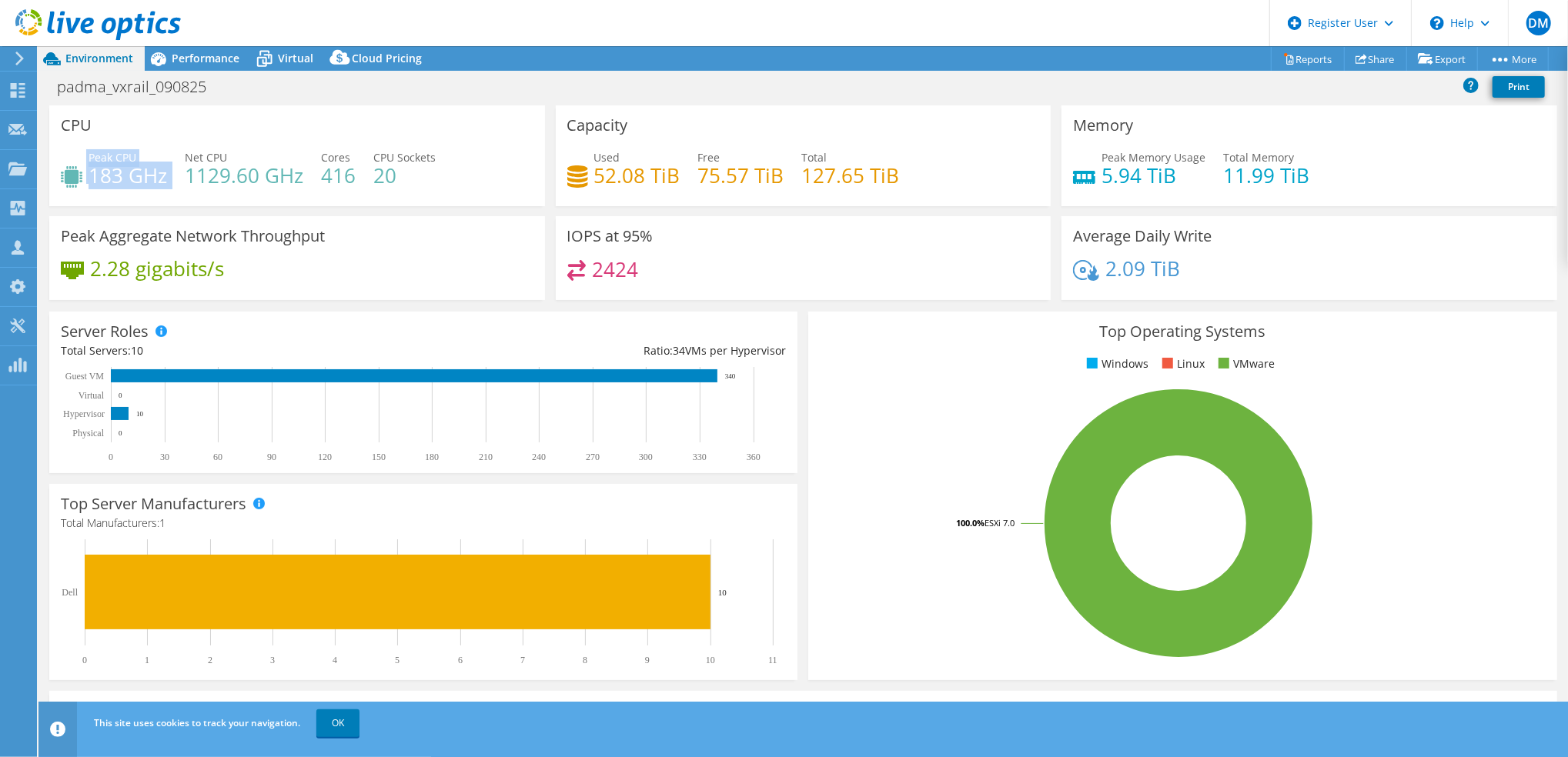
drag, startPoint x: 172, startPoint y: 182, endPoint x: 84, endPoint y: 171, distance: 88.7
click at [84, 171] on div "Peak CPU 183 GHz Net CPU 1129.60 GHz Cores 416 CPU Sockets 20" at bounding box center [297, 174] width 473 height 50
drag, startPoint x: 84, startPoint y: 171, endPoint x: 194, endPoint y: 206, distance: 115.4
click at [194, 206] on div "CPU Peak CPU 183 GHz Net CPU 1129.60 GHz Cores 416 CPU Sockets 20" at bounding box center [297, 161] width 506 height 111
click at [206, 61] on span "Performance" at bounding box center [205, 57] width 68 height 14
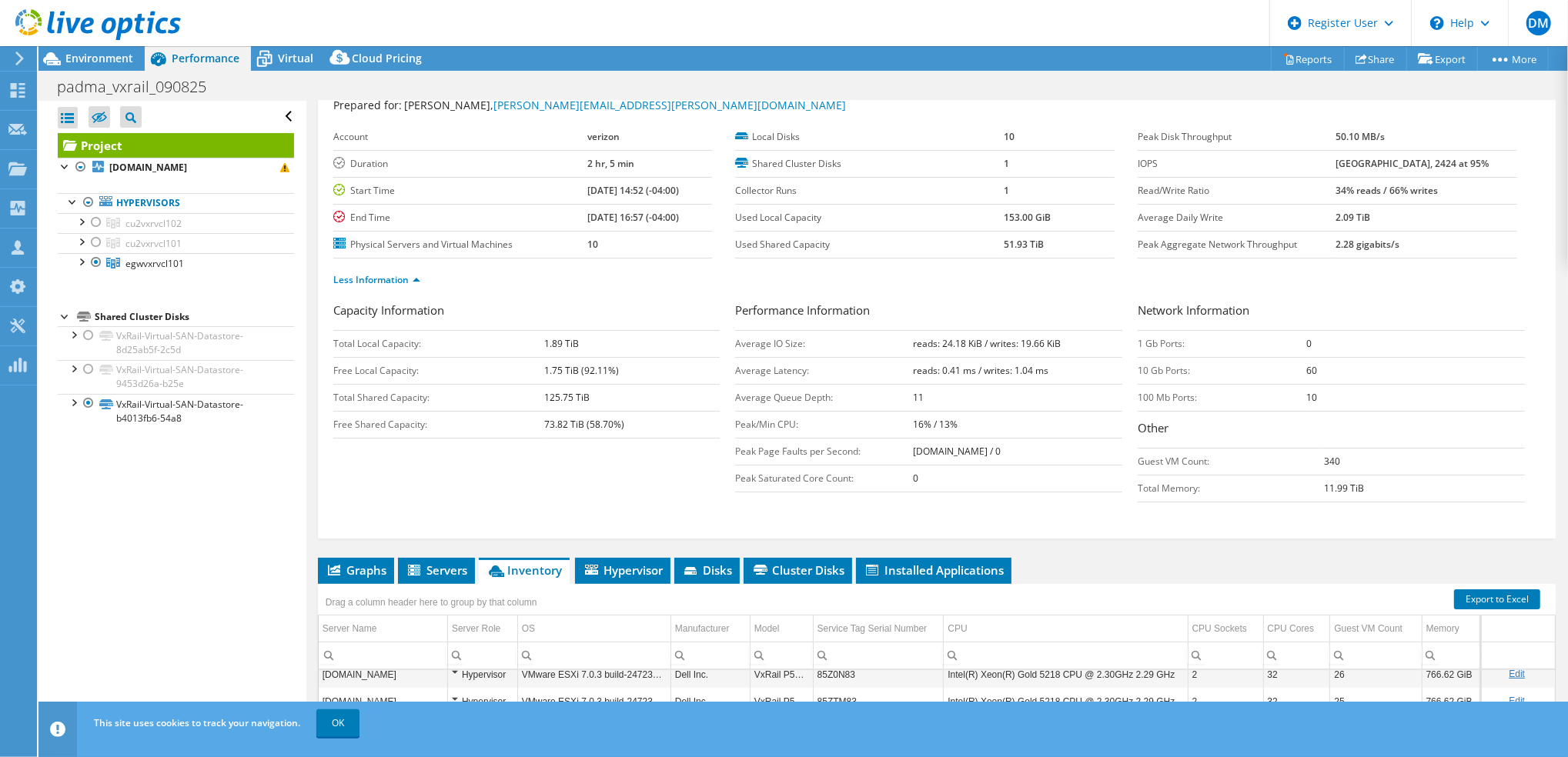
scroll to position [49, 0]
drag, startPoint x: 567, startPoint y: 163, endPoint x: 619, endPoint y: 162, distance: 52.0
click at [619, 162] on td "2 hr, 5 min" at bounding box center [649, 165] width 125 height 27
click at [559, 480] on div "Capacity Information Total Local Capacity: 1.89 TiB Free Local Capacity: 1.75 T…" at bounding box center [936, 406] width 1207 height 208
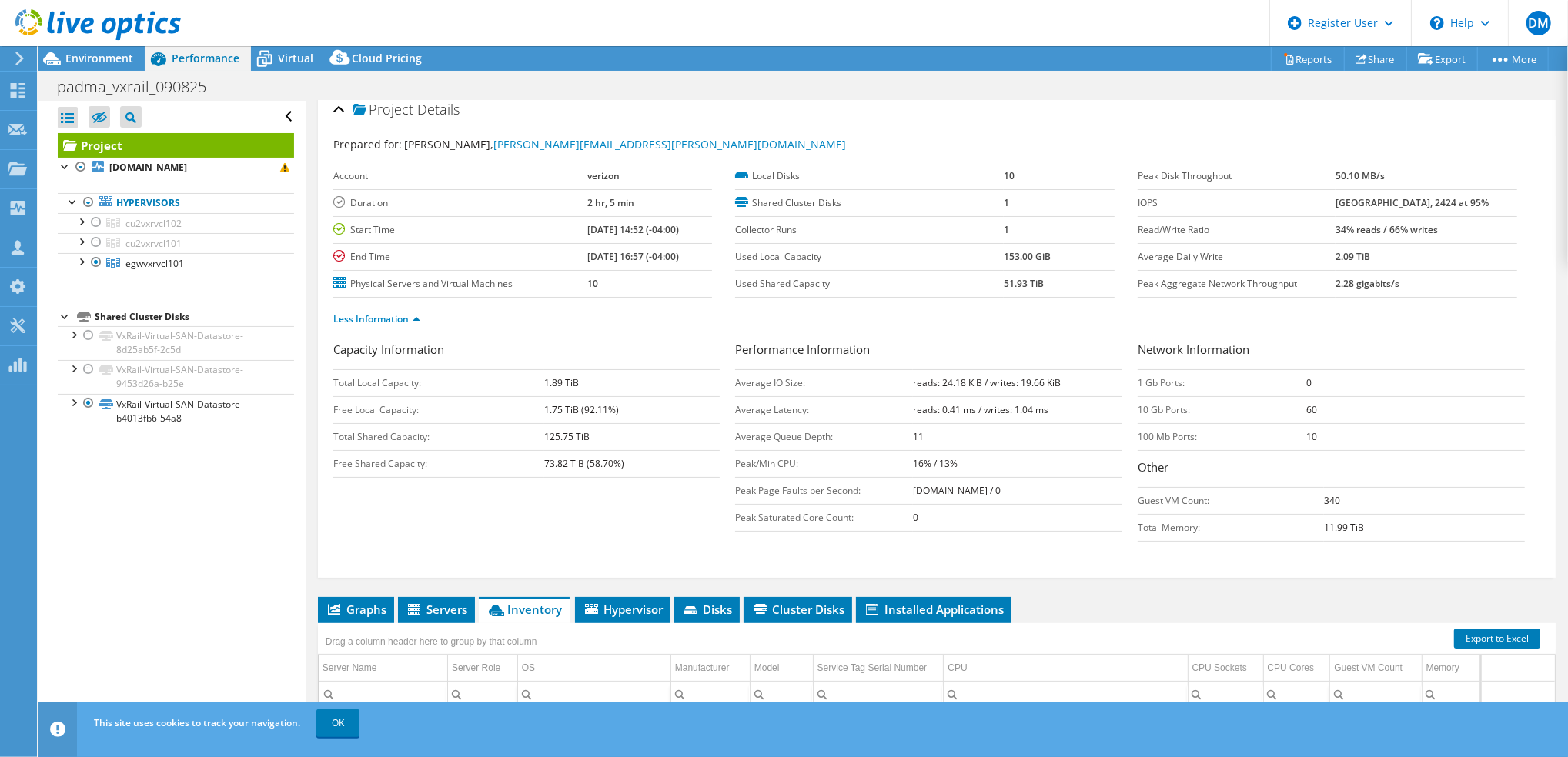
scroll to position [0, 0]
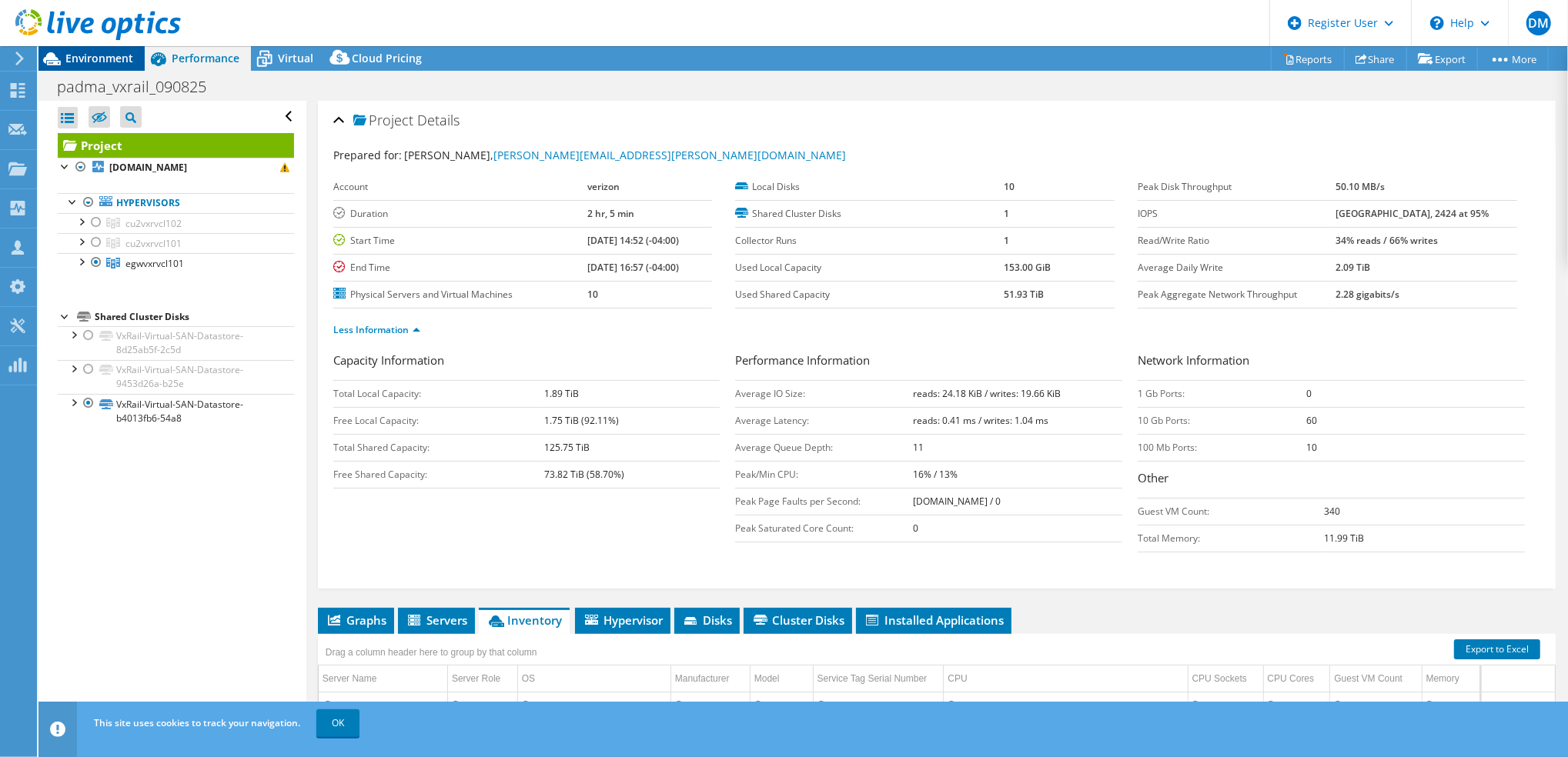
click at [117, 54] on span "Environment" at bounding box center [99, 57] width 68 height 14
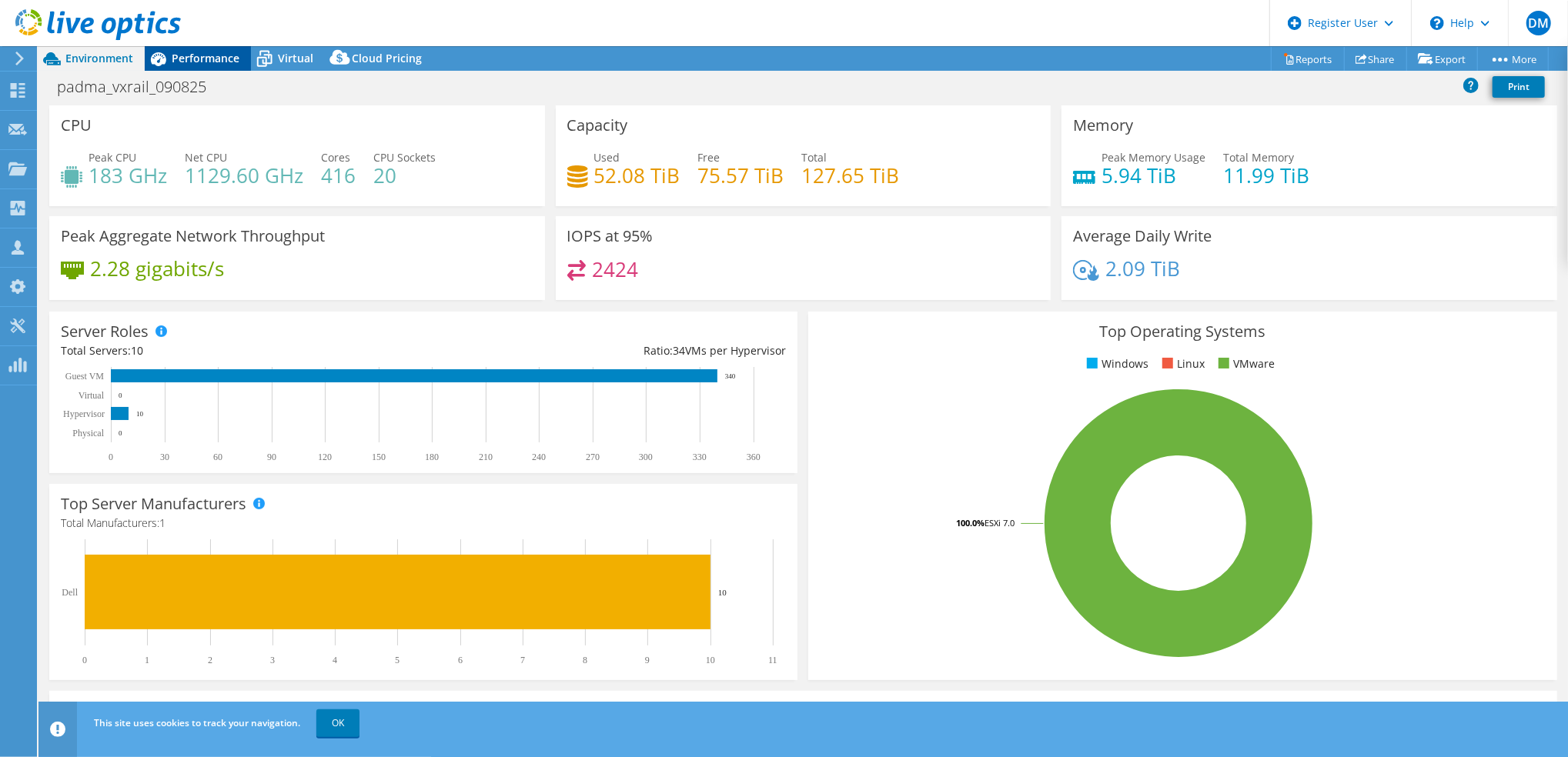
click at [198, 56] on span "Performance" at bounding box center [205, 57] width 68 height 14
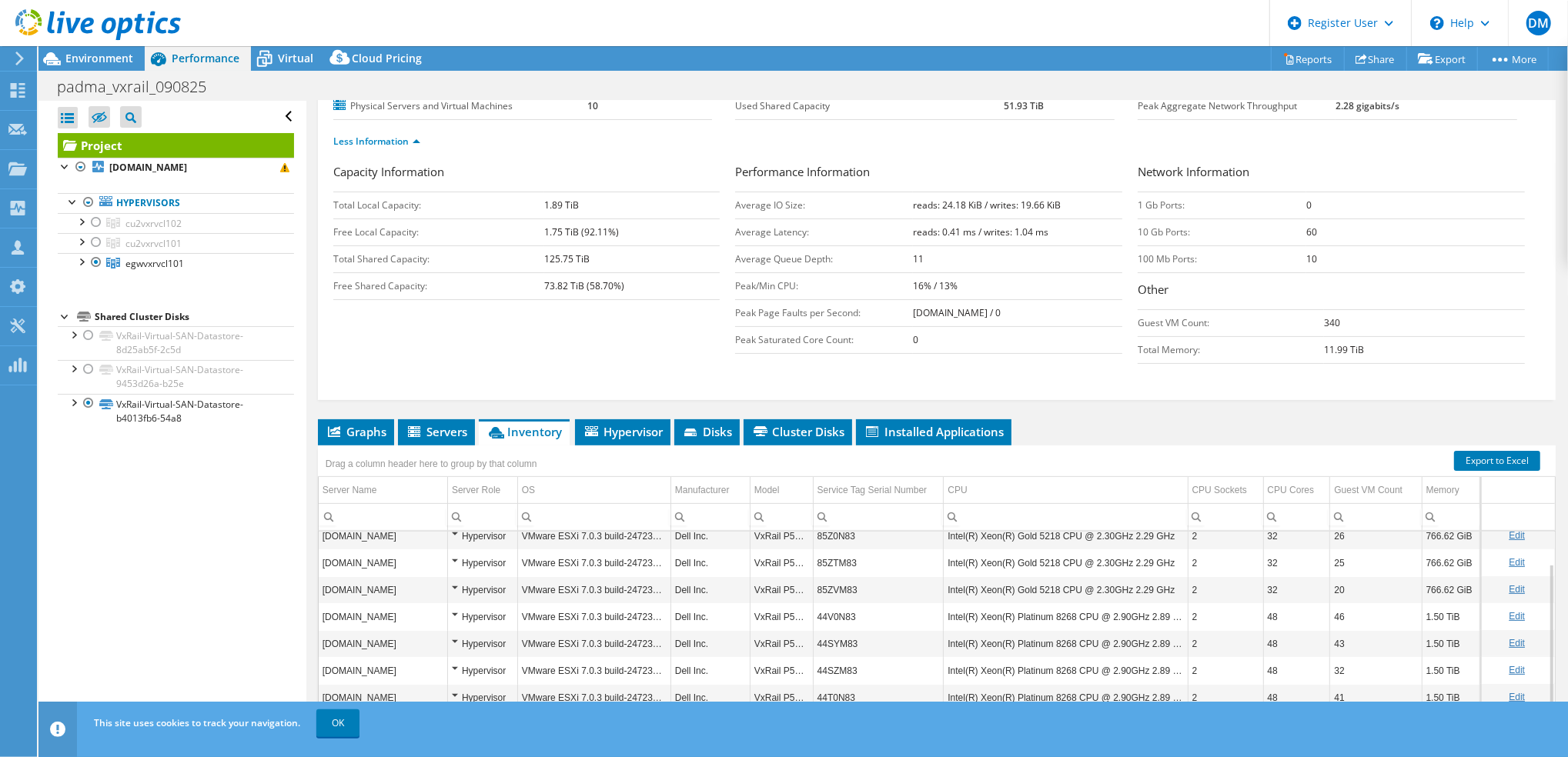
scroll to position [291, 0]
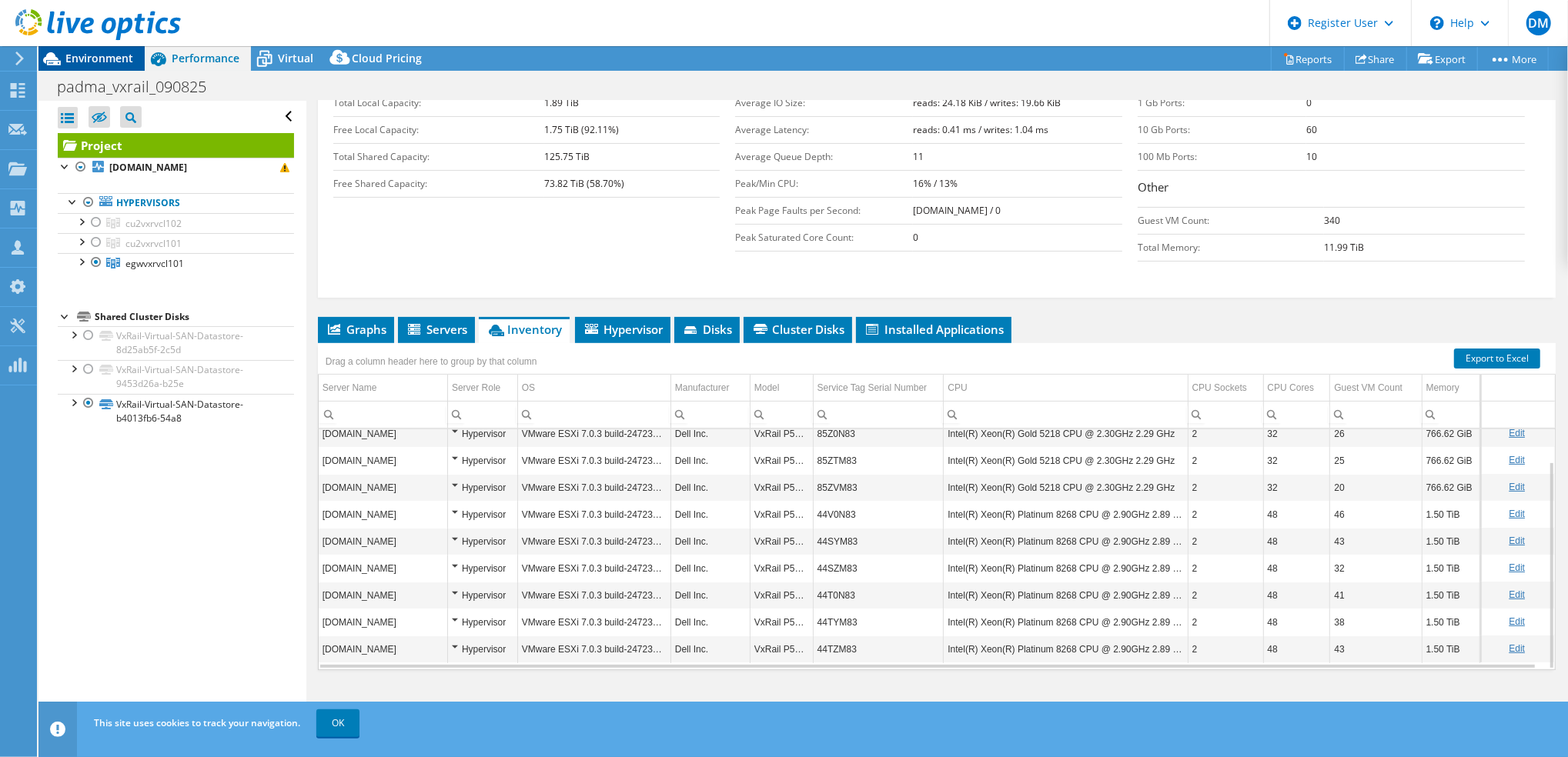
click at [121, 51] on span "Environment" at bounding box center [99, 57] width 68 height 14
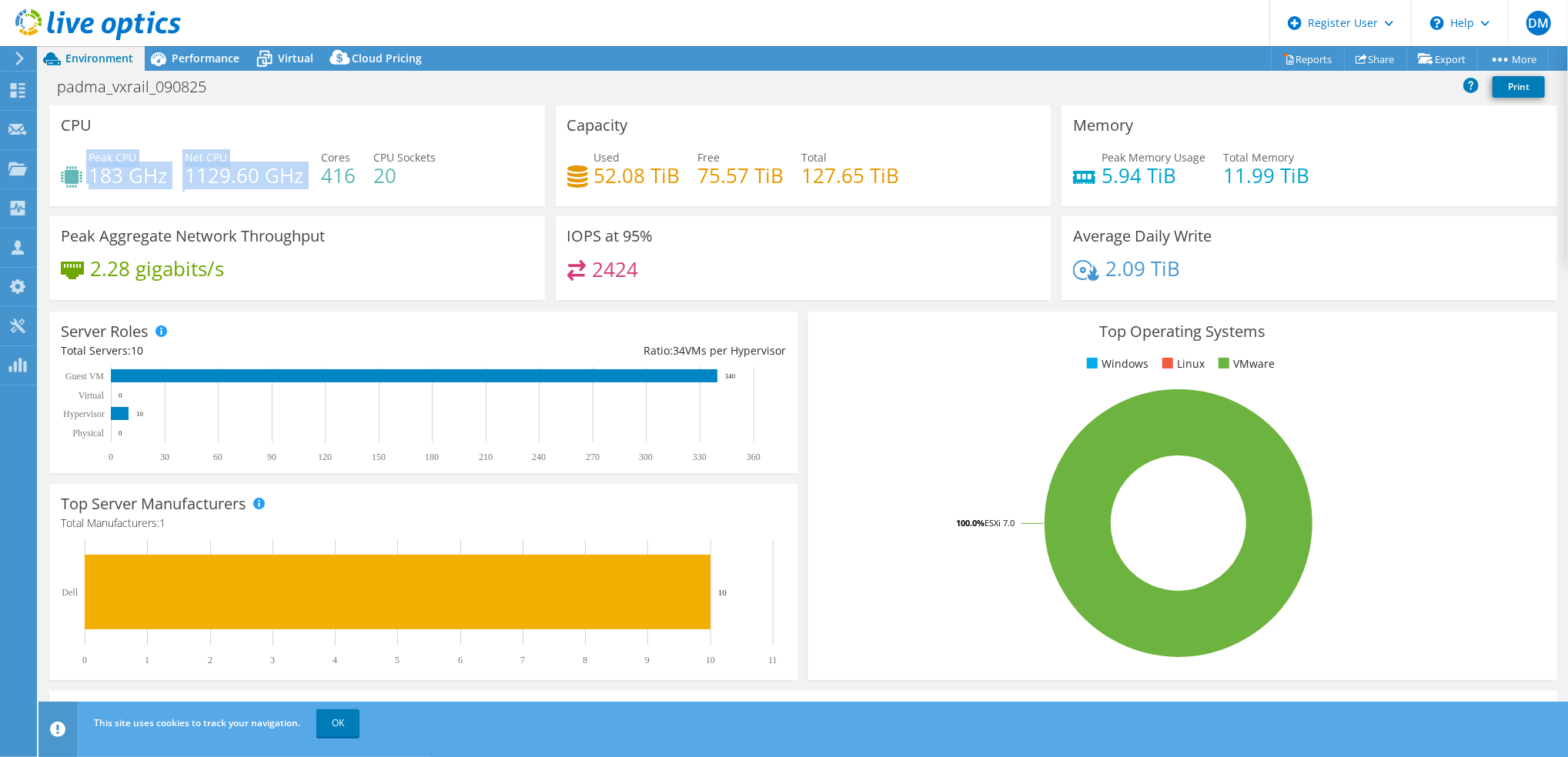
drag, startPoint x: 173, startPoint y: 147, endPoint x: 304, endPoint y: 175, distance: 134.0
click at [304, 175] on div "CPU Peak CPU 183 GHz Net CPU 1129.60 GHz Cores 416 CPU Sockets 20" at bounding box center [297, 156] width 496 height 101
drag, startPoint x: 304, startPoint y: 175, endPoint x: 305, endPoint y: 206, distance: 31.0
click at [305, 206] on div "CPU Peak CPU 183 GHz Net CPU 1129.60 GHz Cores 416 CPU Sockets 20" at bounding box center [297, 161] width 506 height 111
click at [176, 211] on div "CPU Peak CPU 183 GHz Net CPU 1129.60 GHz Cores 416 CPU Sockets 20" at bounding box center [297, 161] width 506 height 111
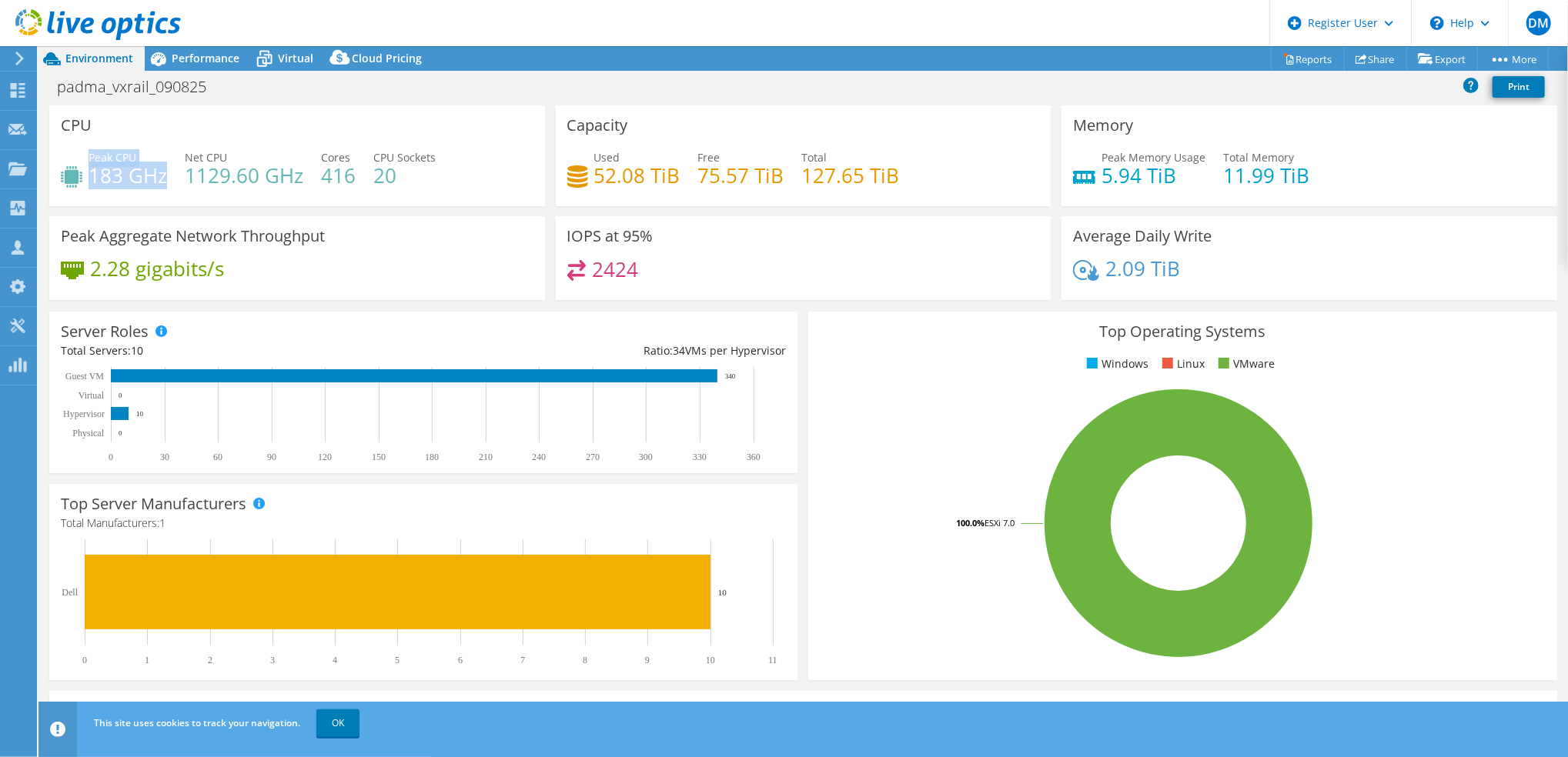
drag, startPoint x: 89, startPoint y: 156, endPoint x: 166, endPoint y: 174, distance: 79.1
click at [166, 174] on div "Peak CPU 183 GHz" at bounding box center [127, 166] width 79 height 34
drag, startPoint x: 166, startPoint y: 174, endPoint x: 241, endPoint y: 208, distance: 82.3
click at [241, 208] on div "CPU Peak CPU 183 GHz Net CPU 1129.60 GHz Cores 416 CPU Sockets 20" at bounding box center [297, 161] width 506 height 111
drag, startPoint x: 185, startPoint y: 151, endPoint x: 300, endPoint y: 174, distance: 117.3
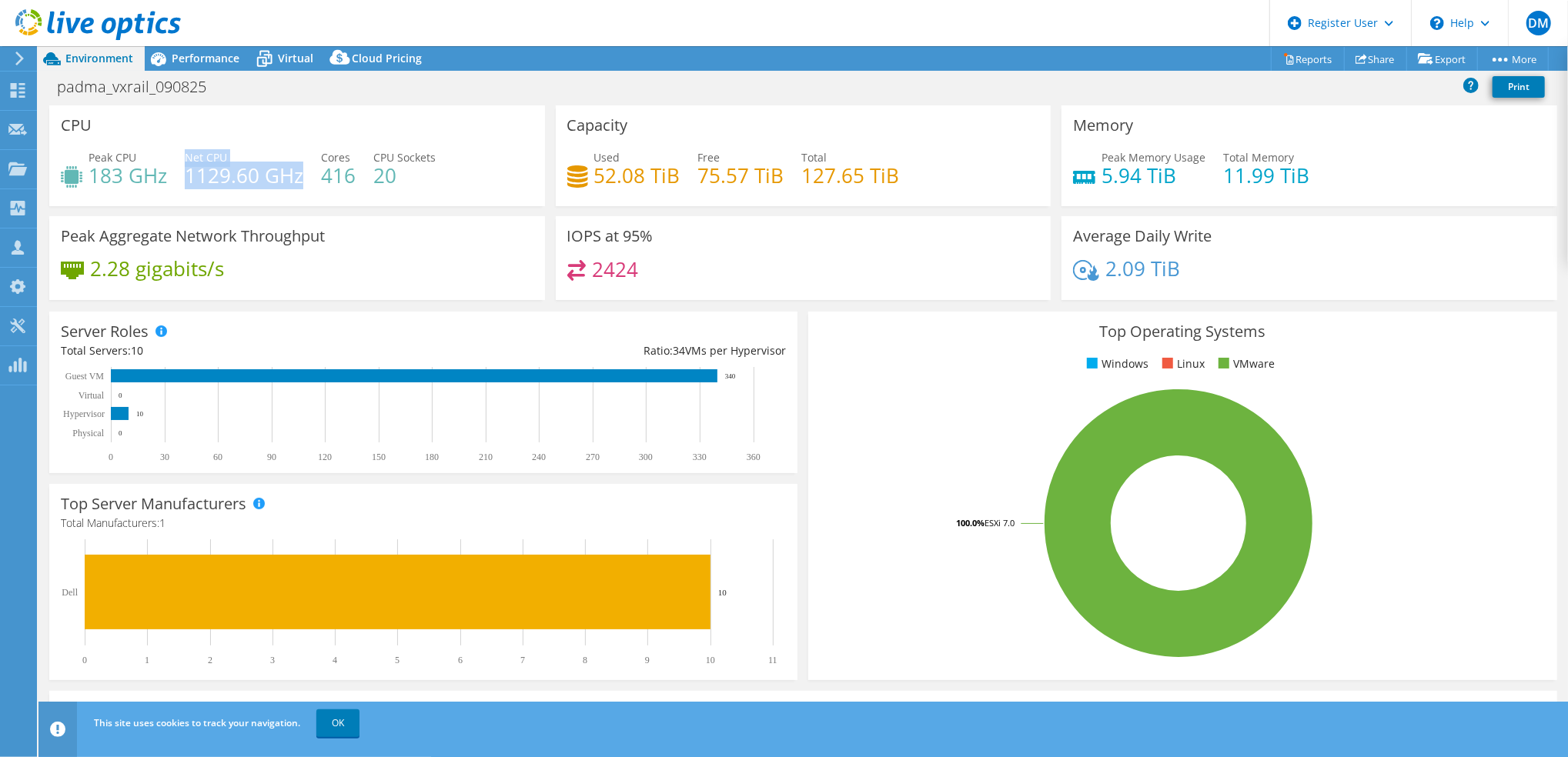
click at [300, 174] on div "Net CPU 1129.60 GHz" at bounding box center [244, 166] width 119 height 34
drag, startPoint x: 300, startPoint y: 174, endPoint x: 438, endPoint y: 255, distance: 160.0
click at [438, 255] on div "Peak Aggregate Network Throughput 2.28 gigabits/s" at bounding box center [297, 258] width 496 height 84
click at [207, 67] on div "Performance" at bounding box center [198, 59] width 107 height 25
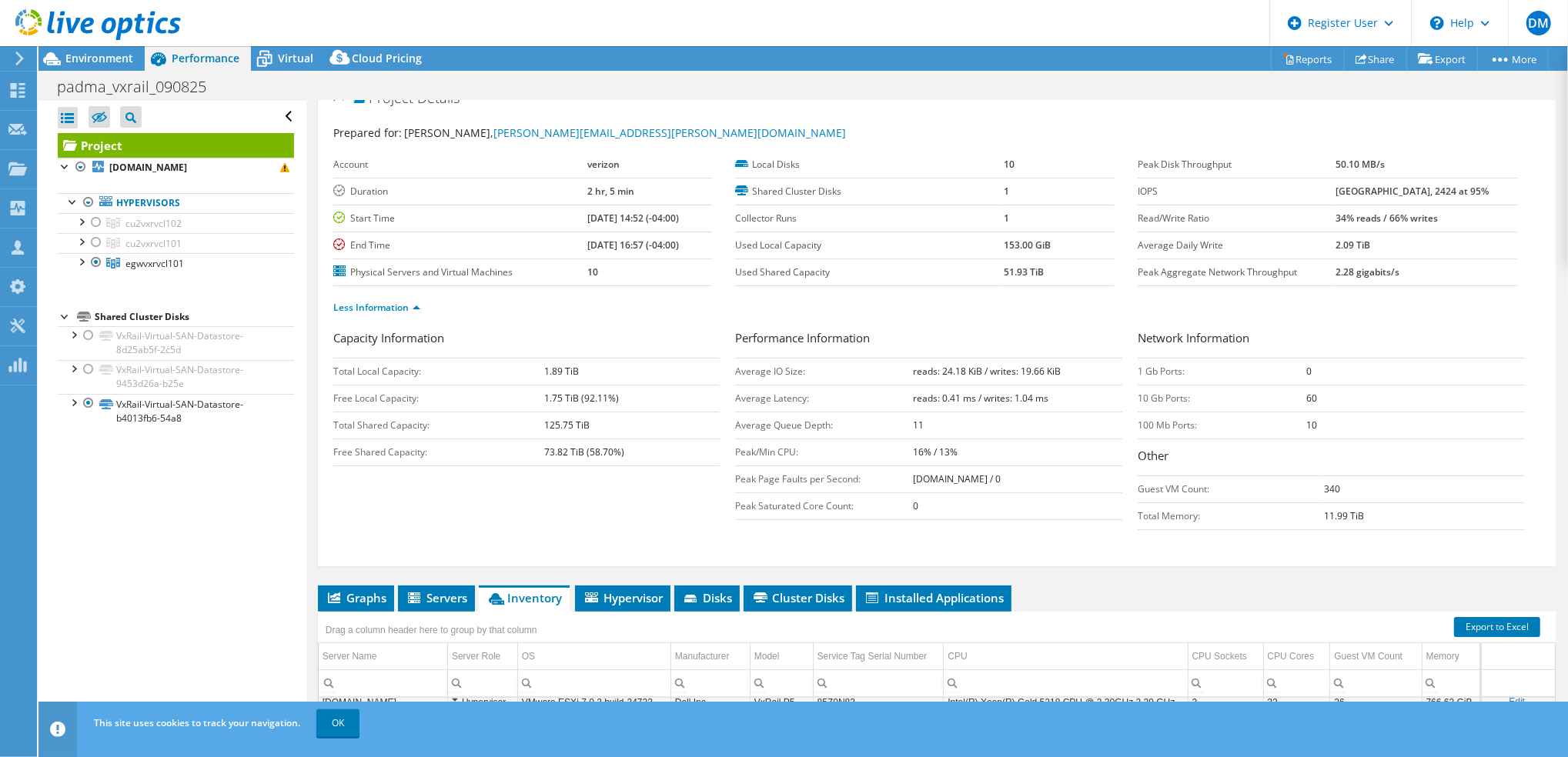
scroll to position [0, 0]
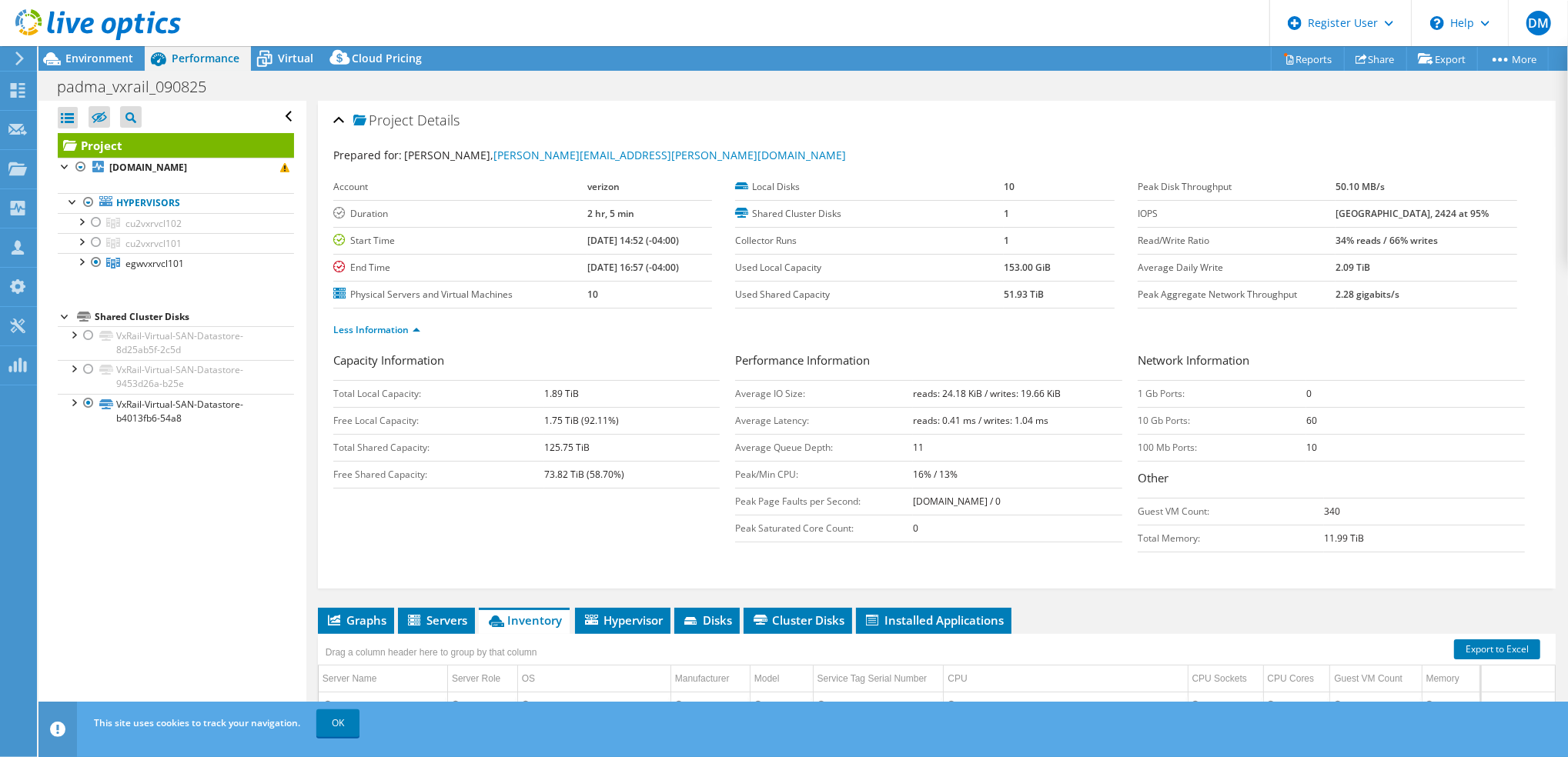
drag, startPoint x: 567, startPoint y: 236, endPoint x: 688, endPoint y: 264, distance: 124.2
click at [688, 264] on tbody "Account verizon Duration 2 hr, 5 min Start Time [DATE] 14:52 (-04:00) End Time …" at bounding box center [522, 242] width 380 height 135
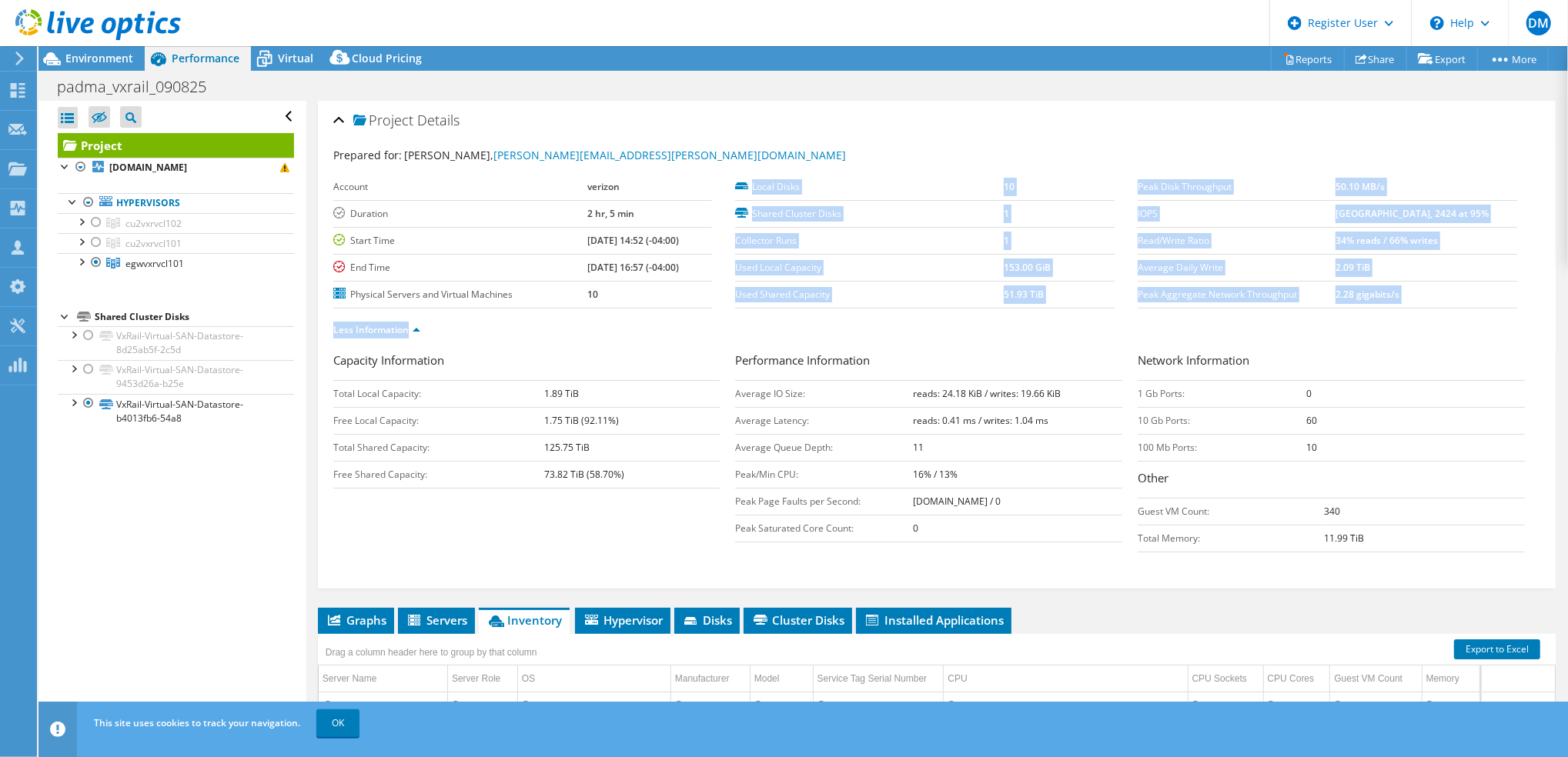
drag, startPoint x: 688, startPoint y: 264, endPoint x: 618, endPoint y: 308, distance: 82.7
click at [618, 308] on section "Prepared for: Padma pondugula, [EMAIL_ADDRESS][PERSON_NAME][DOMAIN_NAME] Accoun…" at bounding box center [936, 249] width 1207 height 204
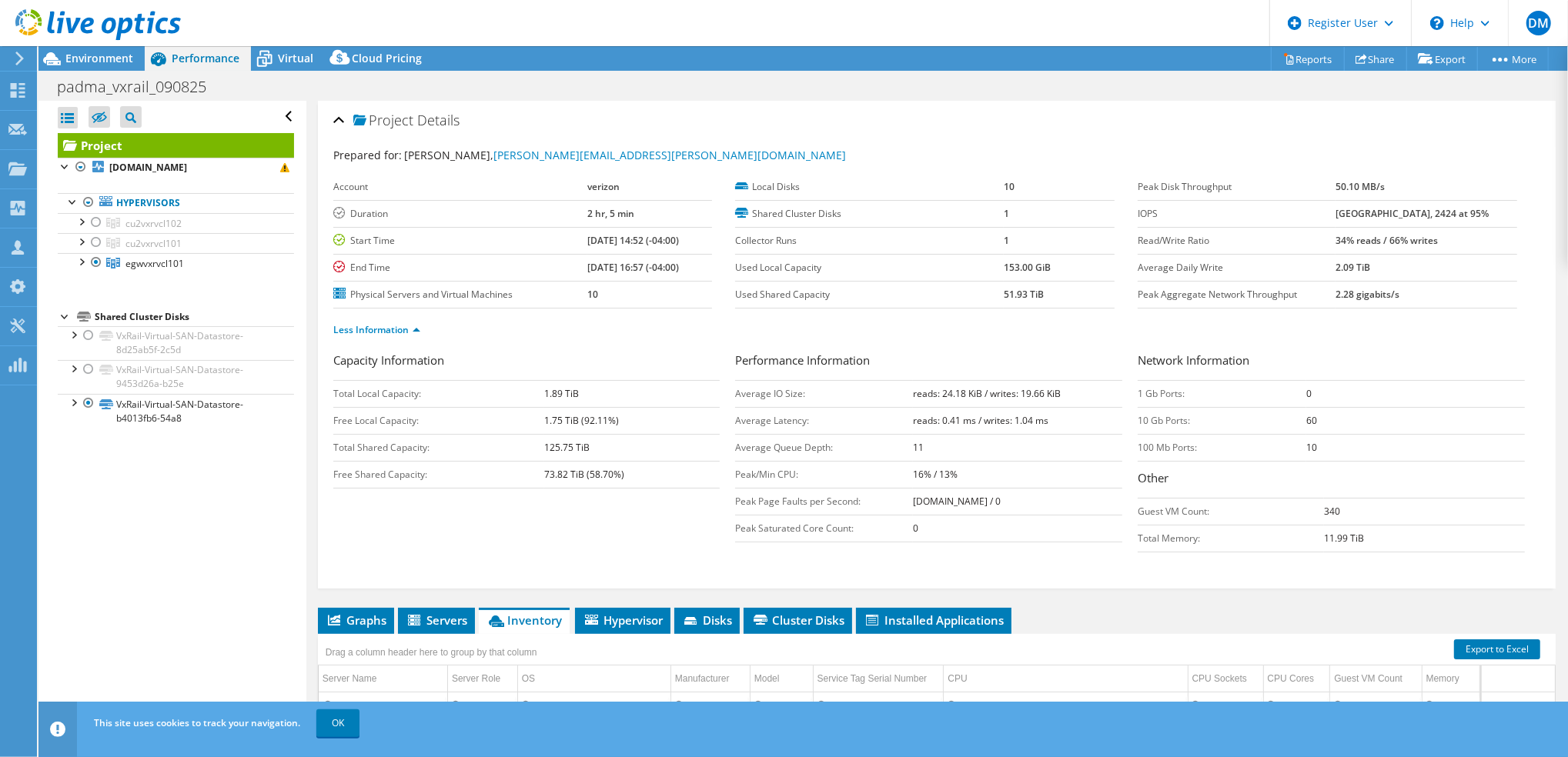
drag, startPoint x: 618, startPoint y: 308, endPoint x: 584, endPoint y: 347, distance: 51.7
click at [584, 347] on div "Less Information" at bounding box center [936, 329] width 1207 height 43
drag, startPoint x: 564, startPoint y: 239, endPoint x: 704, endPoint y: 269, distance: 143.2
click at [704, 269] on tbody "Account verizon Duration 2 hr, 5 min Start Time [DATE] 14:52 (-04:00) End Time …" at bounding box center [522, 242] width 380 height 135
drag, startPoint x: 704, startPoint y: 269, endPoint x: 615, endPoint y: 333, distance: 109.6
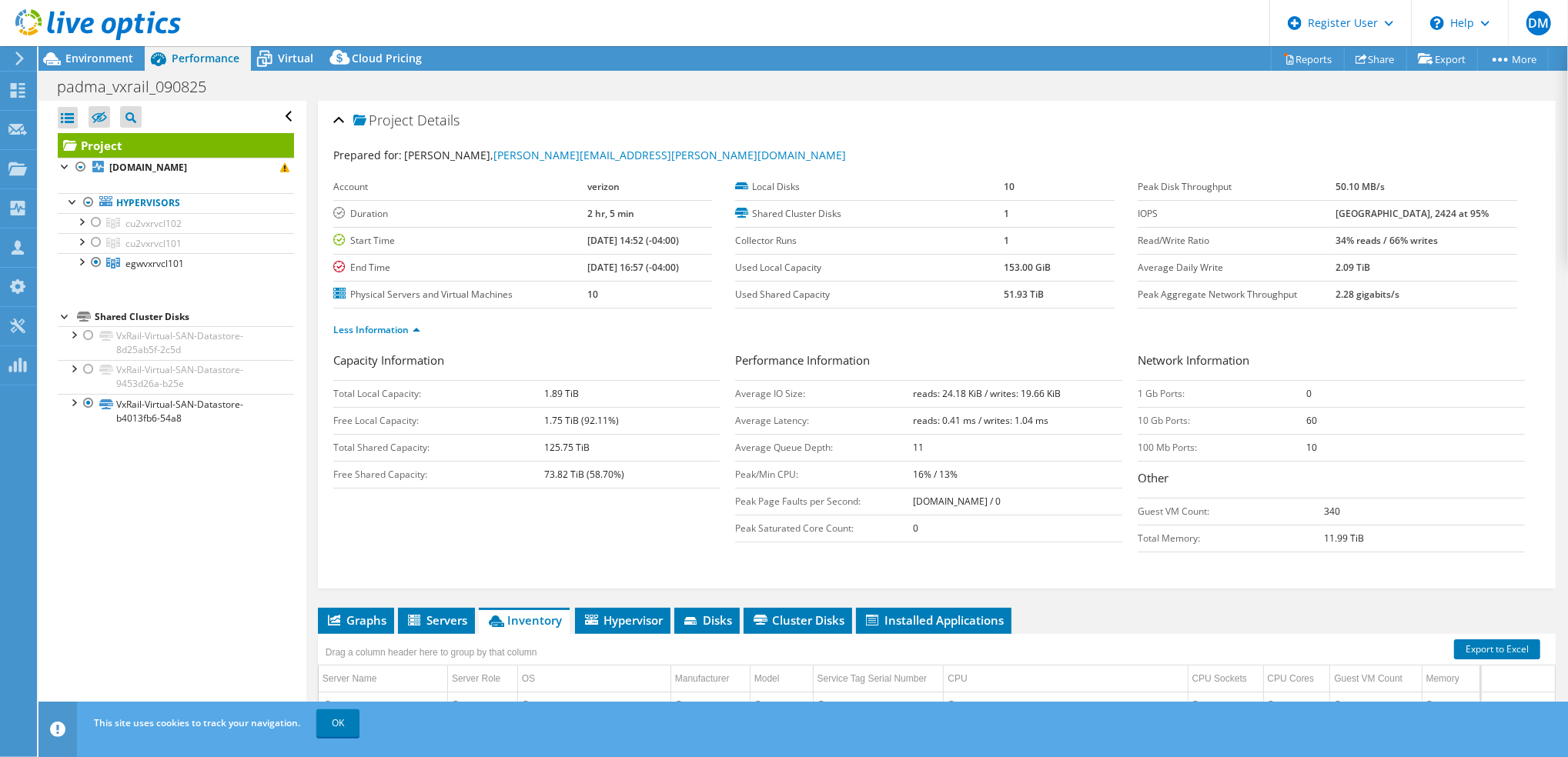
click at [615, 333] on ul "Less Information" at bounding box center [936, 328] width 1207 height 21
click at [128, 65] on span "Environment" at bounding box center [99, 57] width 68 height 14
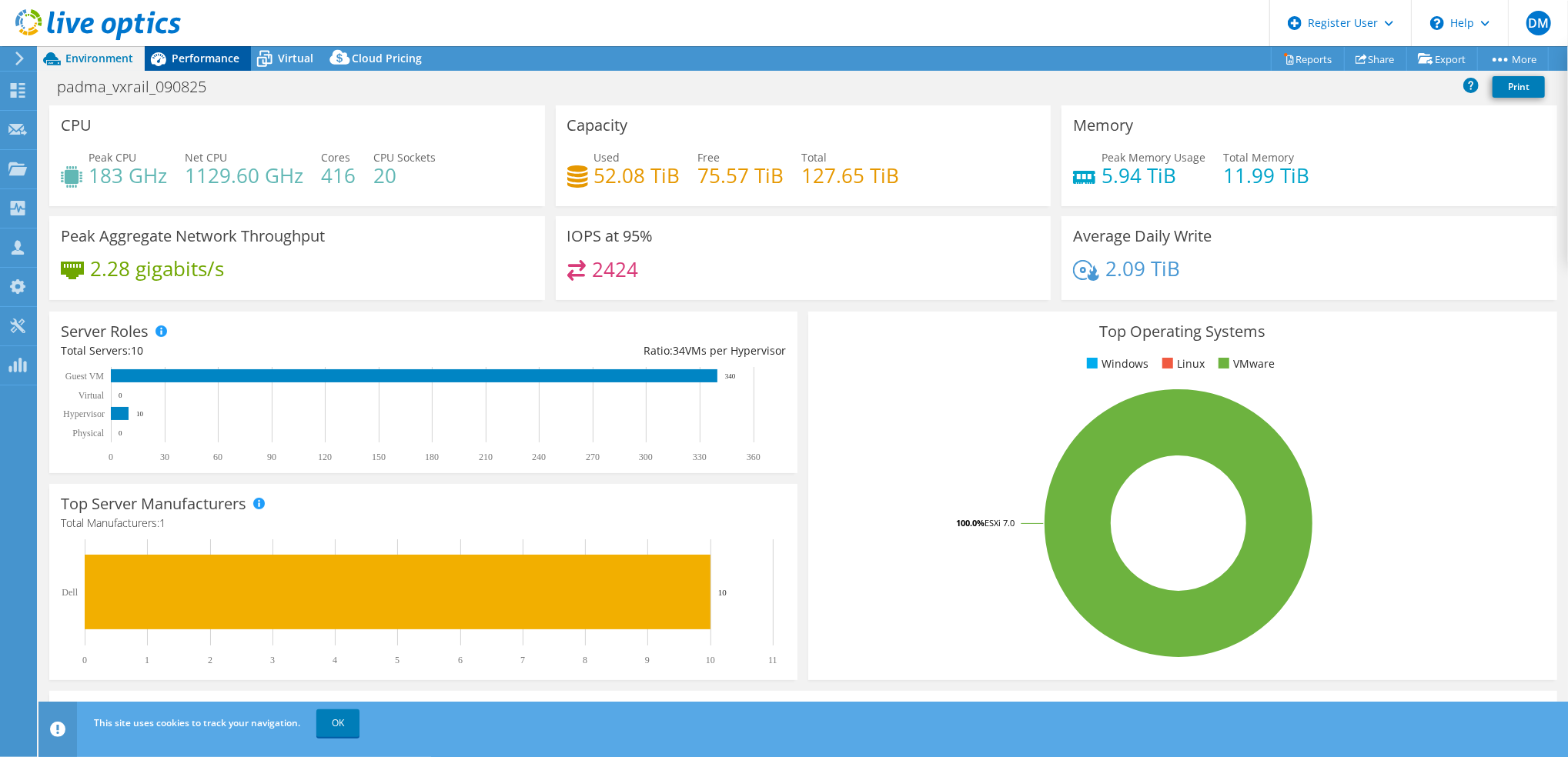
click at [203, 55] on span "Performance" at bounding box center [205, 57] width 68 height 14
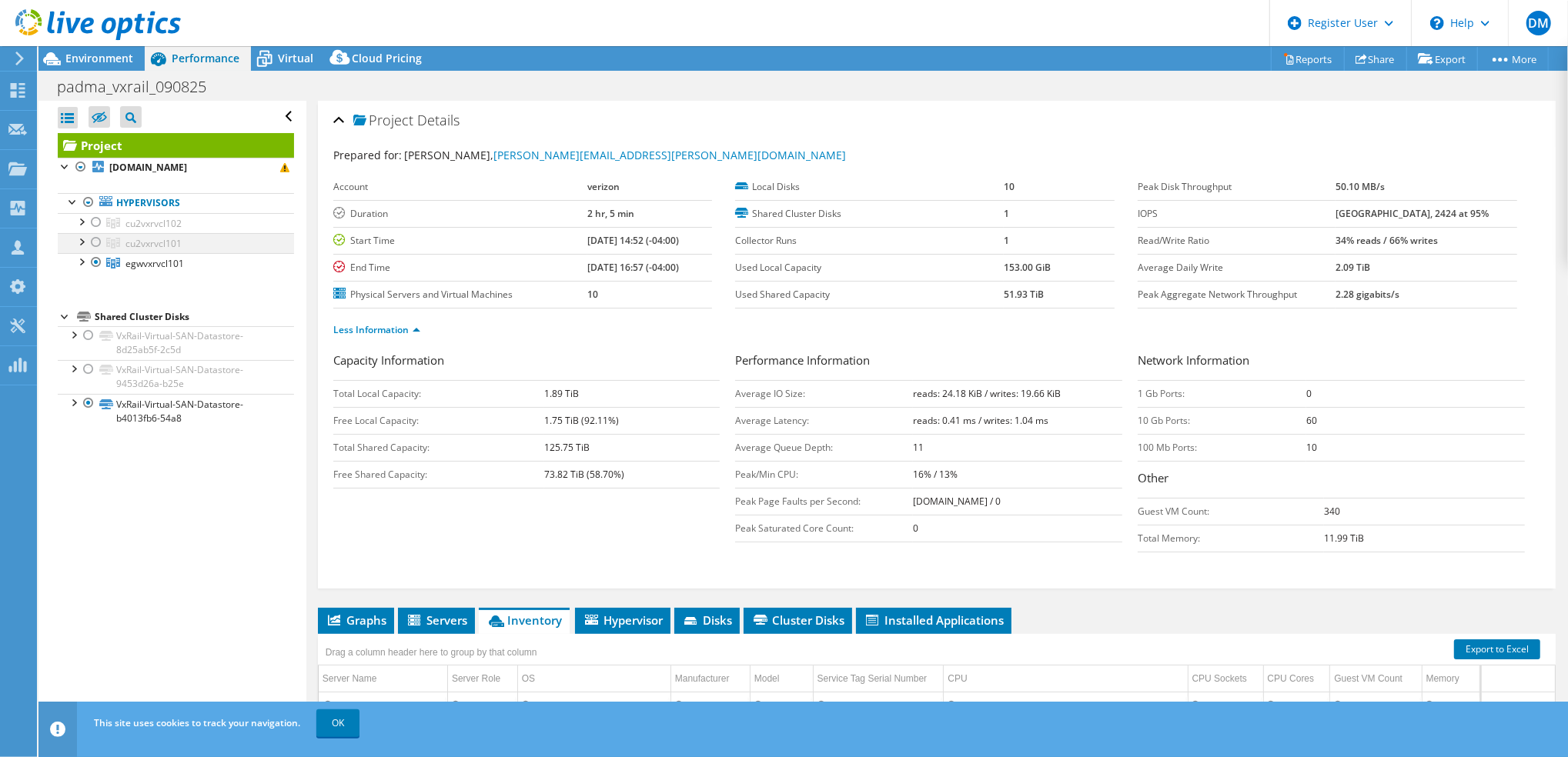
click at [95, 245] on div at bounding box center [96, 242] width 15 height 18
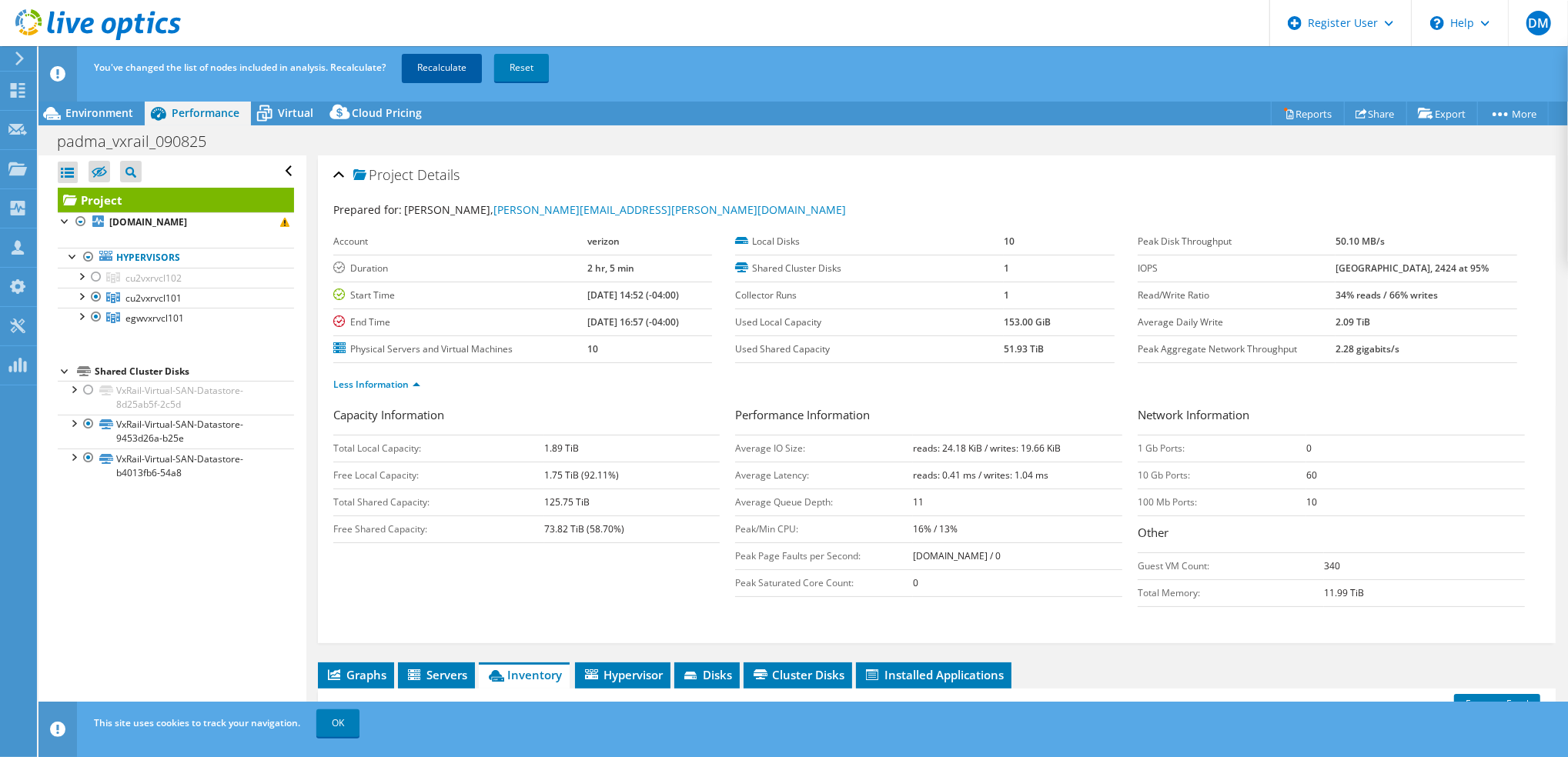
click at [447, 68] on link "Recalculate" at bounding box center [441, 68] width 80 height 28
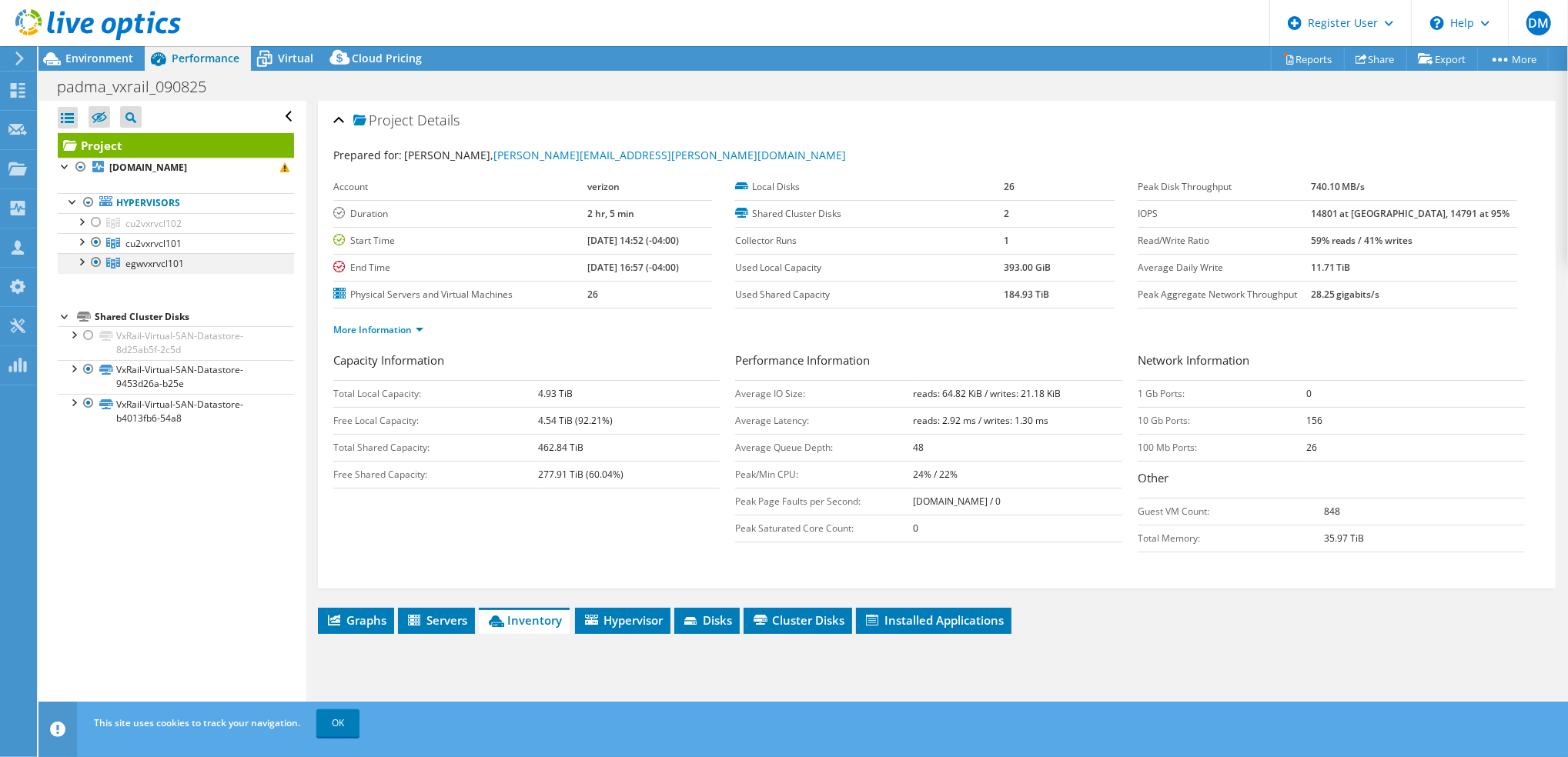
click at [99, 264] on div at bounding box center [96, 262] width 15 height 18
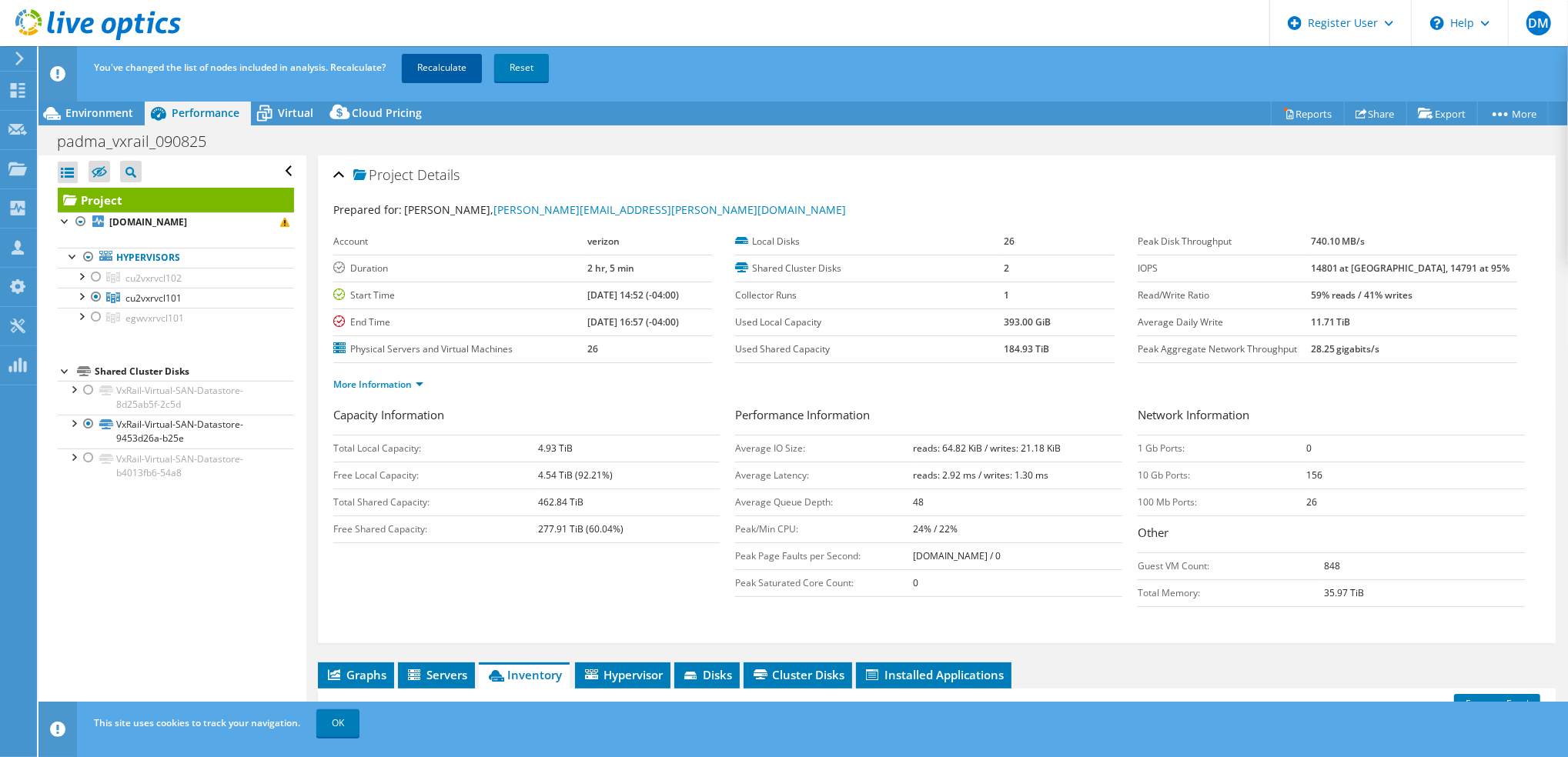
click at [446, 77] on link "Recalculate" at bounding box center [441, 68] width 80 height 28
